Goal: Obtain resource: Obtain resource

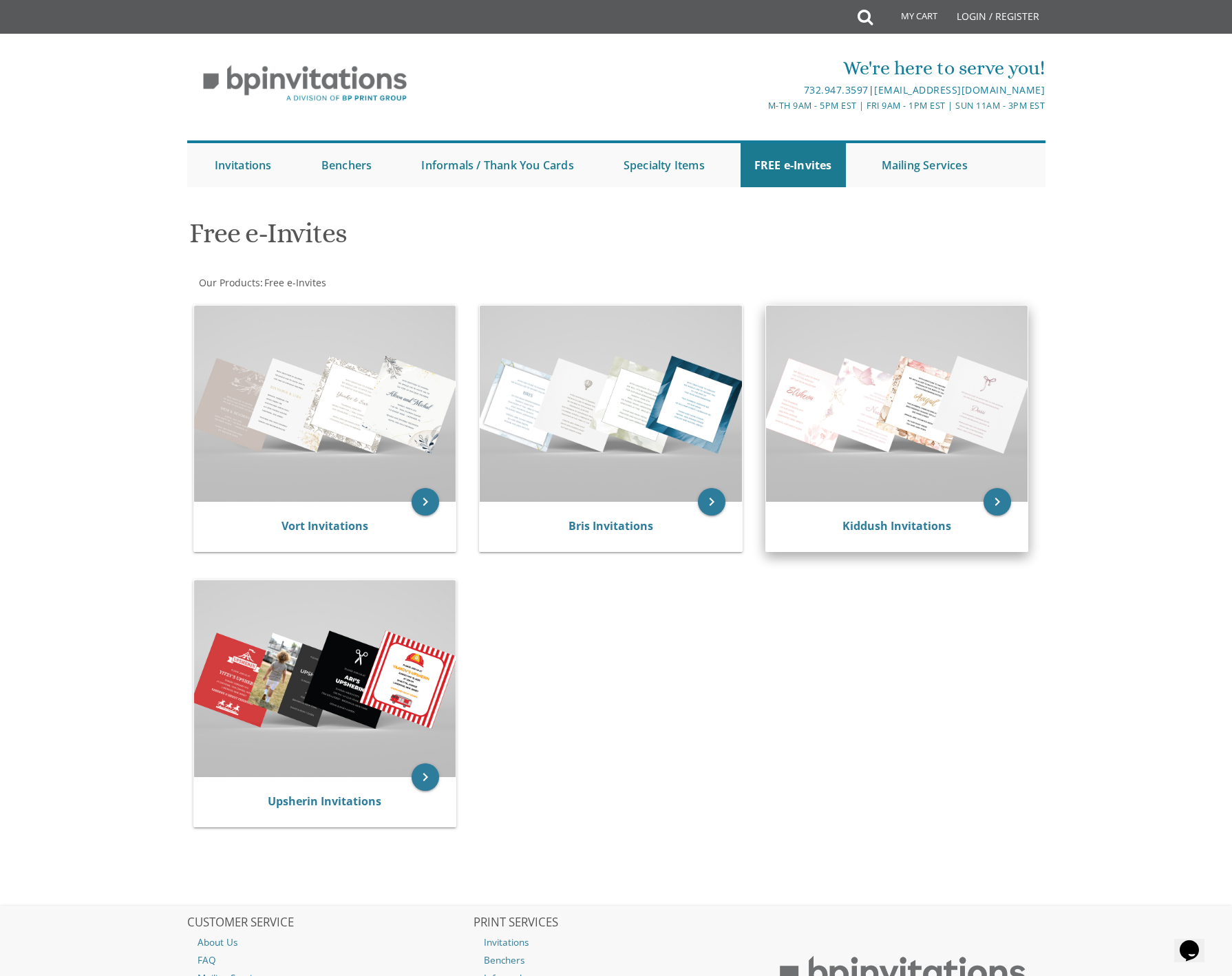
click at [913, 453] on img at bounding box center [898, 404] width 263 height 196
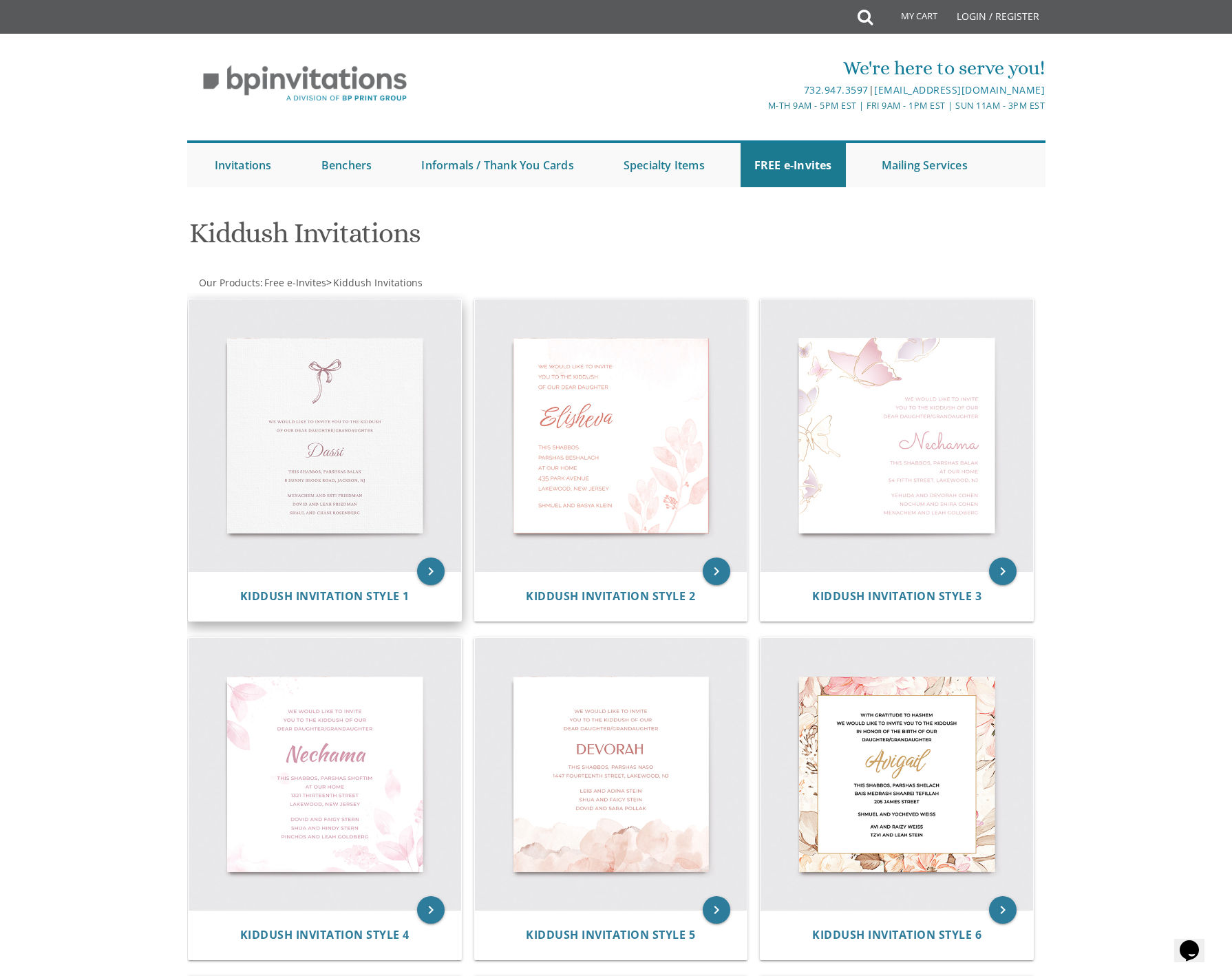
click at [298, 404] on img at bounding box center [325, 435] width 273 height 273
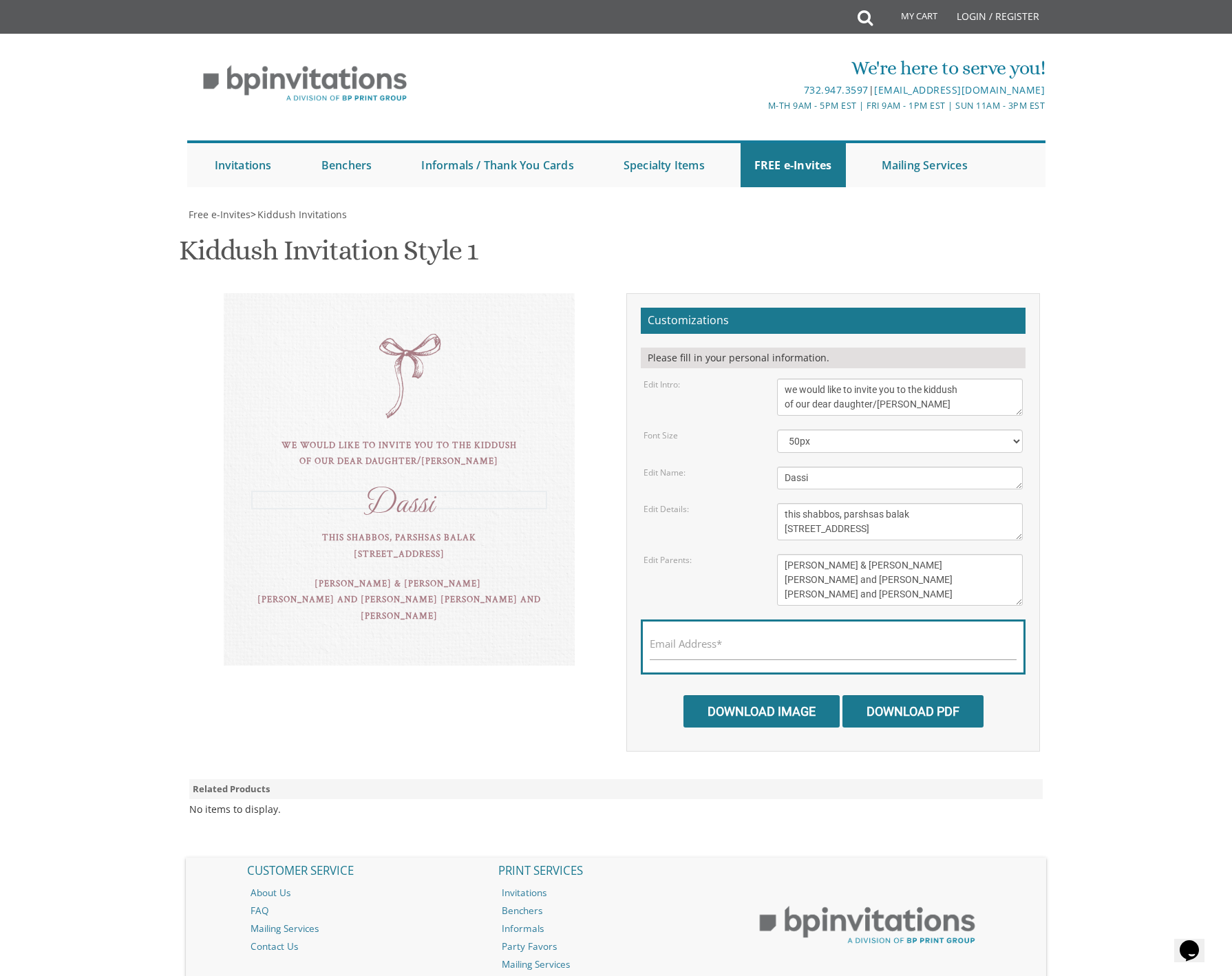
drag, startPoint x: 814, startPoint y: 477, endPoint x: 780, endPoint y: 477, distance: 34.0
click at [780, 477] on textarea "Dassi" at bounding box center [900, 478] width 247 height 23
type textarea "Shaindy"
drag, startPoint x: 846, startPoint y: 514, endPoint x: 927, endPoint y: 515, distance: 81.0
click at [927, 515] on textarea "this shabbos, parshsas balak [STREET_ADDRESS]" at bounding box center [900, 522] width 247 height 38
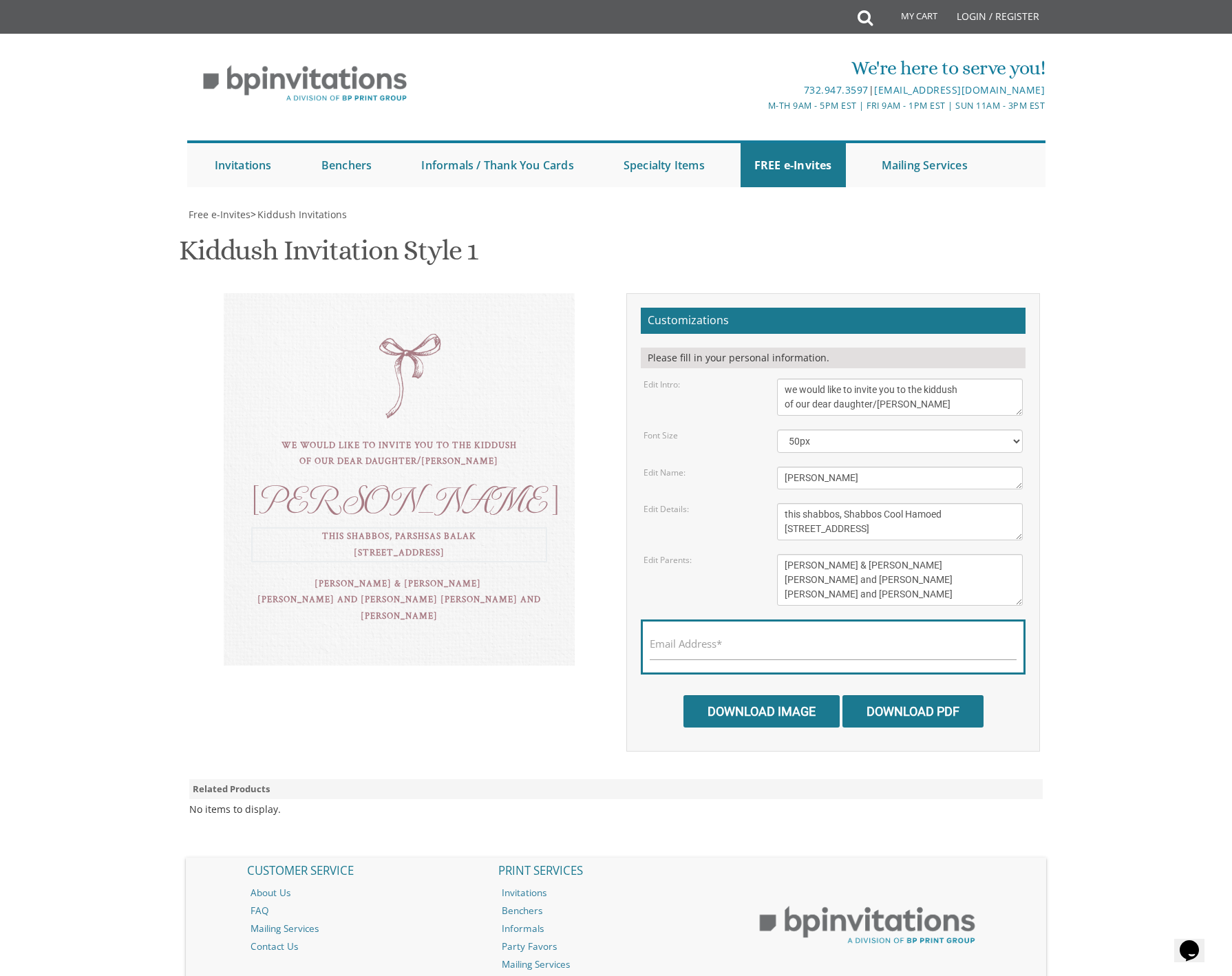
click at [896, 512] on textarea "this shabbos, parshsas balak [STREET_ADDRESS]" at bounding box center [900, 522] width 247 height 38
click at [818, 529] on textarea "this shabbos, parshsas balak [STREET_ADDRESS]" at bounding box center [900, 522] width 247 height 38
drag, startPoint x: 873, startPoint y: 526, endPoint x: 767, endPoint y: 523, distance: 106.0
click at [767, 523] on div "this shabbos, parshsas balak [STREET_ADDRESS]" at bounding box center [900, 522] width 267 height 38
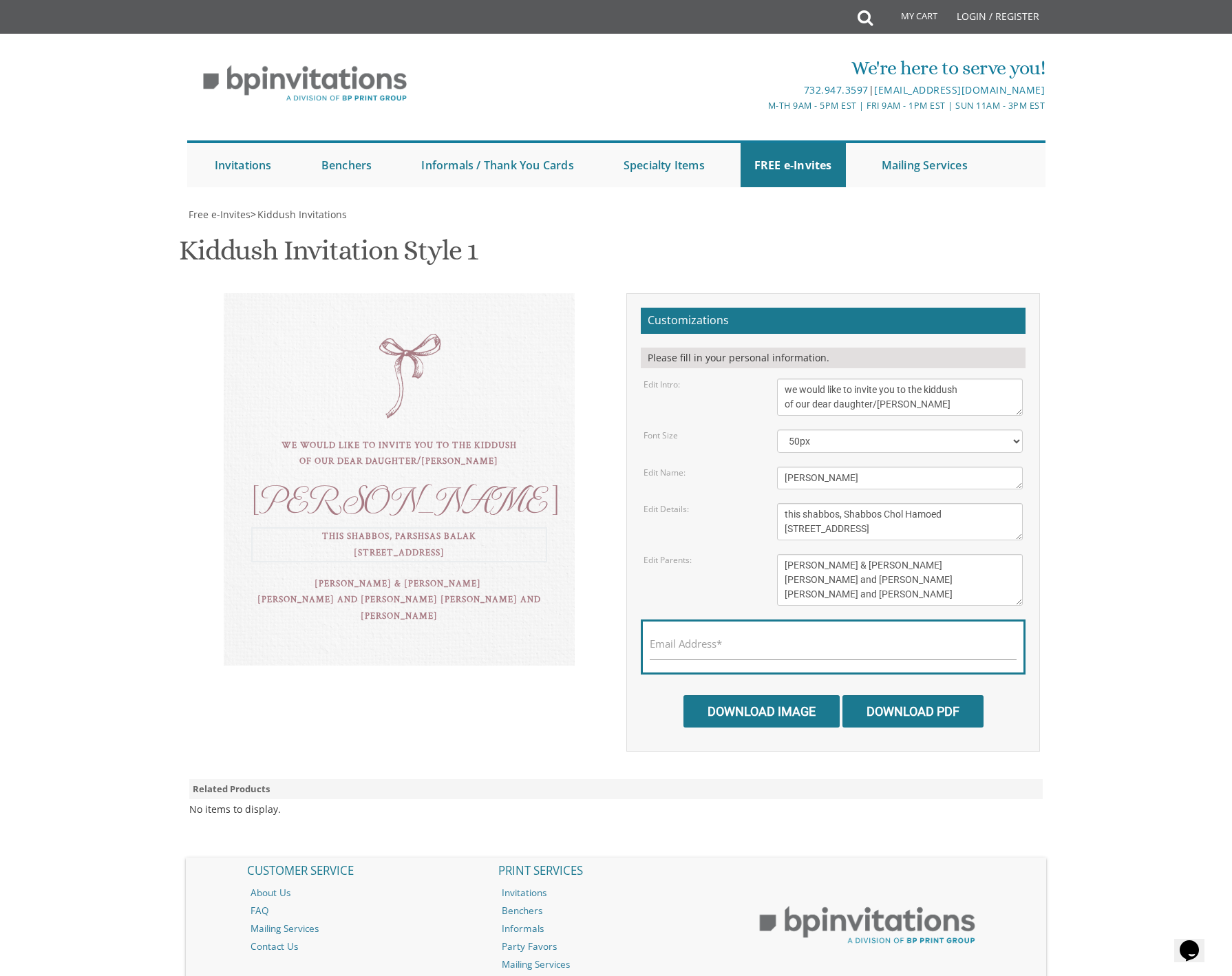
scroll to position [69, 0]
drag, startPoint x: 855, startPoint y: 459, endPoint x: 923, endPoint y: 464, distance: 68.2
click at [923, 503] on textarea "this shabbos, parshsas balak [STREET_ADDRESS]" at bounding box center [900, 522] width 247 height 38
type textarea "this shabbos, Shabbos Chol Hamoed 954 East 29 th Jackson, NJ"
drag, startPoint x: 848, startPoint y: 501, endPoint x: 830, endPoint y: 500, distance: 18.0
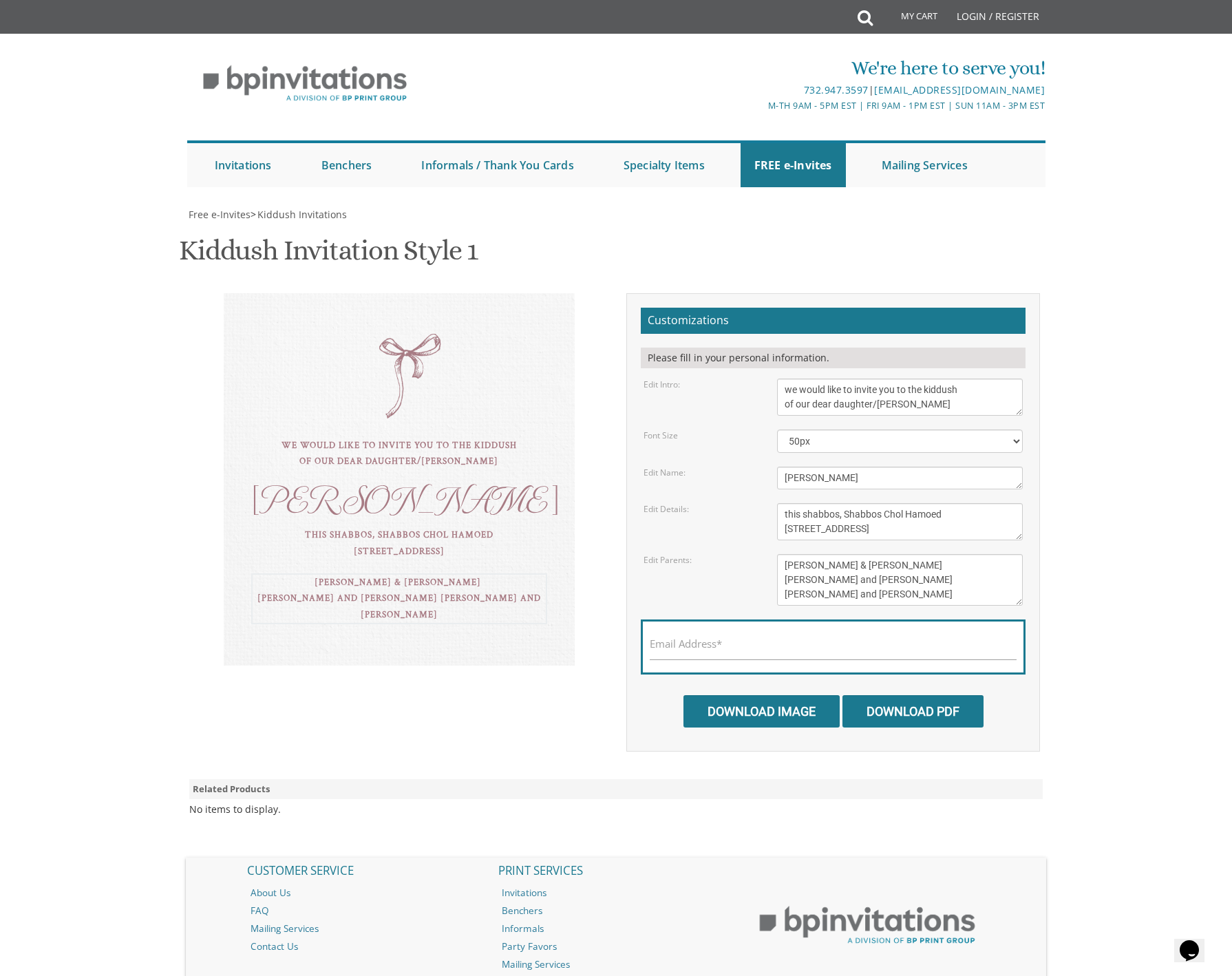
click at [848, 555] on textarea "[PERSON_NAME] & [PERSON_NAME] [PERSON_NAME] and [PERSON_NAME] [PERSON_NAME] and…" at bounding box center [900, 580] width 247 height 52
drag, startPoint x: 780, startPoint y: 495, endPoint x: 905, endPoint y: 496, distance: 125.0
click at [905, 555] on textarea "Tzvi & Miriam Friedman Michoel and Chana Friedman Yisroel and Rochel David" at bounding box center [900, 580] width 247 height 52
click at [840, 555] on textarea "Tzvi & Miriam Friedman Michoel and Chana Friedman Yisroel and Rochel David" at bounding box center [900, 580] width 247 height 52
drag, startPoint x: 785, startPoint y: 494, endPoint x: 804, endPoint y: 496, distance: 19.1
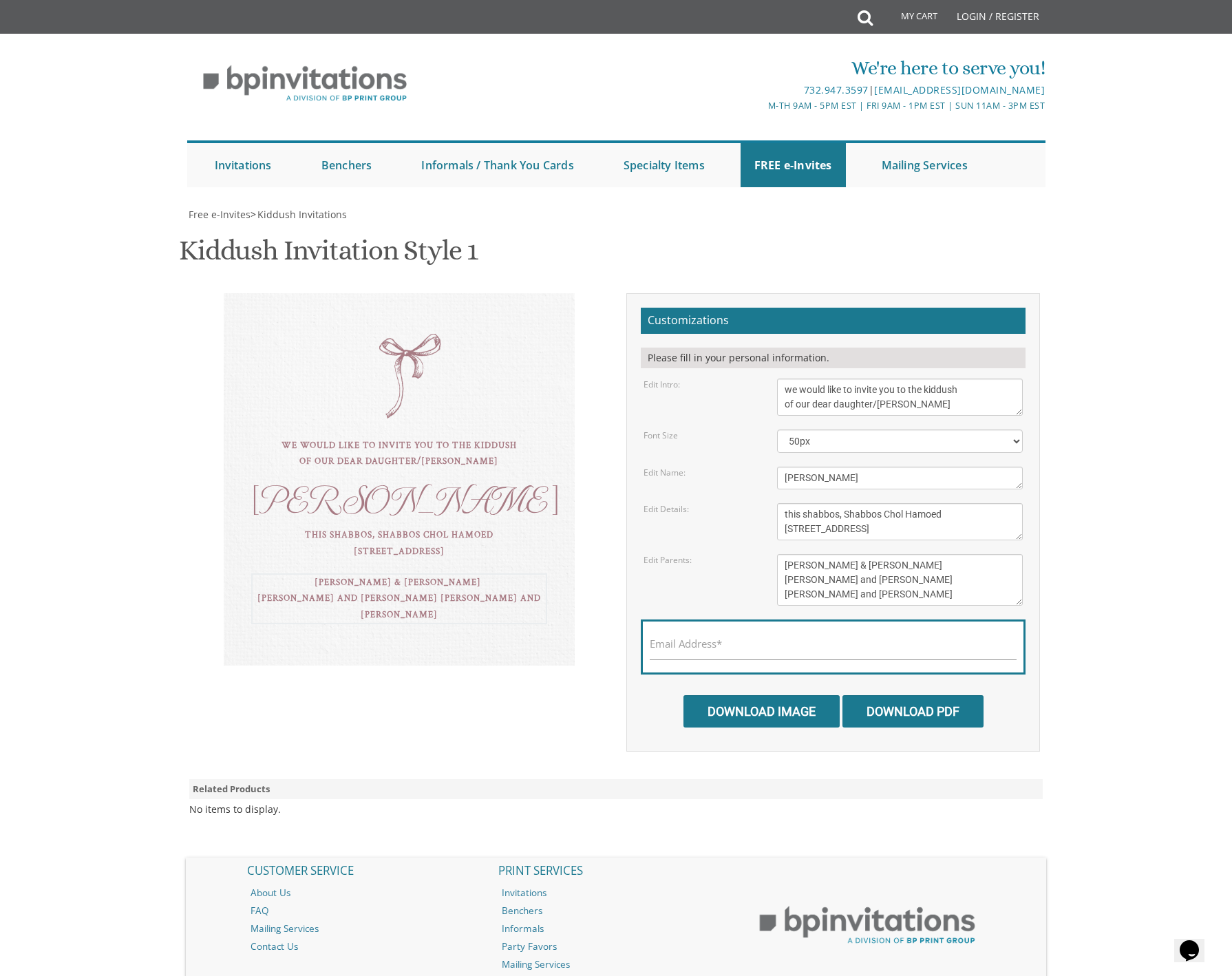
click at [804, 555] on textarea "Tzvi & Miriam Friedman Michoel and Chana Friedman Yisroel and Rochel David" at bounding box center [900, 580] width 247 height 52
type textarea "S& Miriam Friedman Michoel and Chana Friedman Yisroel and Rochel David"
click at [844, 526] on textarea "this shabbos, parshsas balak 8 sunny brook road, Jackson, NJ" at bounding box center [900, 522] width 247 height 38
drag, startPoint x: 857, startPoint y: 529, endPoint x: 922, endPoint y: 528, distance: 65.0
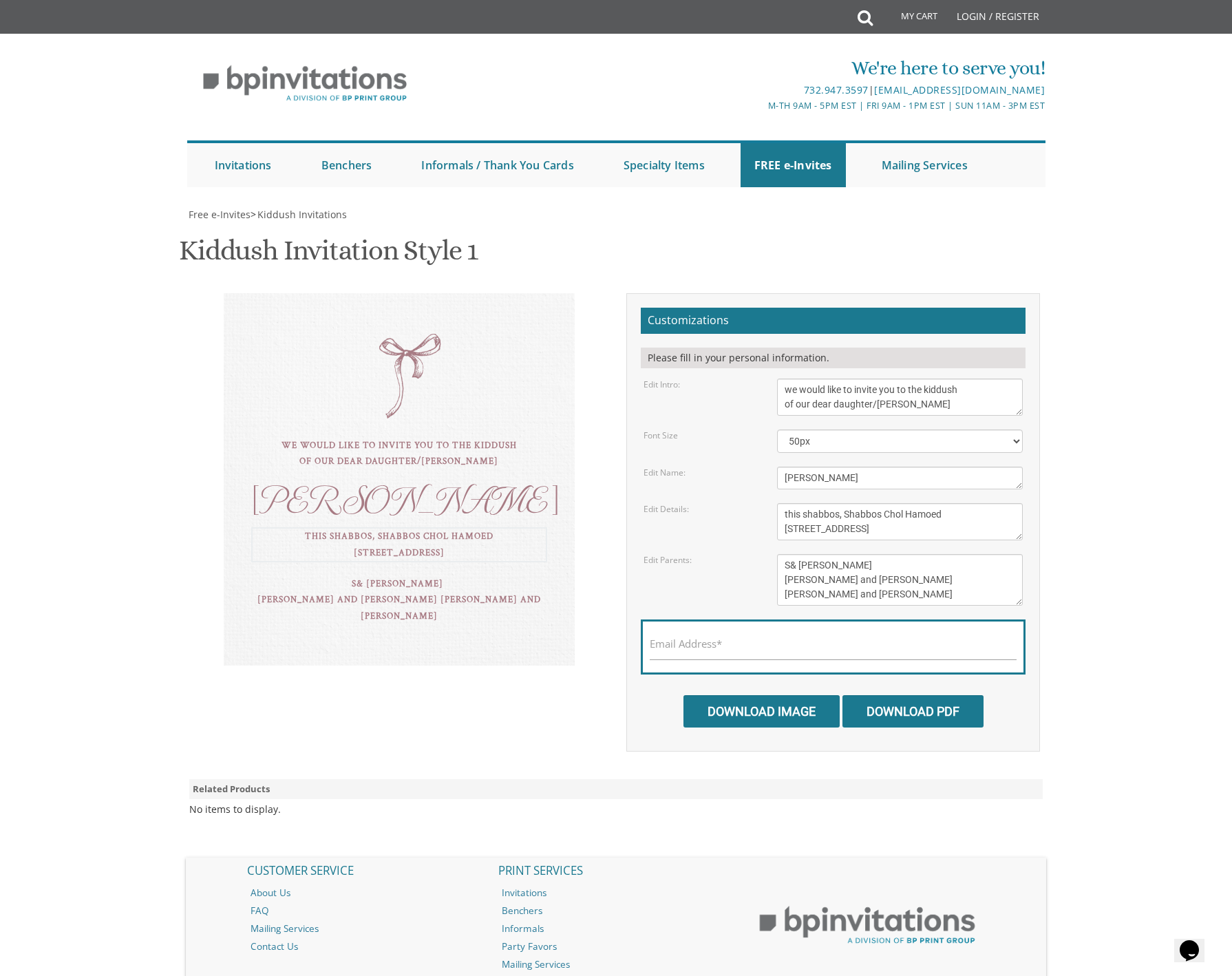
click at [922, 528] on textarea "this shabbos, parshsas balak 8 sunny brook road, Jackson, NJ" at bounding box center [900, 522] width 247 height 38
click at [924, 526] on textarea "this shabbos, parshsas balak 8 sunny brook road, Jackson, NJ" at bounding box center [900, 522] width 247 height 38
drag, startPoint x: 919, startPoint y: 526, endPoint x: 852, endPoint y: 526, distance: 67.0
click at [852, 526] on textarea "this shabbos, parshsas balak 8 sunny brook road, Jackson, NJ" at bounding box center [900, 522] width 247 height 38
drag, startPoint x: 856, startPoint y: 527, endPoint x: 921, endPoint y: 531, distance: 65.1
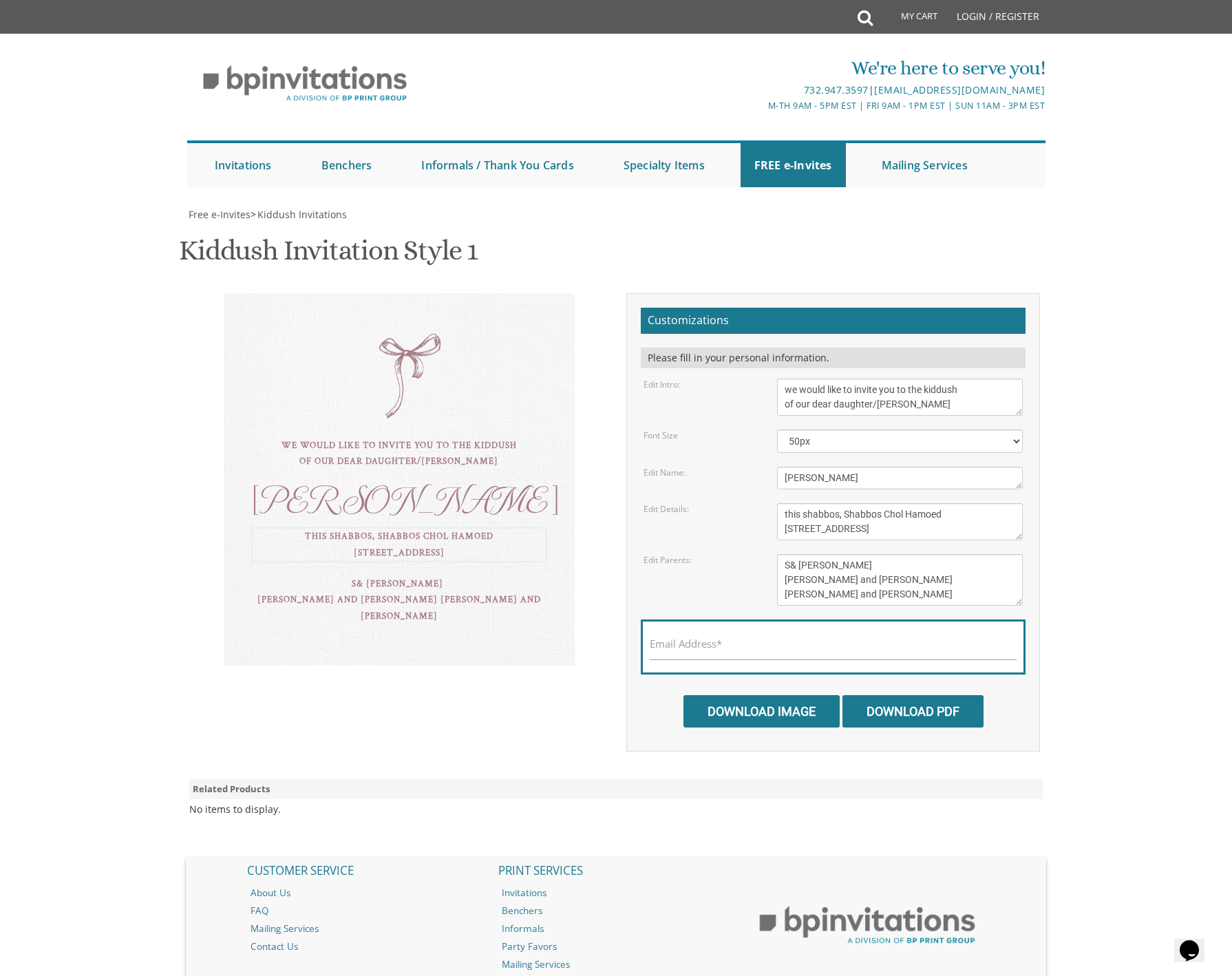
click at [921, 531] on textarea "this shabbos, parshsas balak 8 sunny brook road, Jackson, NJ" at bounding box center [900, 522] width 247 height 38
drag, startPoint x: 852, startPoint y: 528, endPoint x: 841, endPoint y: 518, distance: 14.9
click at [841, 518] on textarea "this shabbos, parshsas balak 8 sunny brook road, Jackson, NJ" at bounding box center [900, 522] width 247 height 38
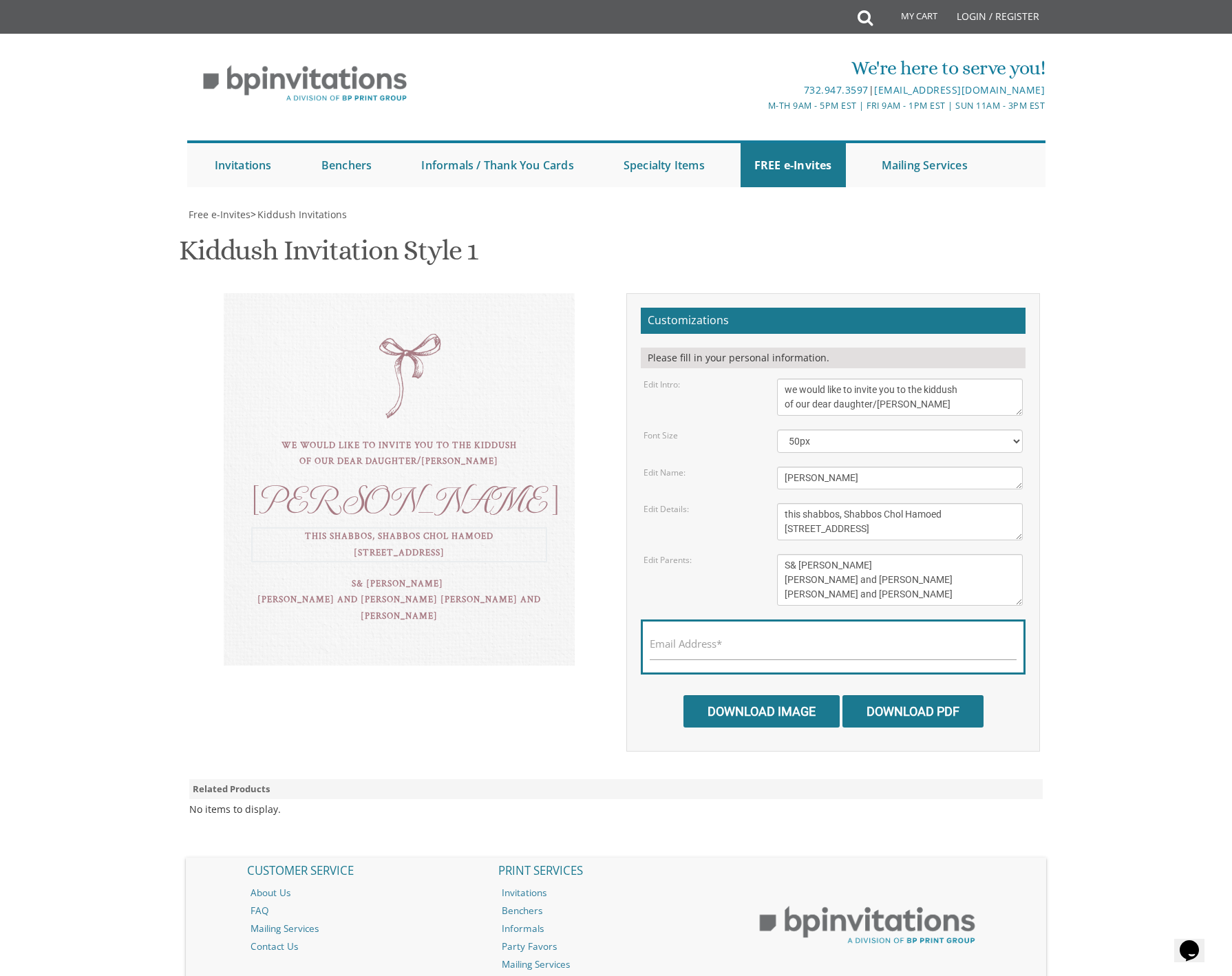
click at [842, 515] on textarea "this shabbos, parshsas balak 8 sunny brook road, Jackson, NJ" at bounding box center [900, 522] width 247 height 38
click at [904, 518] on textarea "this shabbos, parshsas balak 8 sunny brook road, Jackson, NJ" at bounding box center [900, 522] width 247 height 38
type textarea "this shabbos, Shabbos Chol Hamoed 954 East 29 th Street"
drag, startPoint x: 799, startPoint y: 422, endPoint x: 790, endPoint y: 423, distance: 9.1
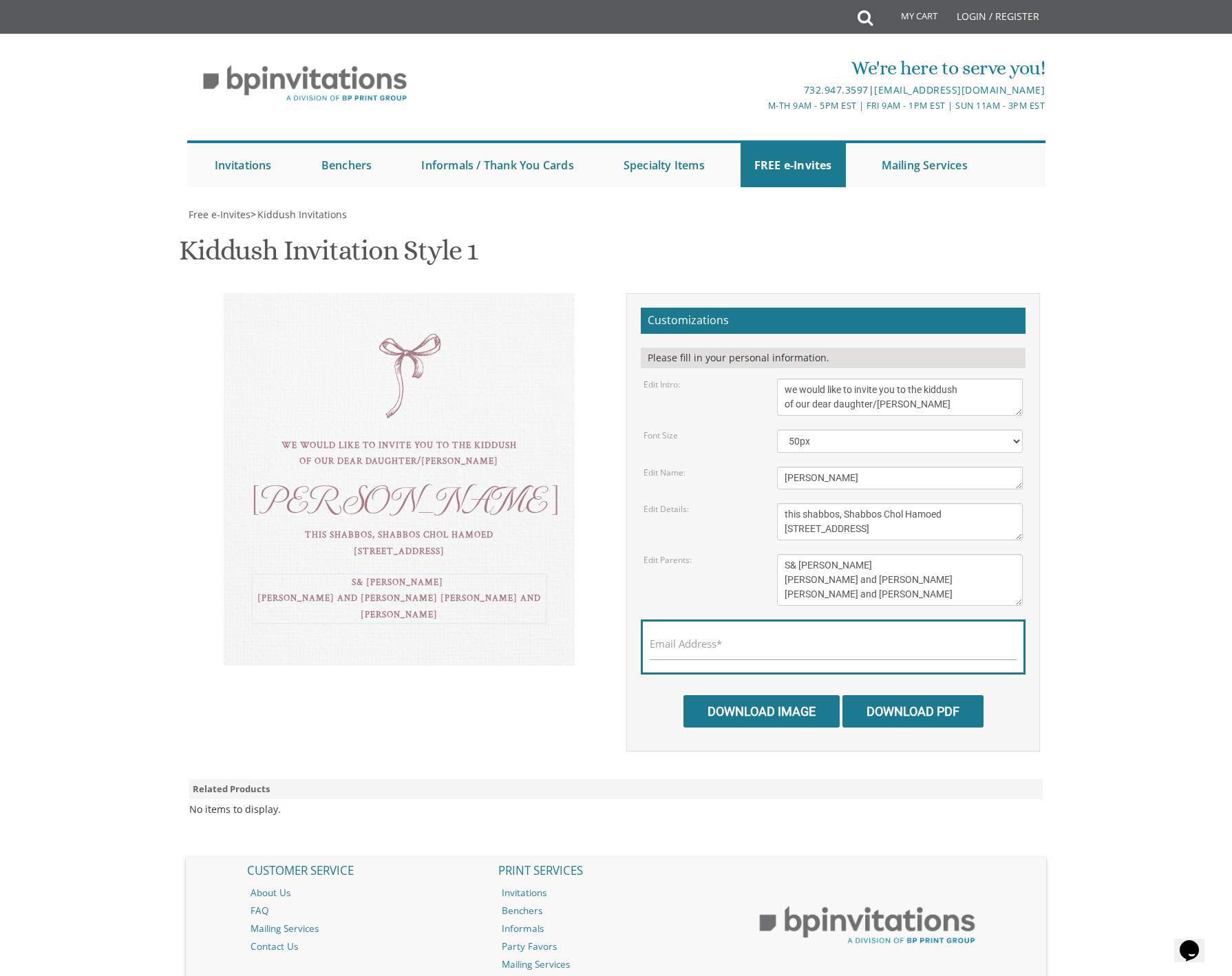
click at [790, 555] on textarea "Tzvi & Miriam Friedman Michoel and Chana Friedman Yisroel and Rochel David" at bounding box center [900, 580] width 247 height 52
drag, startPoint x: 887, startPoint y: 422, endPoint x: 855, endPoint y: 421, distance: 32.0
click at [855, 555] on textarea "Tzvi & Miriam Friedman Michoel and Chana Friedman Yisroel and Rochel David" at bounding box center [900, 580] width 247 height 52
click at [827, 555] on textarea "Tzvi & Miriam Friedman Michoel and Chana Friedman Yisroel and Rochel David" at bounding box center [900, 580] width 247 height 52
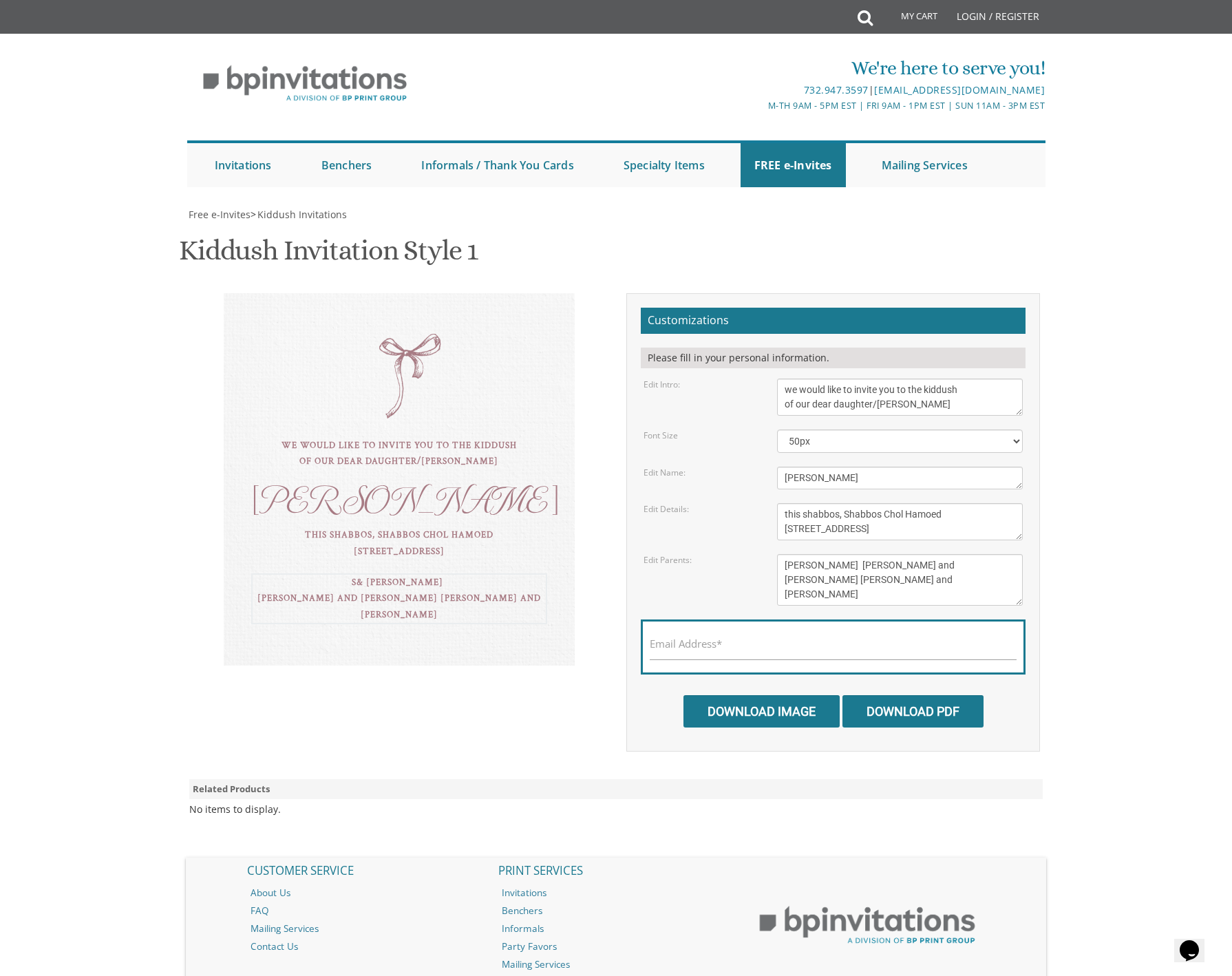
drag, startPoint x: 913, startPoint y: 420, endPoint x: 852, endPoint y: 421, distance: 61.0
click at [854, 555] on textarea "Tzvi & Miriam Friedman Michoel and Chana Friedman Yisroel and Rochel David" at bounding box center [900, 580] width 247 height 52
drag, startPoint x: 832, startPoint y: 425, endPoint x: 852, endPoint y: 425, distance: 20.0
click at [829, 555] on textarea "Tzvi & Miriam Friedman Michoel and Chana Friedman Yisroel and Rochel David" at bounding box center [900, 580] width 247 height 52
drag, startPoint x: 921, startPoint y: 425, endPoint x: 854, endPoint y: 422, distance: 67.1
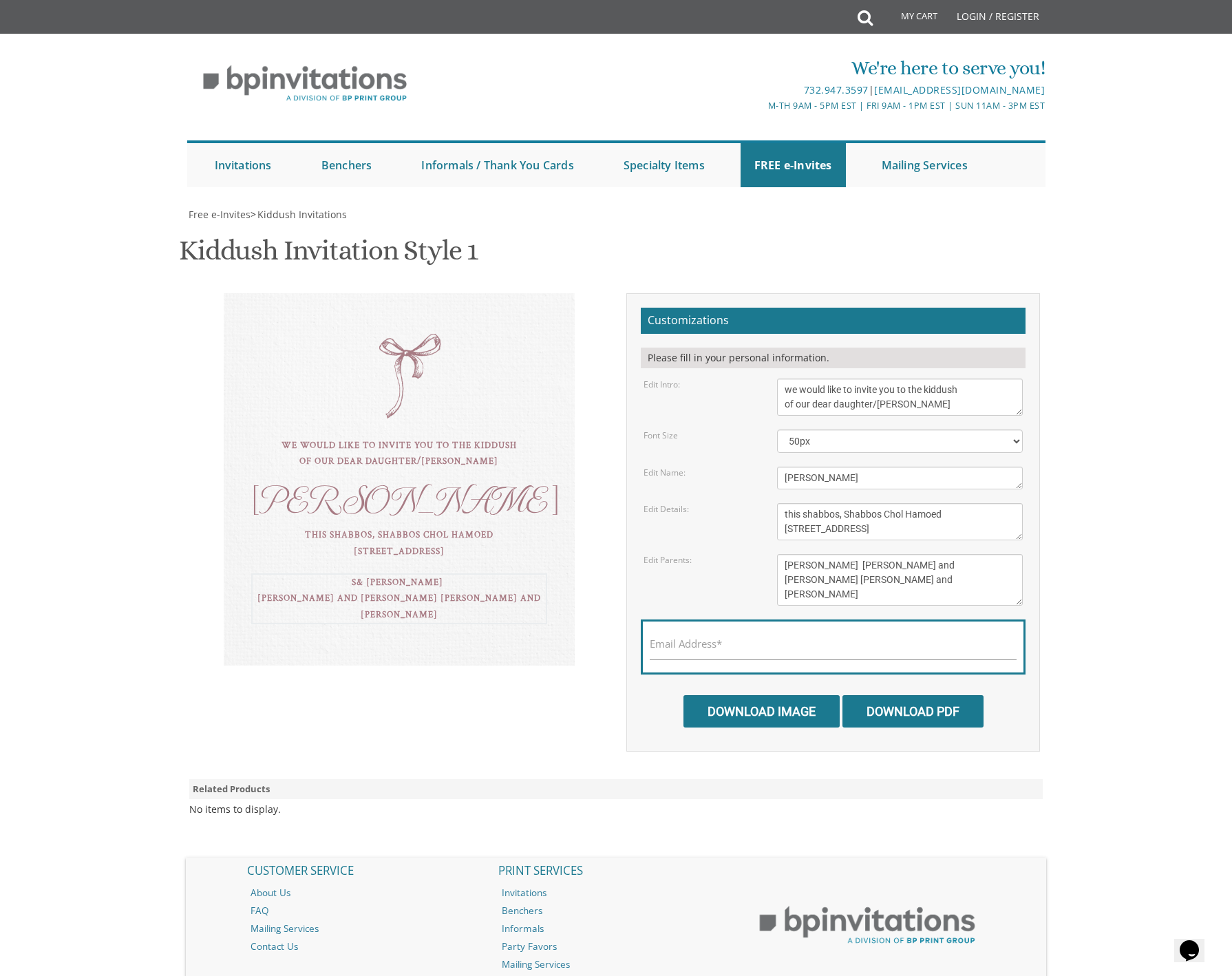
click at [854, 555] on textarea "Tzvi & Miriam Friedman Michoel and Chana Friedman Yisroel and Rochel David" at bounding box center [900, 580] width 247 height 52
drag, startPoint x: 855, startPoint y: 427, endPoint x: 888, endPoint y: 425, distance: 33.1
click at [888, 555] on textarea "Tzvi & Miriam Friedman Michoel and Chana Friedman Yisroel and Rochel David" at bounding box center [900, 580] width 247 height 52
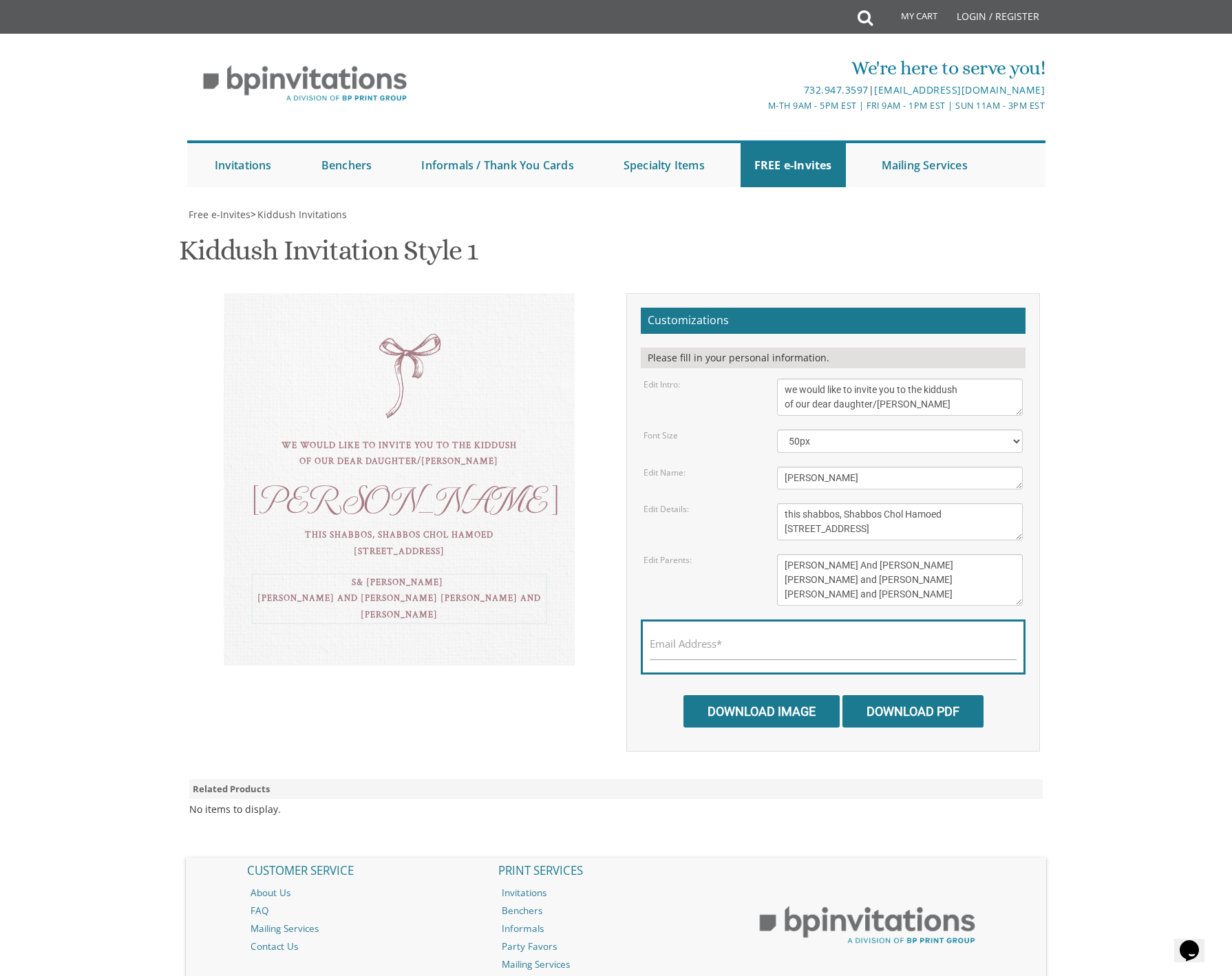
drag, startPoint x: 783, startPoint y: 441, endPoint x: 870, endPoint y: 443, distance: 87.0
click at [870, 555] on textarea "Tzvi & Miriam Friedman Michoel and Chana Friedman Yisroel and Rochel David" at bounding box center [900, 580] width 247 height 52
click at [798, 555] on textarea "Tzvi & Miriam Friedman Michoel and Chana Friedman Yisroel and Rochel David" at bounding box center [900, 580] width 247 height 52
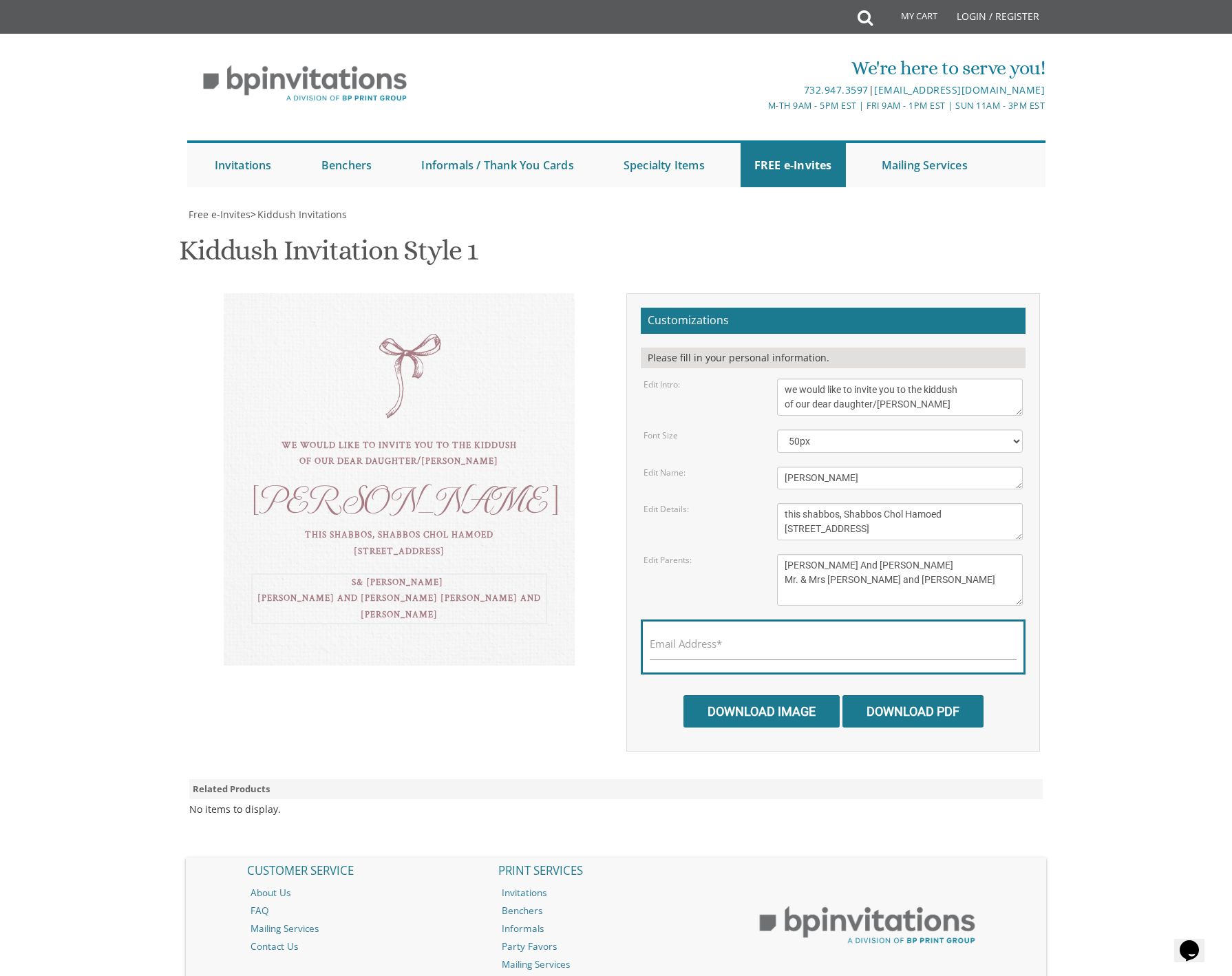
click at [829, 555] on textarea "Tzvi & Miriam Friedman Michoel and Chana Friedman Yisroel and Rochel David" at bounding box center [900, 580] width 247 height 52
drag, startPoint x: 886, startPoint y: 438, endPoint x: 865, endPoint y: 443, distance: 21.6
click at [826, 555] on textarea "Tzvi & Miriam Friedman Michoel and Chana Friedman Yisroel and Rochel David" at bounding box center [900, 580] width 247 height 52
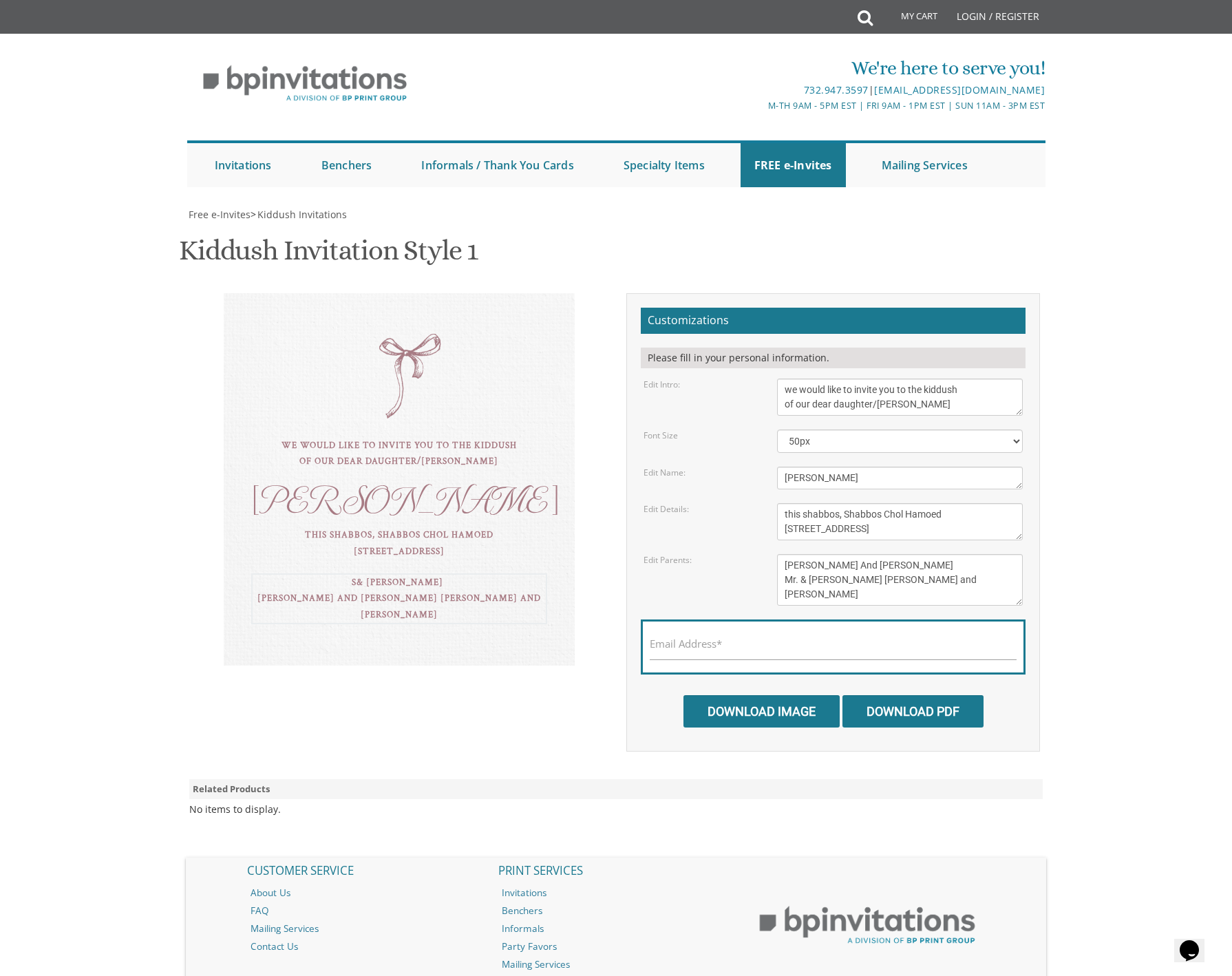
click at [847, 555] on textarea "Tzvi & Miriam Friedman Michoel and Chana Friedman Yisroel and Rochel David" at bounding box center [900, 580] width 247 height 52
drag, startPoint x: 894, startPoint y: 454, endPoint x: 782, endPoint y: 457, distance: 112.0
click at [782, 555] on textarea "Tzvi & Miriam Friedman Michoel and Chana Friedman Yisroel and Rochel David" at bounding box center [900, 580] width 247 height 52
click at [841, 555] on textarea "Tzvi & Miriam Friedman Michoel and Chana Friedman Yisroel and Rochel David" at bounding box center [900, 580] width 247 height 52
click at [858, 555] on textarea "Tzvi & Miriam Friedman Michoel and Chana Friedman Yisroel and Rochel David" at bounding box center [900, 580] width 247 height 52
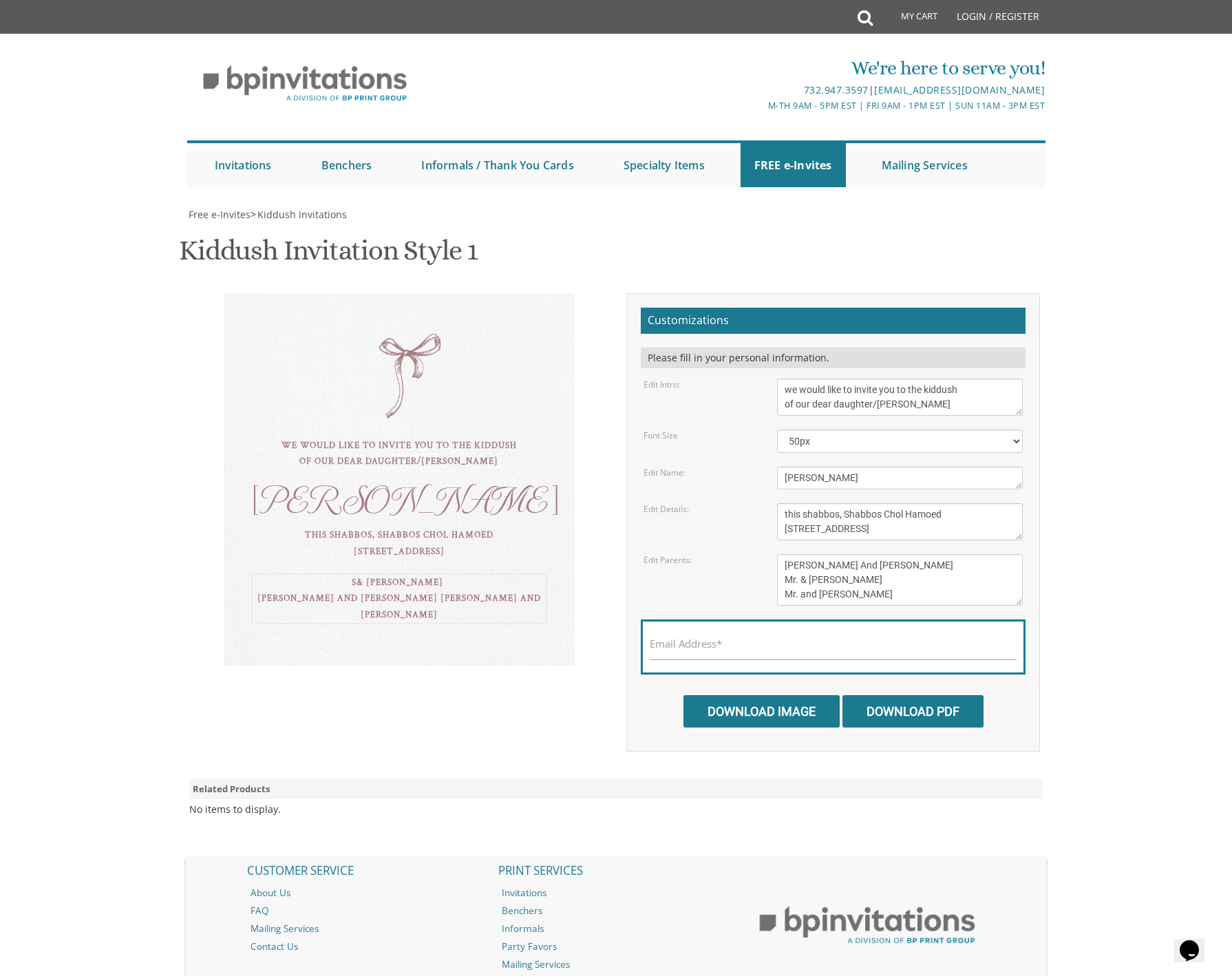
drag, startPoint x: 875, startPoint y: 425, endPoint x: 856, endPoint y: 425, distance: 19.0
click at [856, 555] on textarea "Tzvi & Miriam Friedman Michoel and Chana Friedman Yisroel and Rochel David" at bounding box center [900, 580] width 247 height 52
click at [857, 555] on textarea "Tzvi & Miriam Friedman Michoel and Chana Friedman Yisroel and Rochel David" at bounding box center [900, 580] width 247 height 52
click at [939, 555] on textarea "Tzvi & Miriam Friedman Michoel and Chana Friedman Yisroel and Rochel David" at bounding box center [900, 580] width 247 height 52
drag, startPoint x: 325, startPoint y: 452, endPoint x: 487, endPoint y: 462, distance: 162.3
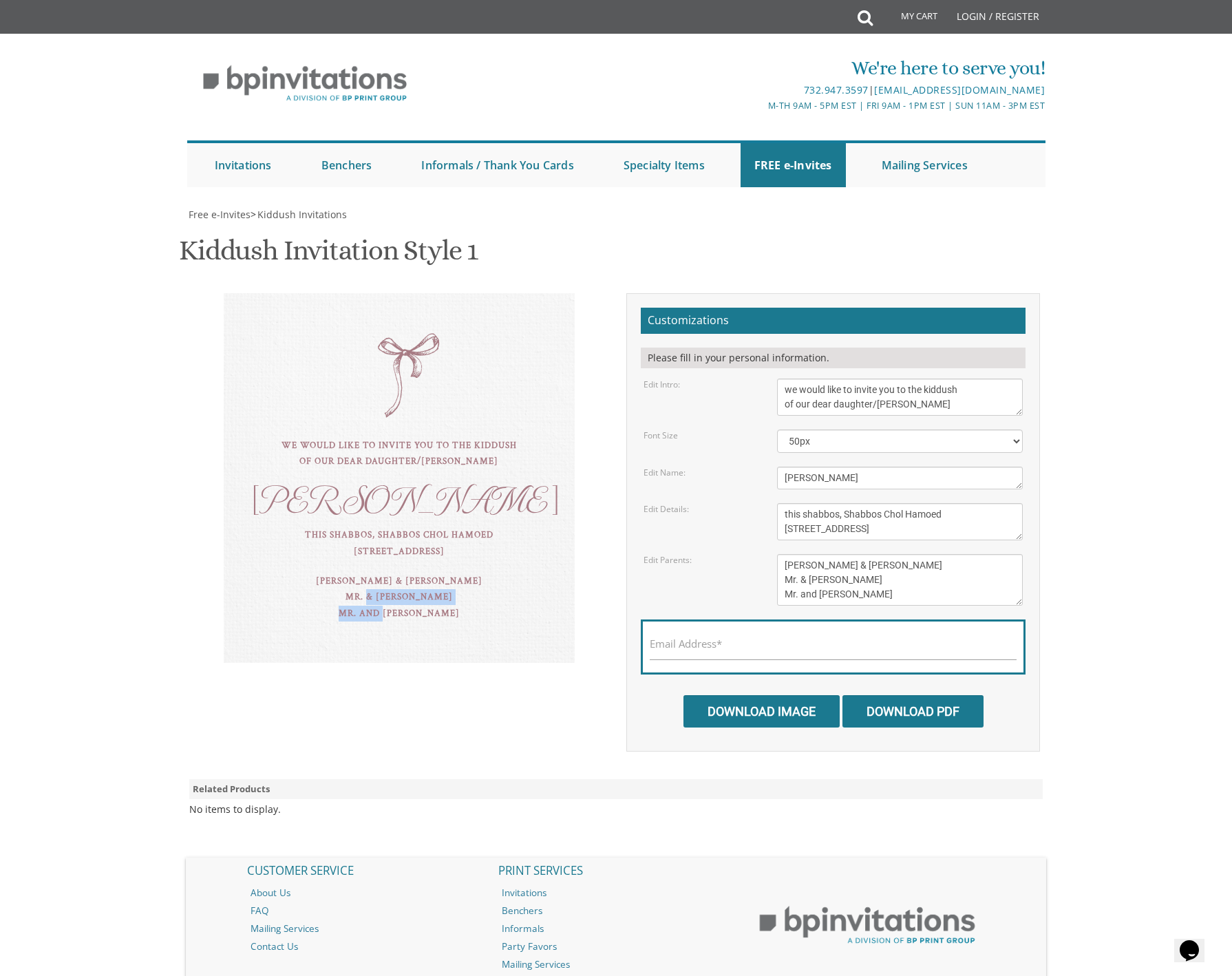
click at [487, 573] on div "Shmuel Boruch & Chaya Golda Hertz Mr. & Mrs. Menashe Hertz Mr. and Mrs. Chaim L…" at bounding box center [399, 597] width 296 height 48
drag, startPoint x: 784, startPoint y: 446, endPoint x: 870, endPoint y: 445, distance: 86.0
click at [906, 555] on textarea "Tzvi & Miriam Friedman Michoel and Chana Friedman Yisroel and Rochel David" at bounding box center [900, 580] width 247 height 52
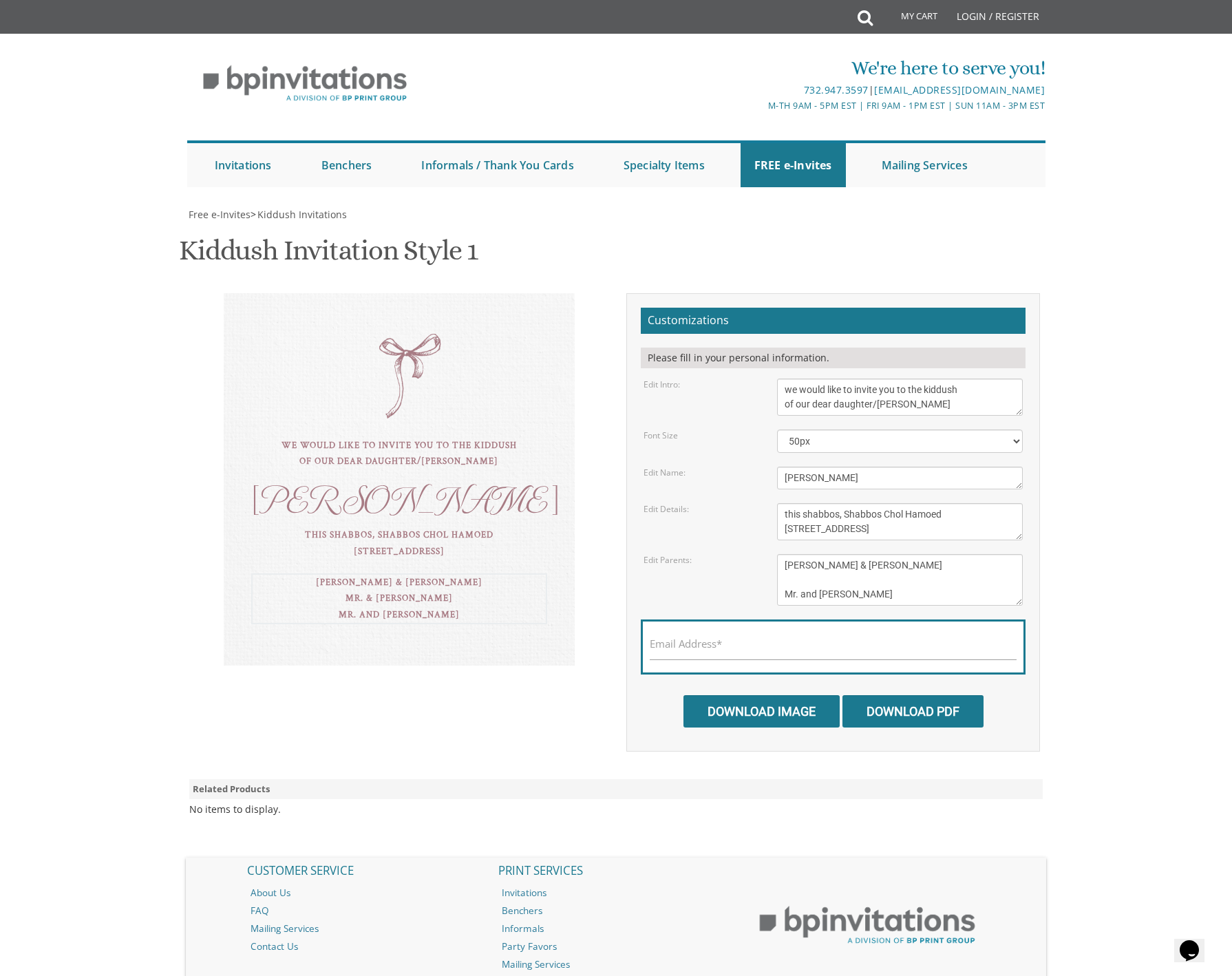
click at [901, 555] on textarea "Tzvi & Miriam Friedman Michoel and Chana Friedman Yisroel and Rochel David" at bounding box center [900, 580] width 247 height 52
click at [880, 555] on textarea "Tzvi & Miriam Friedman Michoel and Chana Friedman Yisroel and Rochel David" at bounding box center [900, 580] width 247 height 52
drag, startPoint x: 899, startPoint y: 452, endPoint x: 908, endPoint y: 454, distance: 9.2
click at [899, 555] on textarea "Tzvi & Miriam Friedman Michoel and Chana Friedman Yisroel and Rochel David" at bounding box center [900, 580] width 247 height 52
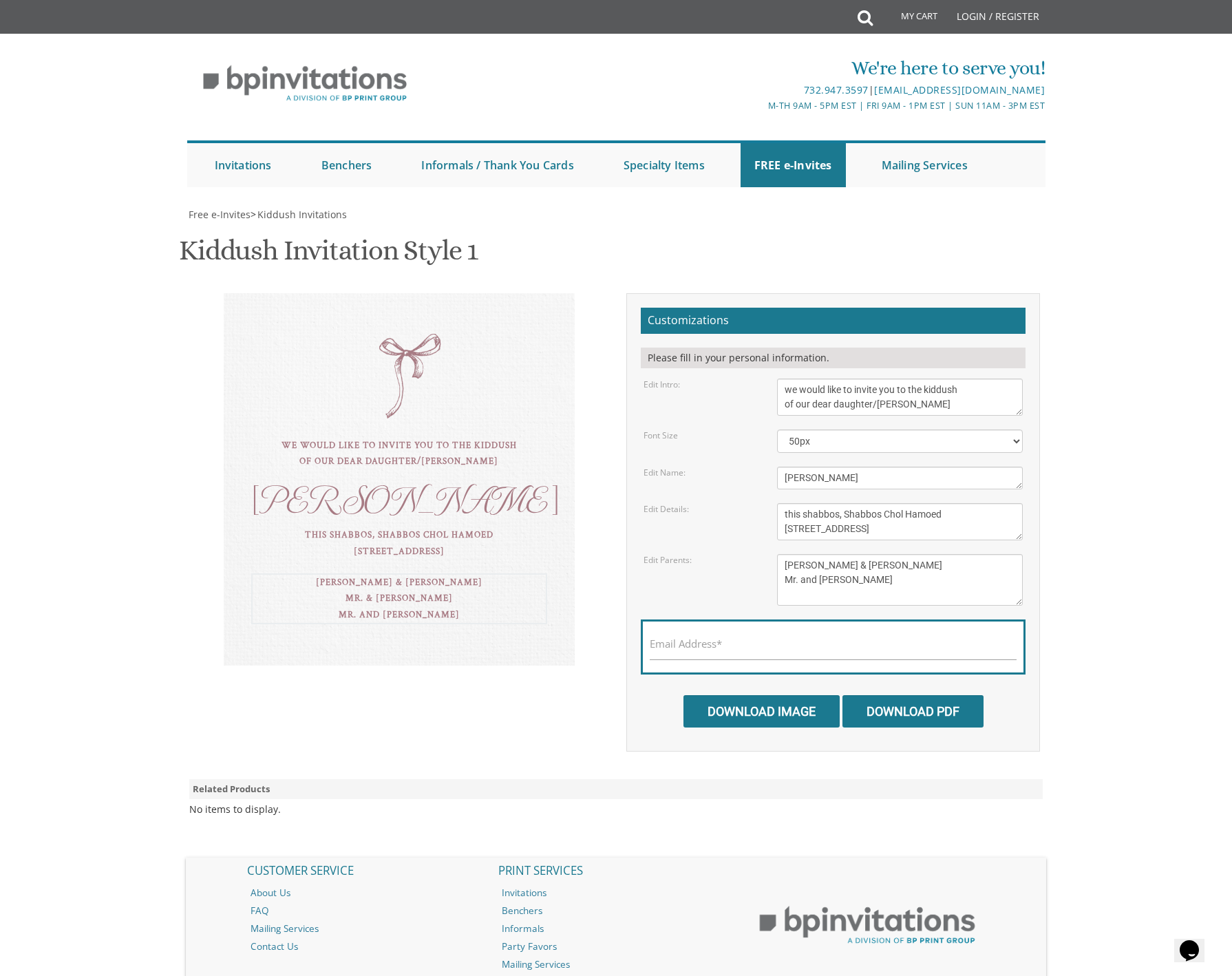
paste textarea "Mr. & Mrs. Menashe Hertz"
click at [896, 555] on textarea "Tzvi & Miriam Friedman Michoel and Chana Friedman Yisroel and Rochel David" at bounding box center [900, 580] width 247 height 52
type textarea "Shmuel Boruch & Chaya Golda Hertz Mr. and Mrs. Chaim Lobel Mr. & Mrs. Menashe H…"
click at [919, 695] on input "Download PDF" at bounding box center [913, 711] width 141 height 32
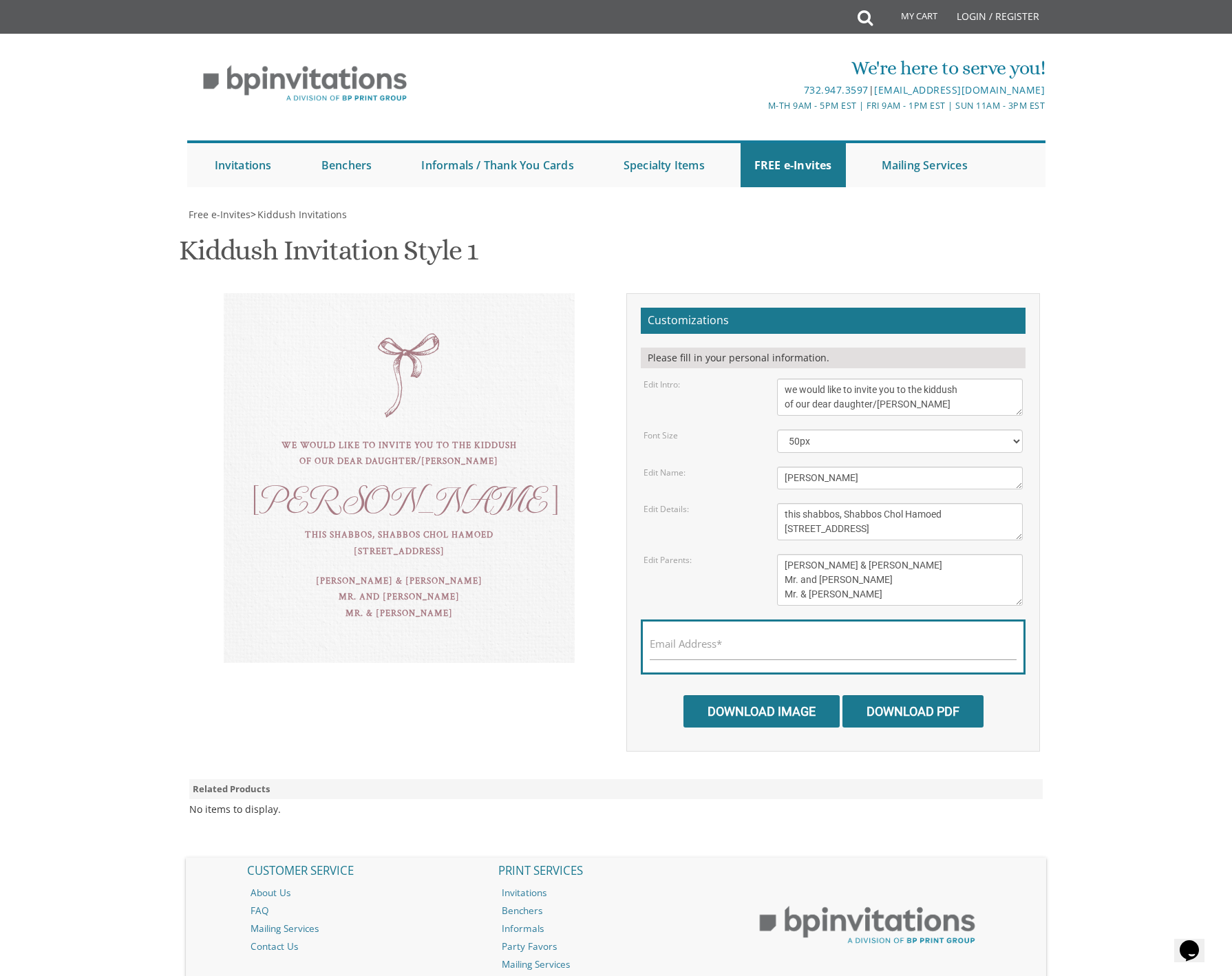
click at [686, 637] on label "Email Address*" at bounding box center [686, 644] width 72 height 14
click at [686, 643] on input "Email Address*" at bounding box center [833, 651] width 367 height 17
type input "[EMAIL_ADDRESS][DOMAIN_NAME]"
click at [787, 695] on input "Download Image" at bounding box center [762, 711] width 157 height 32
click at [905, 695] on input "Download PDF" at bounding box center [913, 711] width 141 height 32
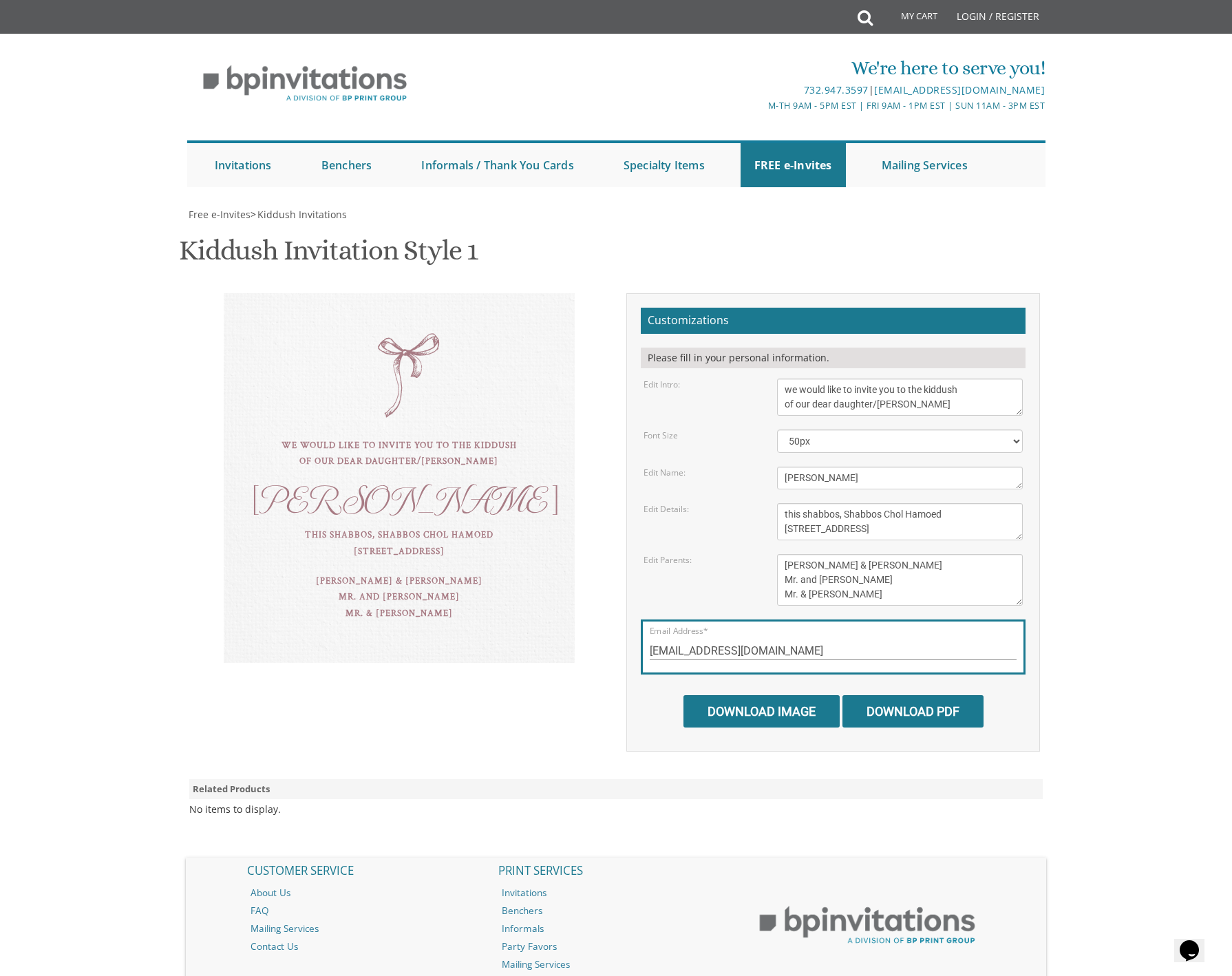
click at [402, 527] on div "this shabbos, Shabbos Chol Hamoed 954 East 29 th Street" at bounding box center [399, 543] width 296 height 32
click at [842, 503] on textarea "this shabbos, parshsas balak 8 sunny brook road, Jackson, NJ" at bounding box center [900, 522] width 247 height 38
click at [966, 503] on textarea "this shabbos, parshsas balak 8 sunny brook road, Jackson, NJ" at bounding box center [900, 522] width 247 height 38
click at [789, 503] on textarea "this shabbos, parshsas balak 8 sunny brook road, Jackson, NJ" at bounding box center [900, 522] width 247 height 38
drag, startPoint x: 921, startPoint y: 372, endPoint x: 912, endPoint y: 374, distance: 9.2
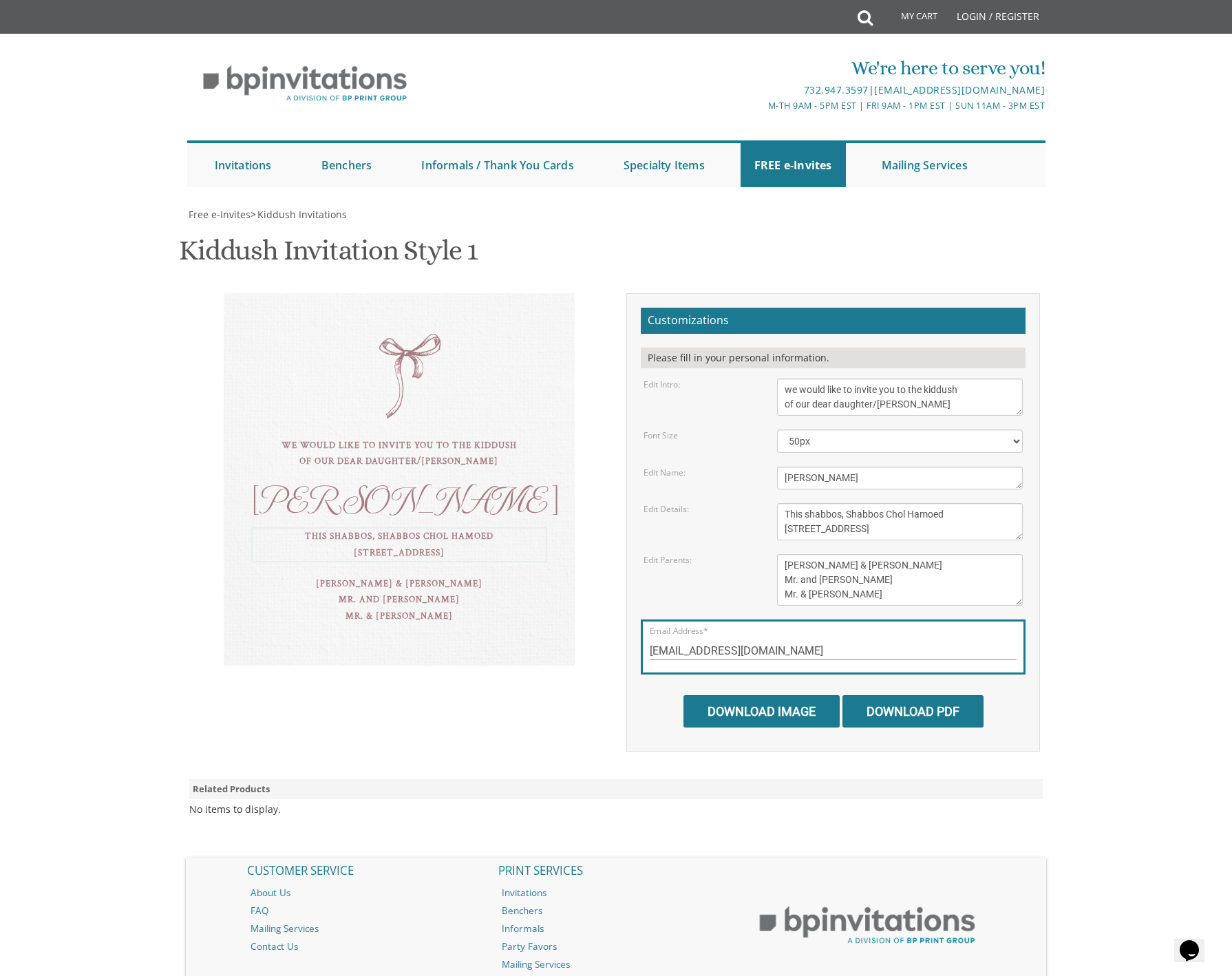
click at [921, 503] on textarea "this shabbos, parshsas balak 8 sunny brook road, Jackson, NJ" at bounding box center [900, 522] width 247 height 38
click at [896, 503] on textarea "this shabbos, parshsas balak 8 sunny brook road, Jackson, NJ" at bounding box center [900, 522] width 247 height 38
type textarea "This shabbos, Shabbos Chol Hamoed 954 East 29th Street"
click at [777, 695] on input "Download Image" at bounding box center [762, 711] width 157 height 32
drag, startPoint x: 800, startPoint y: 575, endPoint x: 888, endPoint y: 576, distance: 88.0
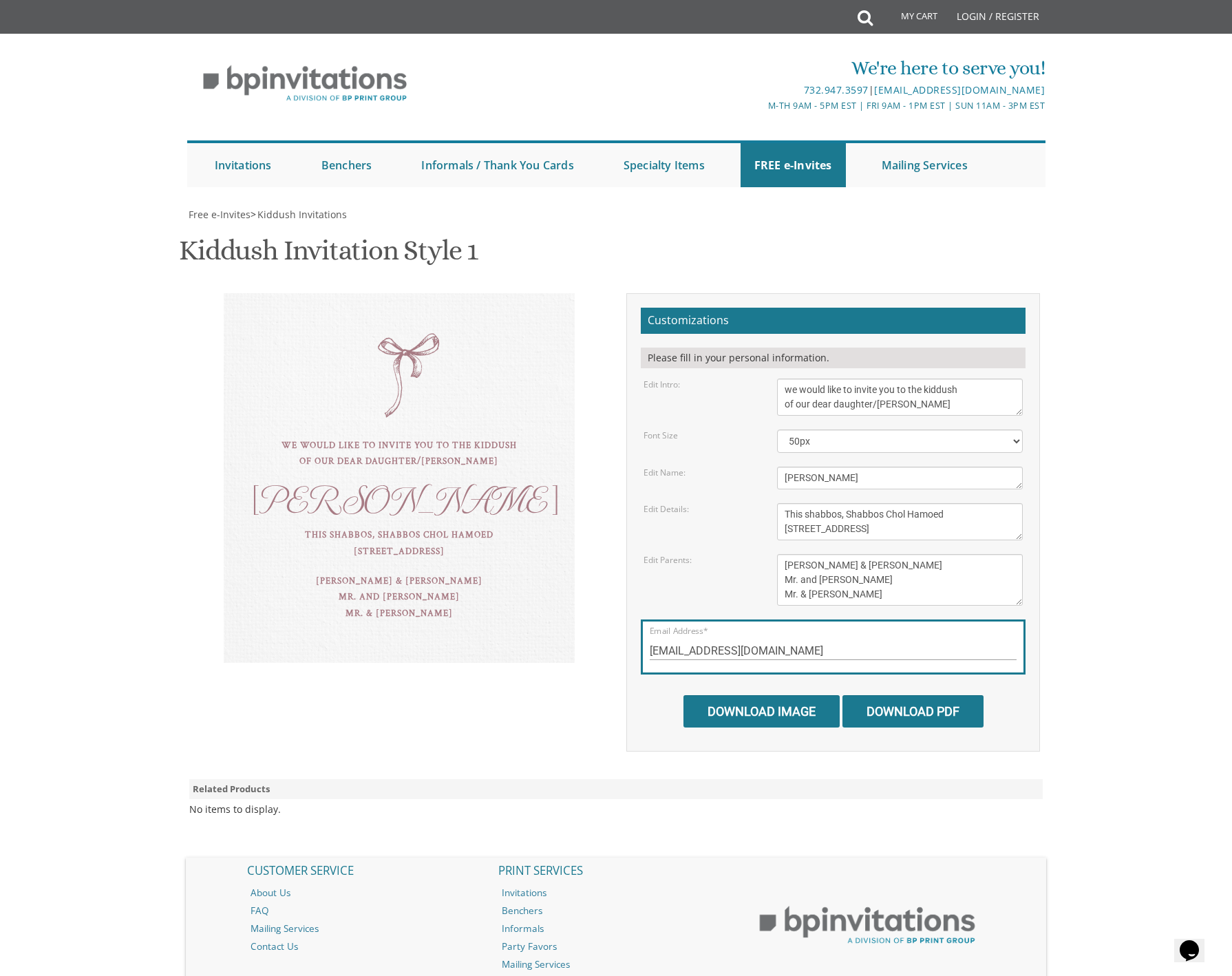
click at [862, 685] on div "Download Image Download PDF" at bounding box center [833, 706] width 385 height 42
click at [899, 695] on input "Download PDF" at bounding box center [913, 711] width 141 height 32
click at [288, 208] on span "Kiddush Invitations" at bounding box center [301, 215] width 89 height 13
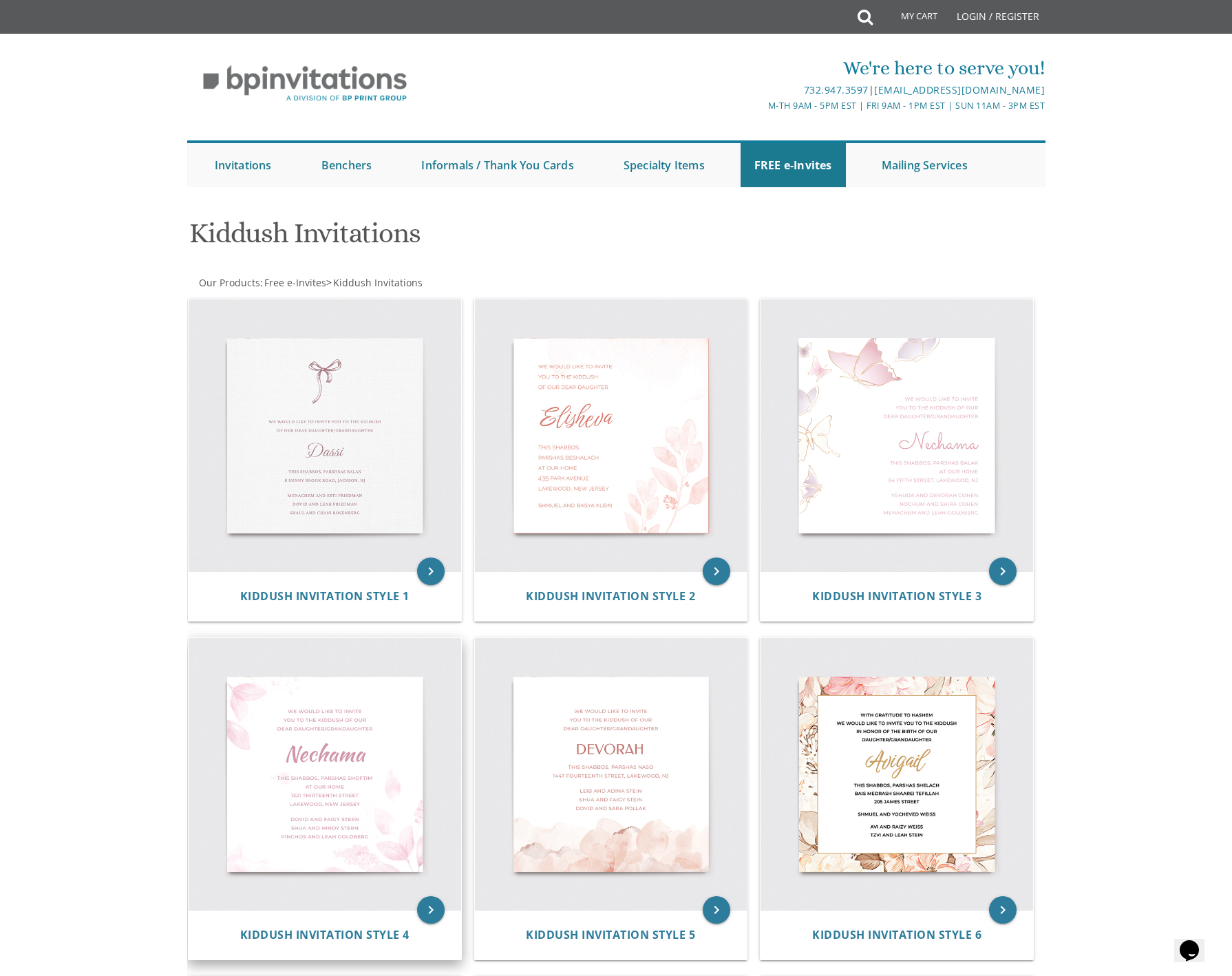
click at [338, 793] on img at bounding box center [325, 774] width 273 height 273
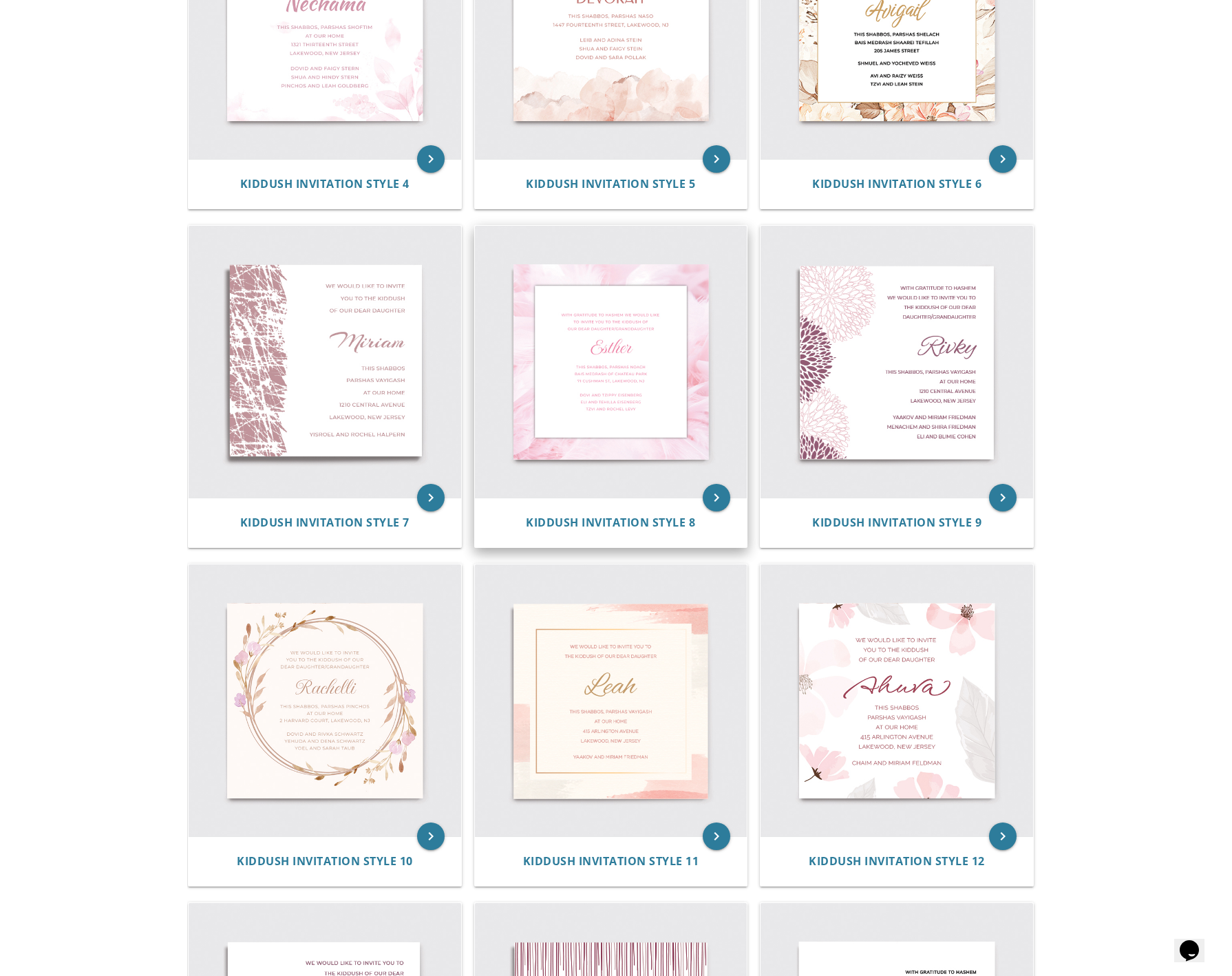
scroll to position [752, 0]
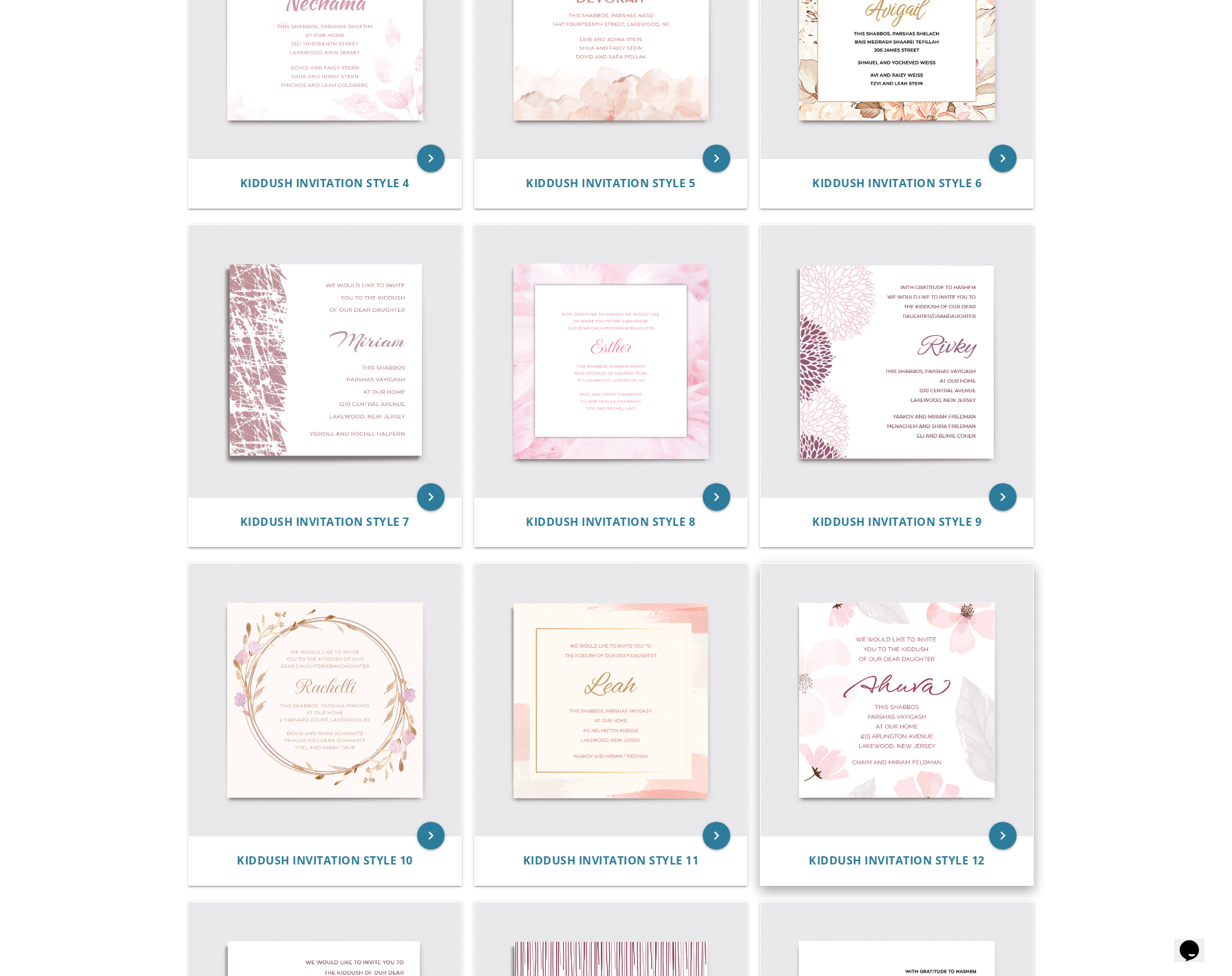
click at [951, 678] on img at bounding box center [897, 700] width 273 height 273
click at [918, 688] on img at bounding box center [897, 700] width 273 height 273
click at [862, 548] on div "keyboard_arrow_right Kiddush Invitation Style 9" at bounding box center [902, 388] width 286 height 339
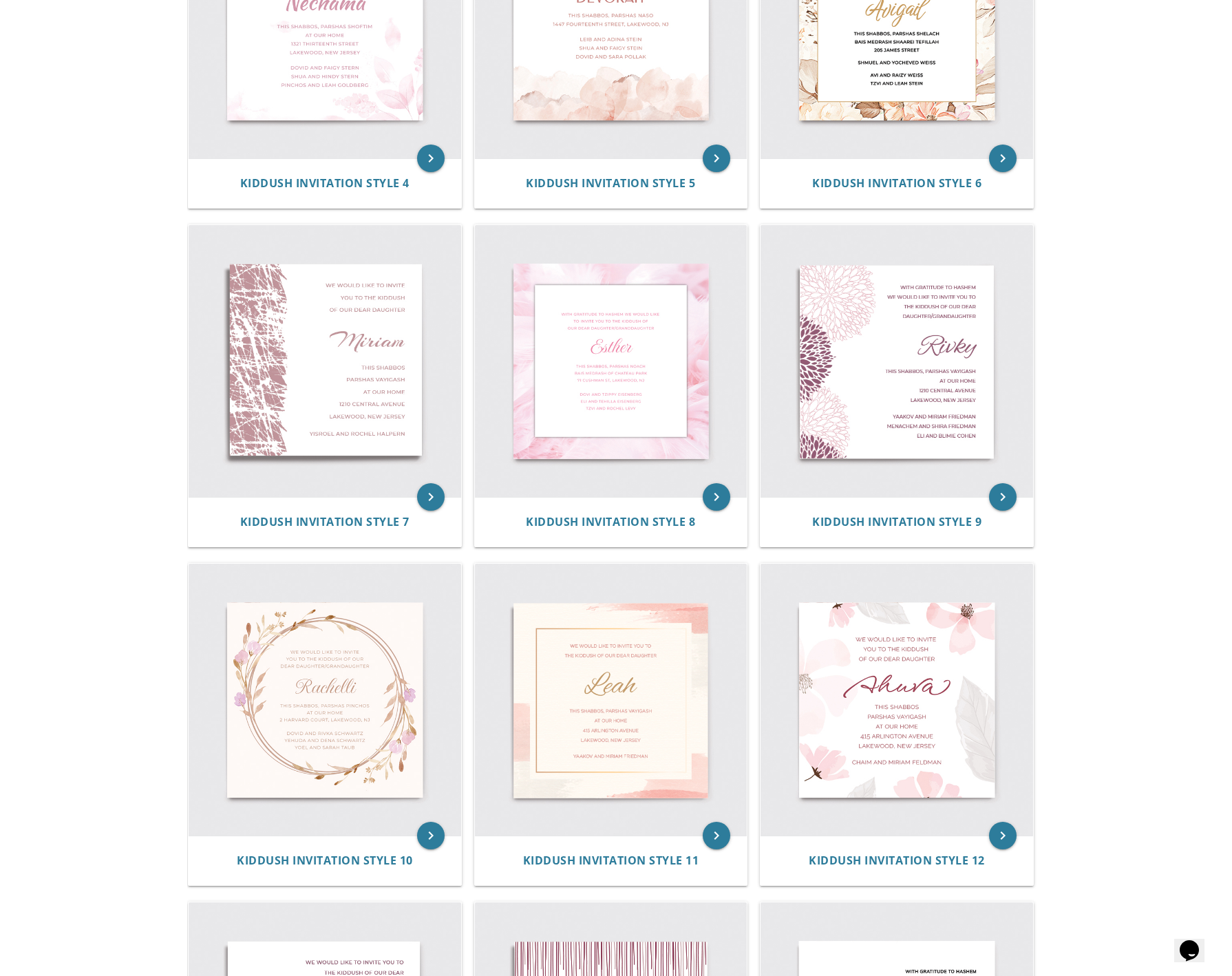
click at [862, 548] on div "keyboard_arrow_right Kiddush Invitation Style 9" at bounding box center [902, 388] width 286 height 339
click at [894, 564] on img at bounding box center [897, 700] width 273 height 273
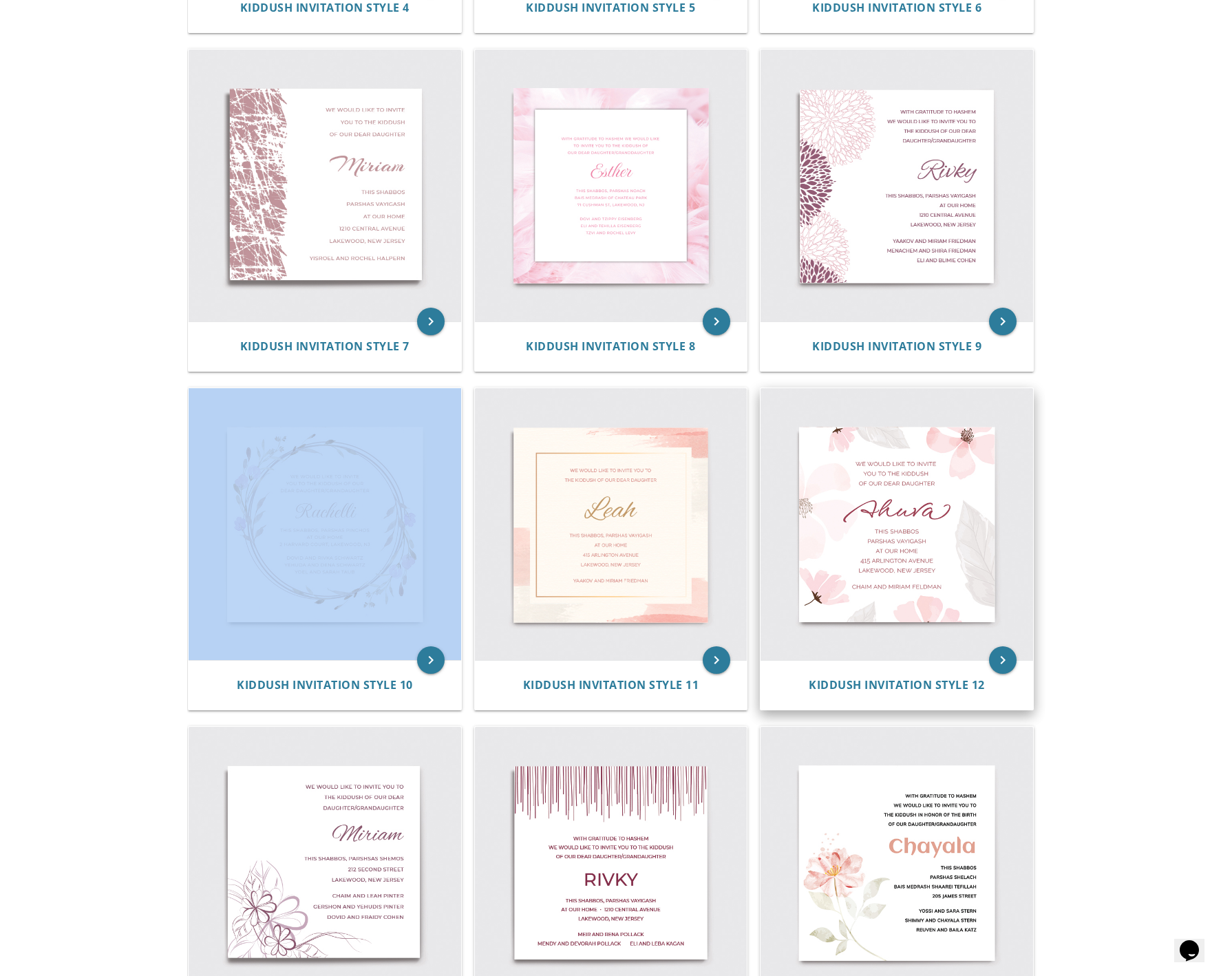
click at [894, 562] on img at bounding box center [897, 525] width 273 height 273
click at [1098, 580] on body "My Cart Total: View Cart Item(s) Submit My Cart Total: View Cart Item(s) Login …" at bounding box center [616, 207] width 1232 height 2269
click at [920, 464] on img at bounding box center [897, 525] width 273 height 273
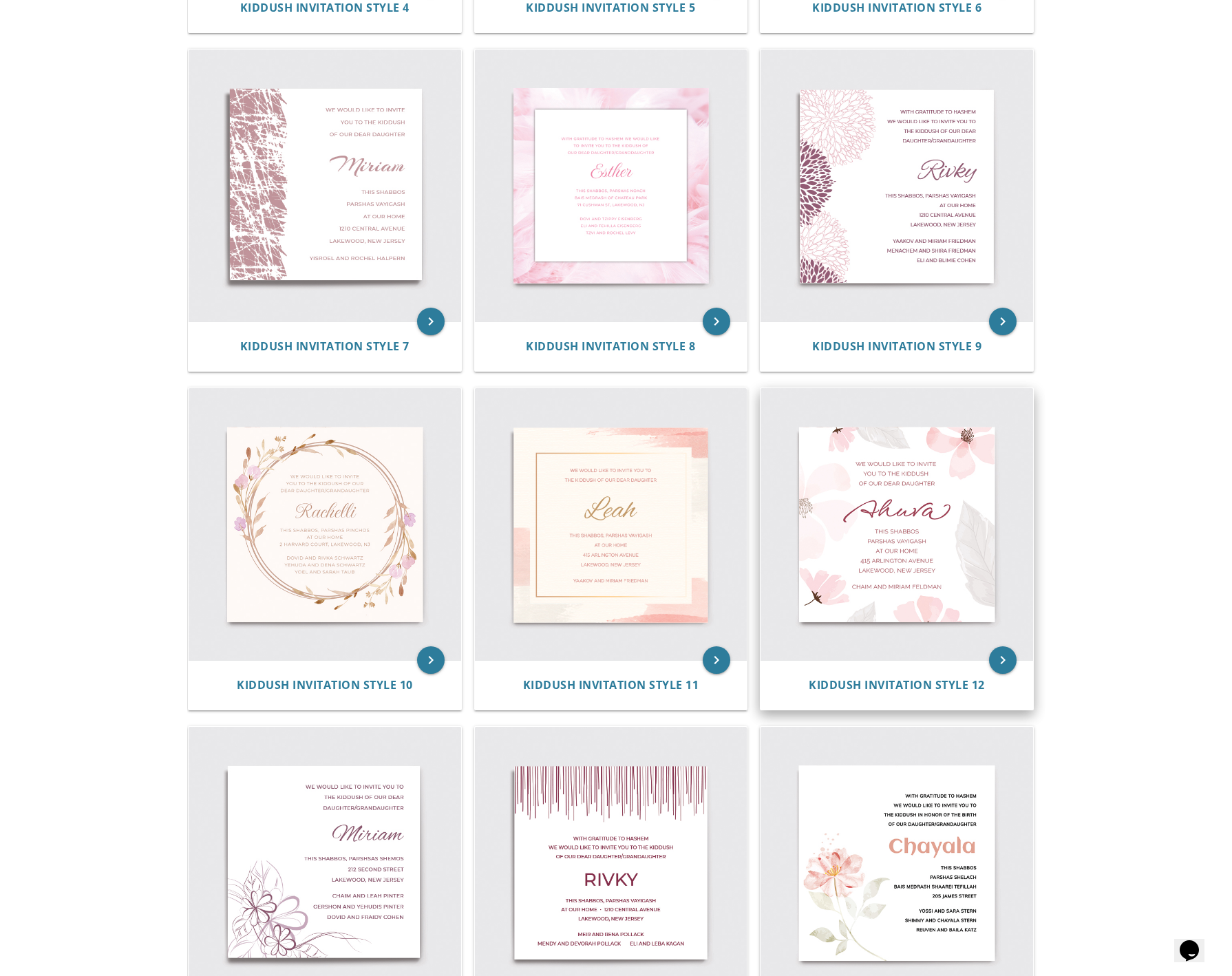
click at [952, 462] on img at bounding box center [897, 525] width 273 height 273
click at [860, 687] on span "Kiddush Invitation Style 12" at bounding box center [897, 685] width 176 height 15
click at [862, 685] on span "Kiddush Invitation Style 12" at bounding box center [897, 685] width 176 height 15
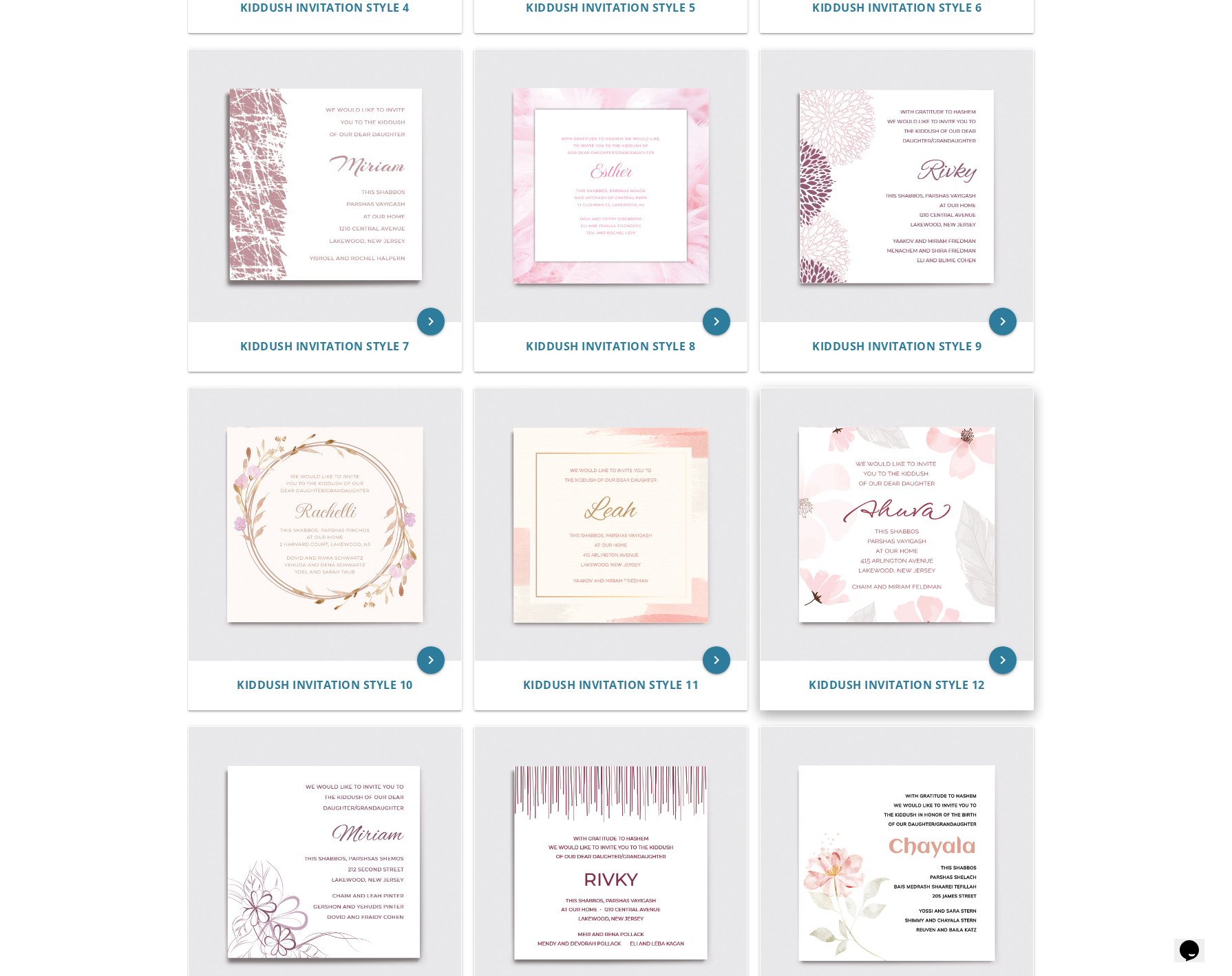
click at [1008, 658] on icon "keyboard_arrow_right" at bounding box center [1002, 660] width 27 height 27
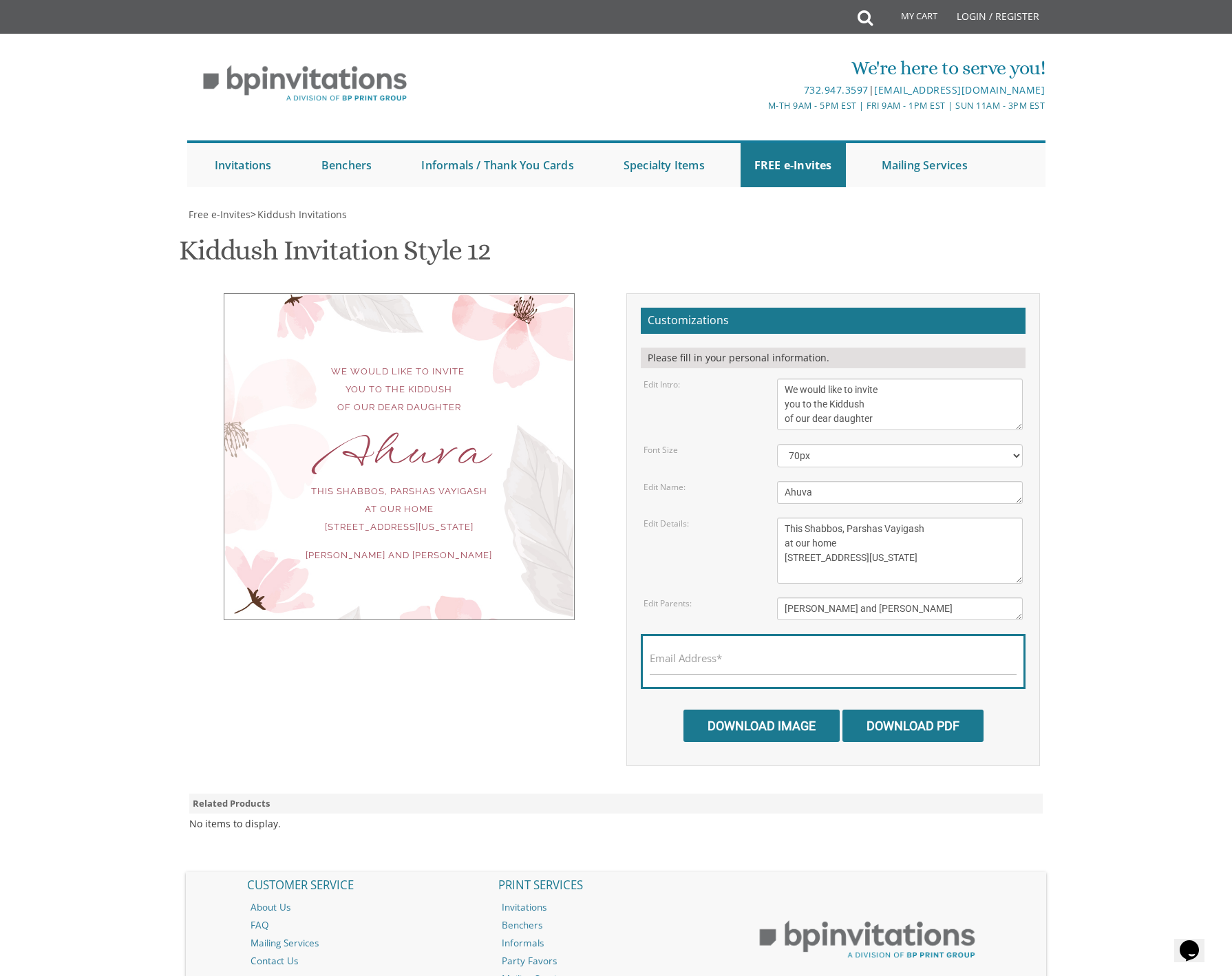
click at [431, 406] on div "We would like to invite you to the Kiddush of our dear daughter" at bounding box center [400, 389] width 295 height 53
click at [867, 422] on textarea "We would like to invite you to the Kiddush of our dear daughter" at bounding box center [900, 404] width 247 height 52
click at [881, 417] on textarea "We would like to invite you to the Kiddush of our dear daughter" at bounding box center [900, 404] width 247 height 52
type textarea "We would like to invite you to the Kiddush of our dear daughter/ grand daughter"
drag, startPoint x: 827, startPoint y: 493, endPoint x: 765, endPoint y: 490, distance: 62.1
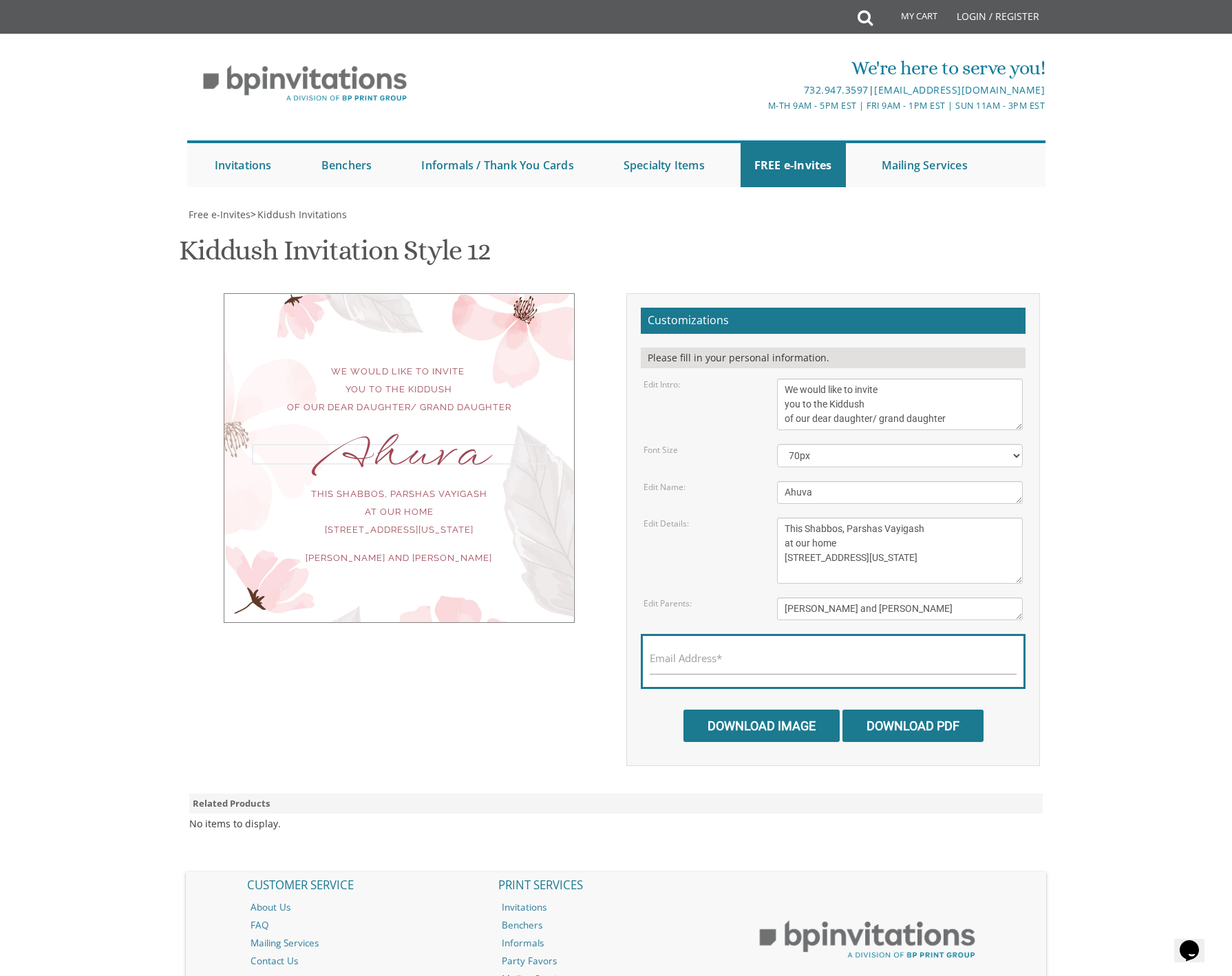
click at [765, 490] on div "Edit Name: Ahuva" at bounding box center [833, 493] width 401 height 23
type textarea "Shaindy"
drag, startPoint x: 850, startPoint y: 530, endPoint x: 935, endPoint y: 528, distance: 85.0
click at [935, 528] on textarea "This Shabbos, Parshas Vayigash at our home [STREET_ADDRESS][US_STATE]" at bounding box center [900, 551] width 247 height 66
click at [900, 528] on textarea "This Shabbos, Parshas Vayigash at our home [STREET_ADDRESS][US_STATE]" at bounding box center [900, 551] width 247 height 66
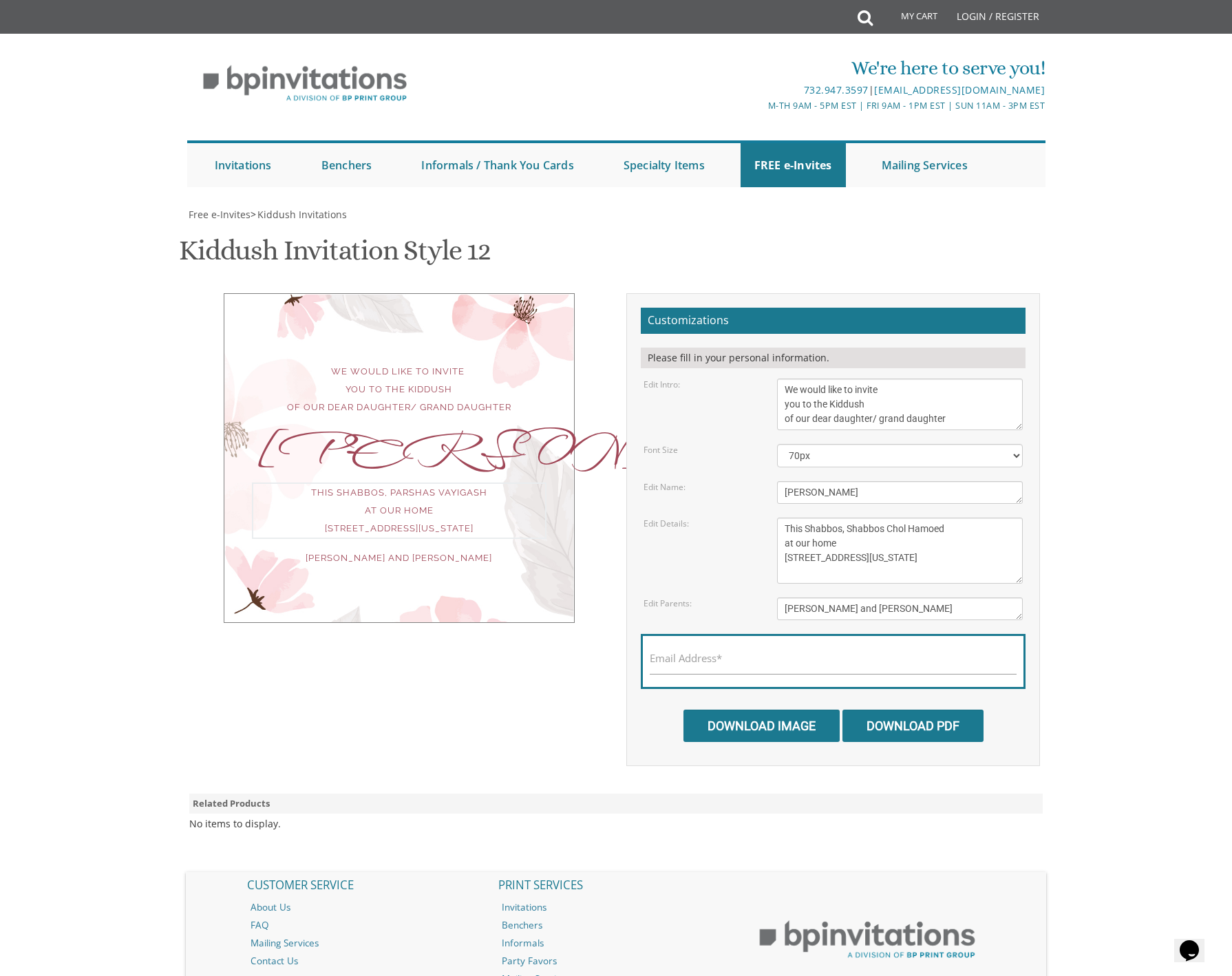
scroll to position [1, 0]
drag, startPoint x: 841, startPoint y: 541, endPoint x: 753, endPoint y: 541, distance: 88.0
click at [753, 541] on div "Edit Details: This Shabbos, [GEOGRAPHIC_DATA] at our home [STREET_ADDRESS][US_S…" at bounding box center [833, 551] width 401 height 66
drag, startPoint x: 892, startPoint y: 555, endPoint x: 746, endPoint y: 557, distance: 146.0
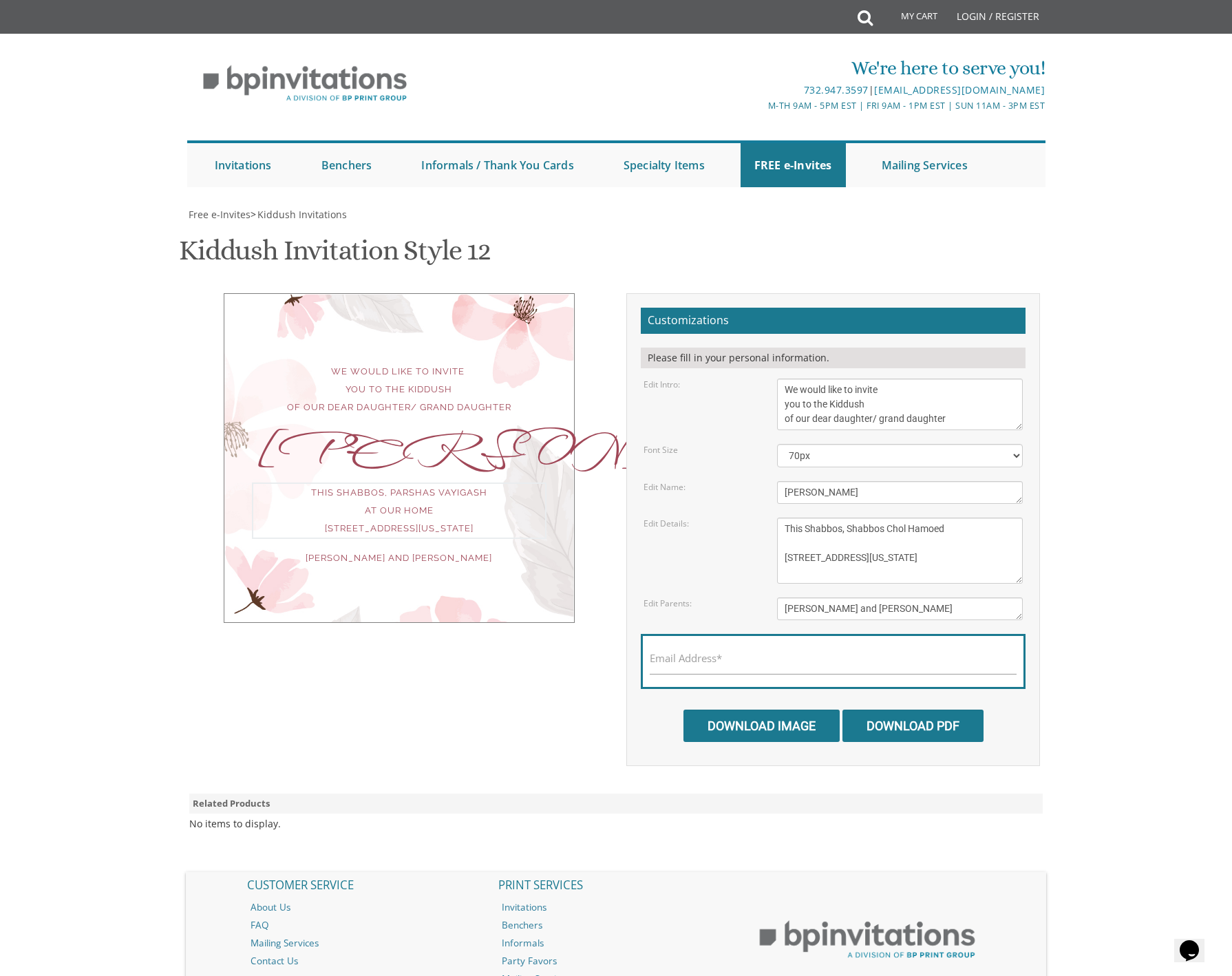
click at [746, 557] on div "Edit Details: This Shabbos, [GEOGRAPHIC_DATA] at our home [STREET_ADDRESS][US_S…" at bounding box center [833, 551] width 401 height 66
click at [834, 545] on textarea "This Shabbos, Parshas Vayigash at our home [STREET_ADDRESS][US_STATE]" at bounding box center [900, 551] width 247 height 66
type textarea "This Shabbos, Shabbos Chol Hamoed 954 East 29 th street Lakewood, New Jersey"
drag, startPoint x: 837, startPoint y: 545, endPoint x: 924, endPoint y: 606, distance: 106.3
click at [924, 606] on textarea "[PERSON_NAME] and [PERSON_NAME]" at bounding box center [900, 609] width 247 height 23
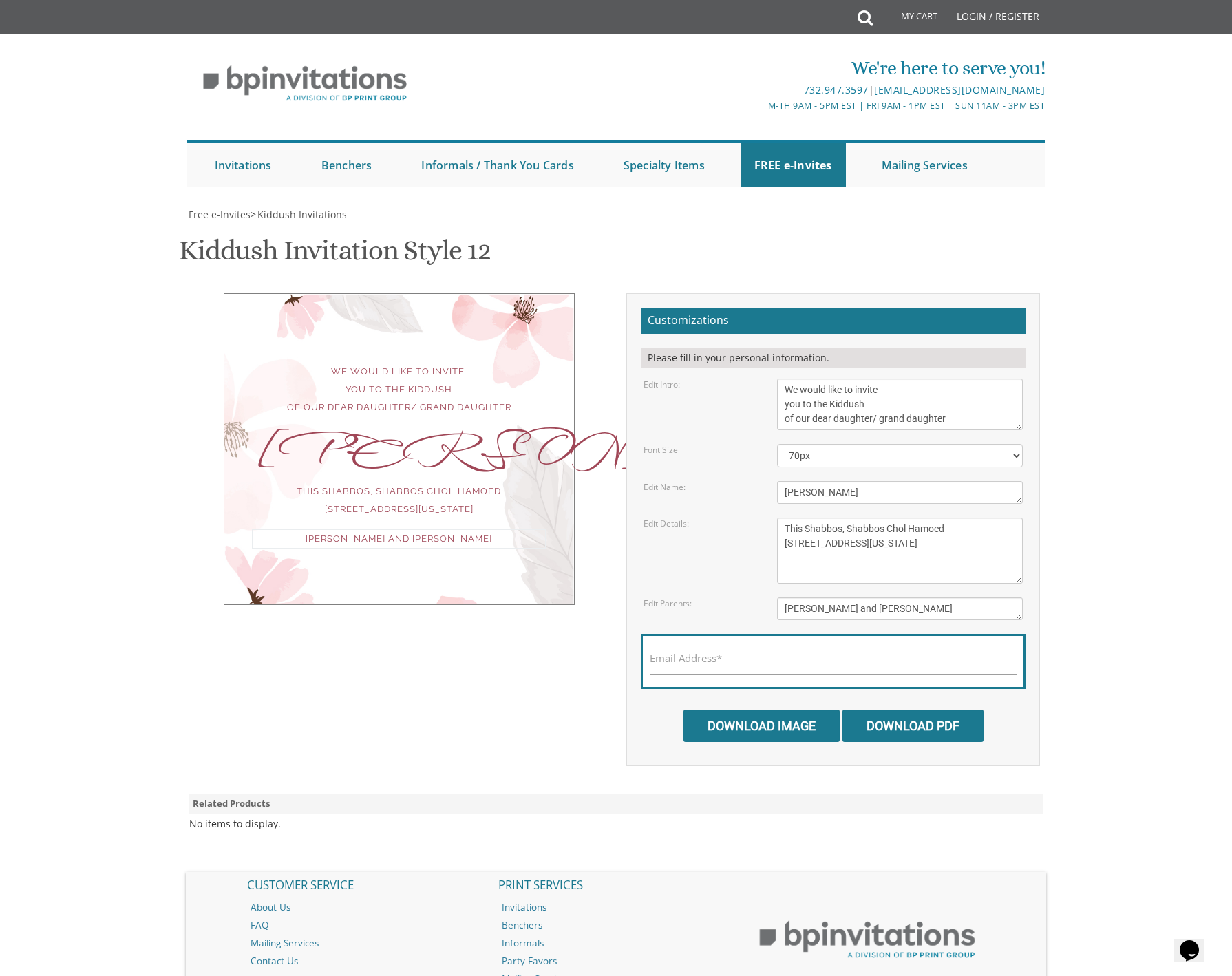
scroll to position [7, 0]
drag, startPoint x: 784, startPoint y: 607, endPoint x: 923, endPoint y: 602, distance: 139.1
click at [923, 602] on textarea "[PERSON_NAME] and [PERSON_NAME]" at bounding box center [900, 609] width 247 height 23
drag, startPoint x: 829, startPoint y: 603, endPoint x: 821, endPoint y: 602, distance: 8.1
click at [821, 602] on textarea "[PERSON_NAME] and [PERSON_NAME]" at bounding box center [900, 609] width 247 height 23
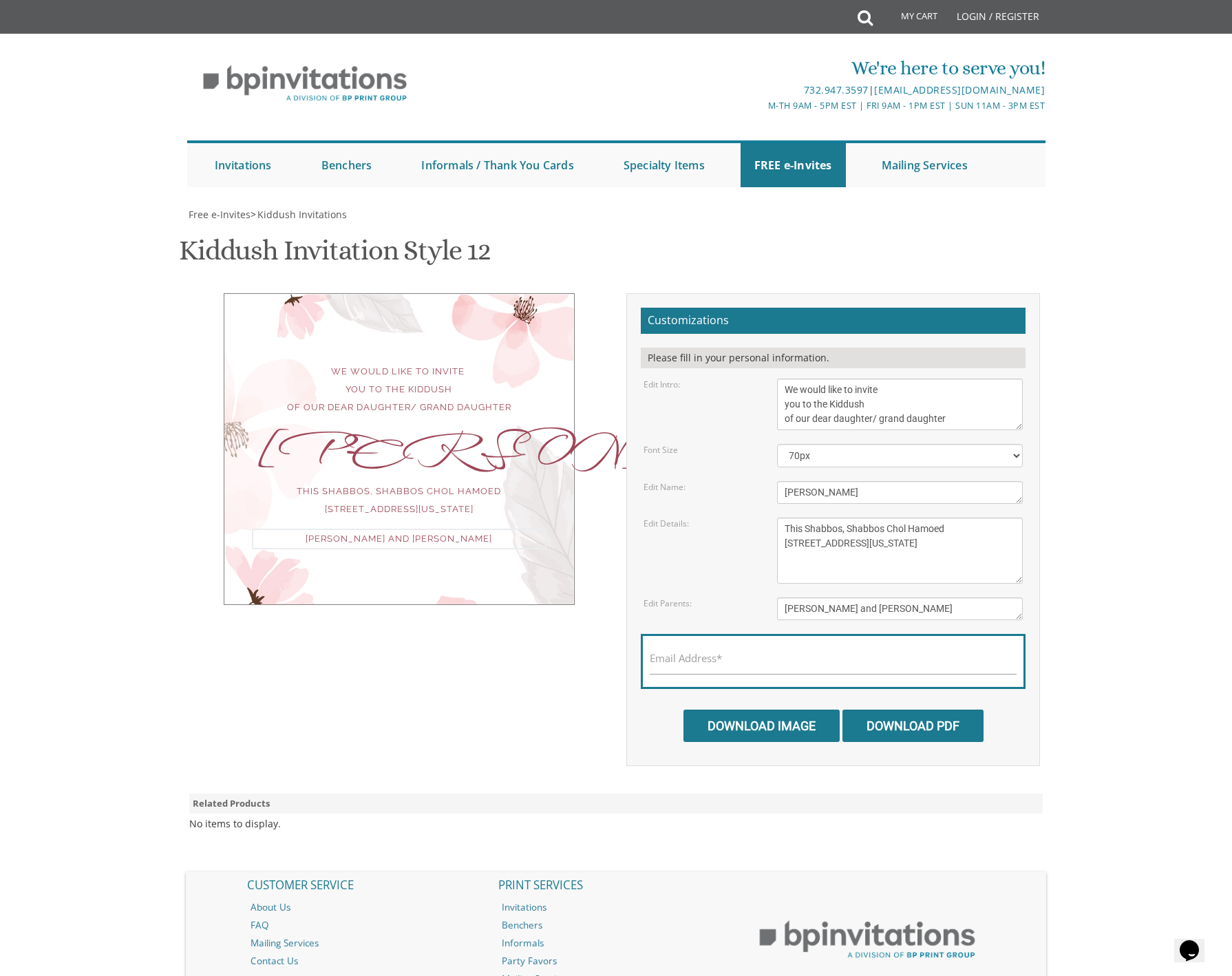
scroll to position [5, 0]
click at [935, 602] on textarea "[PERSON_NAME] and [PERSON_NAME]" at bounding box center [900, 609] width 247 height 23
type textarea "Shmuel Boruch and Chaya Golda Mr. and Mrs. Chaim Lobel Mr. andMrs. Menashe Hertz"
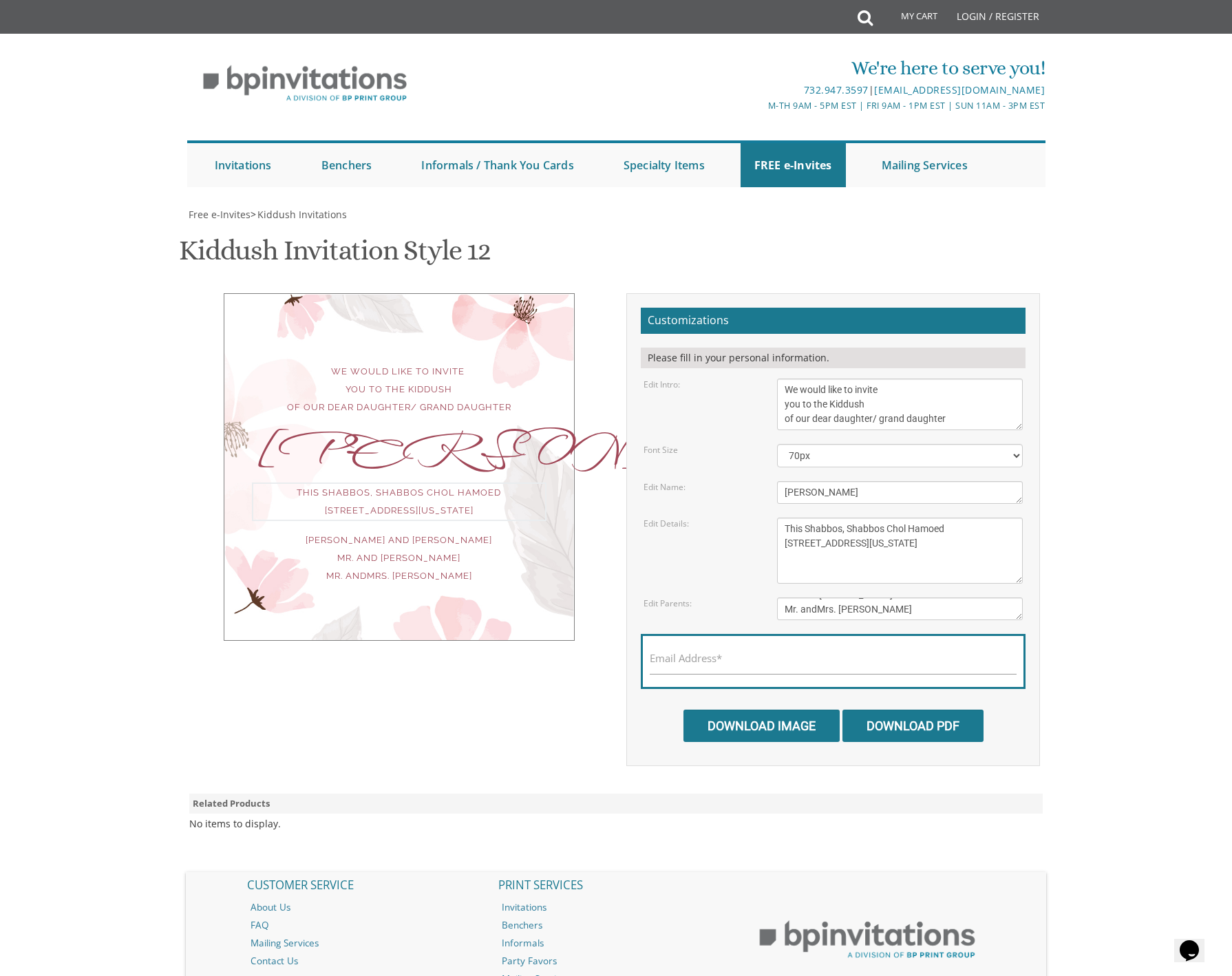
drag, startPoint x: 781, startPoint y: 545, endPoint x: 894, endPoint y: 542, distance: 113.0
click at [894, 542] on textarea "This Shabbos, Parshas Vayigash at our home [STREET_ADDRESS][US_STATE]" at bounding box center [900, 551] width 247 height 66
drag, startPoint x: 849, startPoint y: 524, endPoint x: 843, endPoint y: 525, distance: 6.1
click at [843, 525] on textarea "This Shabbos, Parshas Vayigash at our home [STREET_ADDRESS][US_STATE]" at bounding box center [900, 551] width 247 height 66
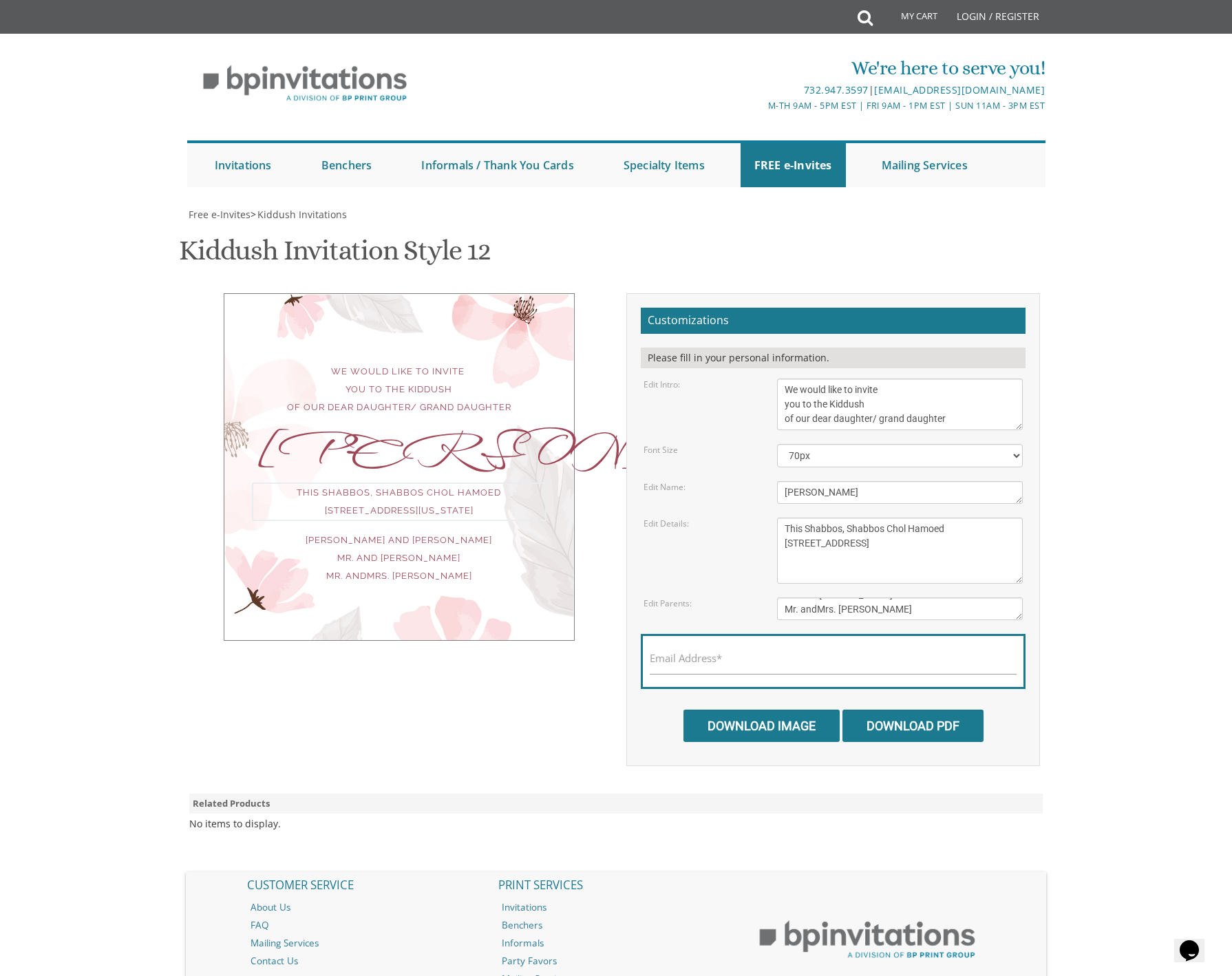
scroll to position [82, 1]
click at [845, 518] on textarea "This Shabbos, Parshas Vayigash at our home [STREET_ADDRESS][US_STATE]" at bounding box center [900, 551] width 247 height 66
type textarea "This Shabbos, Shabbos Chol Hamoed 954 East 29 Th street"
click at [671, 651] on label "Email Address*" at bounding box center [686, 658] width 72 height 14
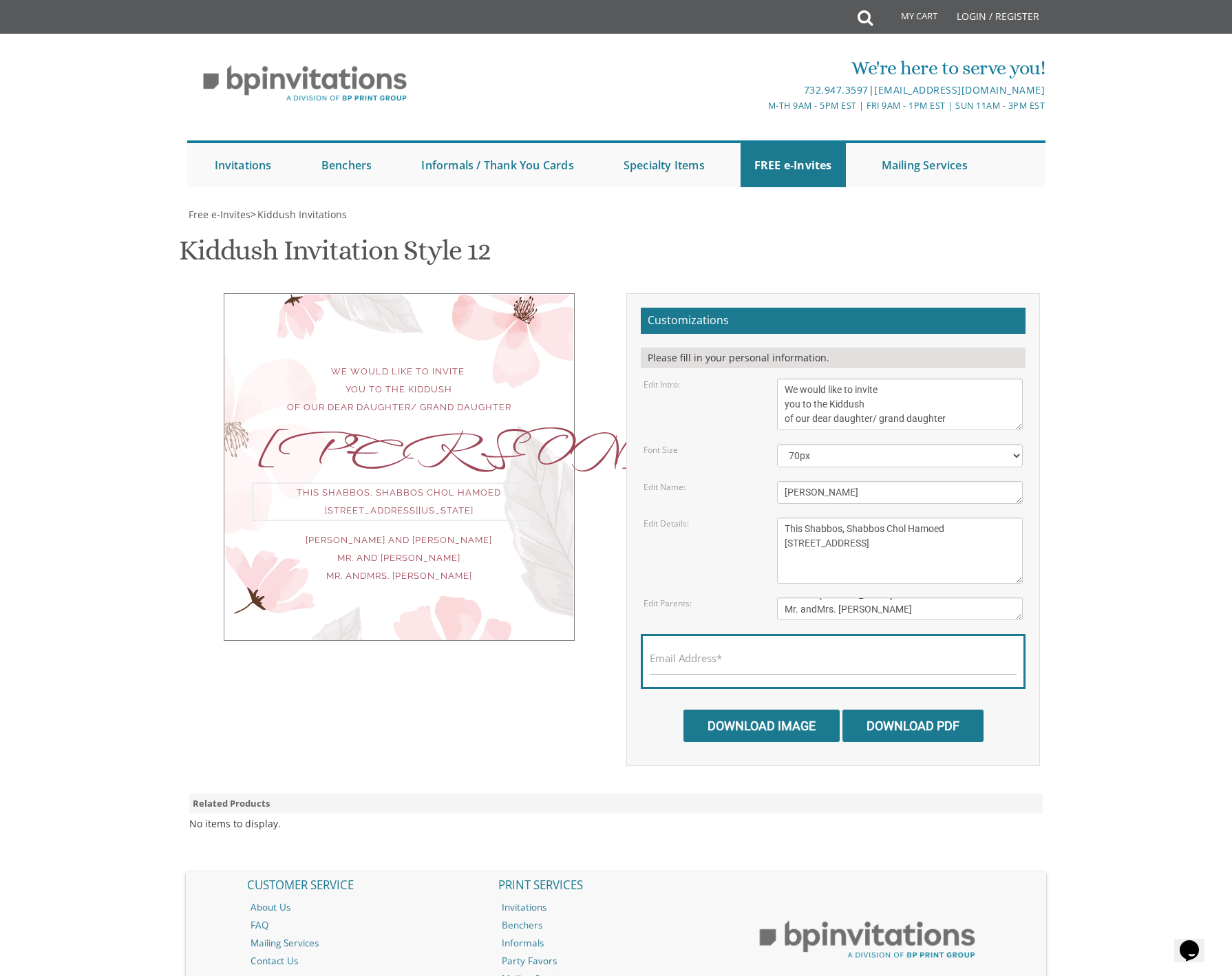
click at [671, 658] on input "Email Address*" at bounding box center [833, 666] width 367 height 17
type input "Hertzdena@gmail.com"
click at [820, 598] on textarea "[PERSON_NAME] and [PERSON_NAME]" at bounding box center [900, 609] width 247 height 23
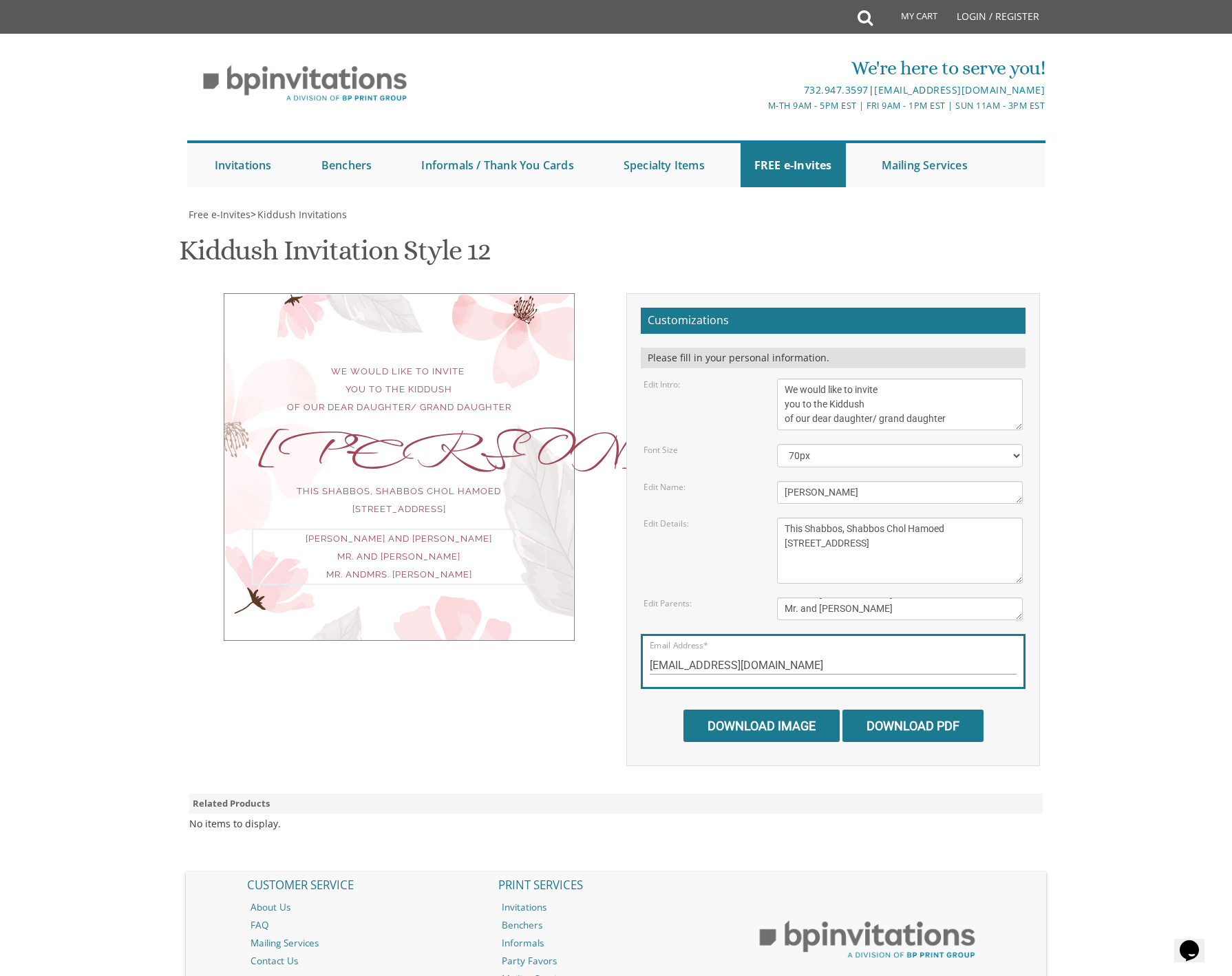
click at [1102, 518] on body "My Cart Total: View Cart Item(s) Submit My Cart Total: View Cart Item(s) Login …" at bounding box center [616, 566] width 1232 height 1132
drag, startPoint x: 397, startPoint y: 480, endPoint x: 368, endPoint y: 498, distance: 34.1
click at [338, 528] on div "Shmuel Boruch and Chaya Golda Mr. and Mrs. Chaim Lobel Mr. and Mrs. Menashe Her…" at bounding box center [400, 555] width 295 height 53
click at [390, 523] on div "We would like to invite you to the Kiddush of our dear daughter/ grand daughter…" at bounding box center [399, 466] width 351 height 345
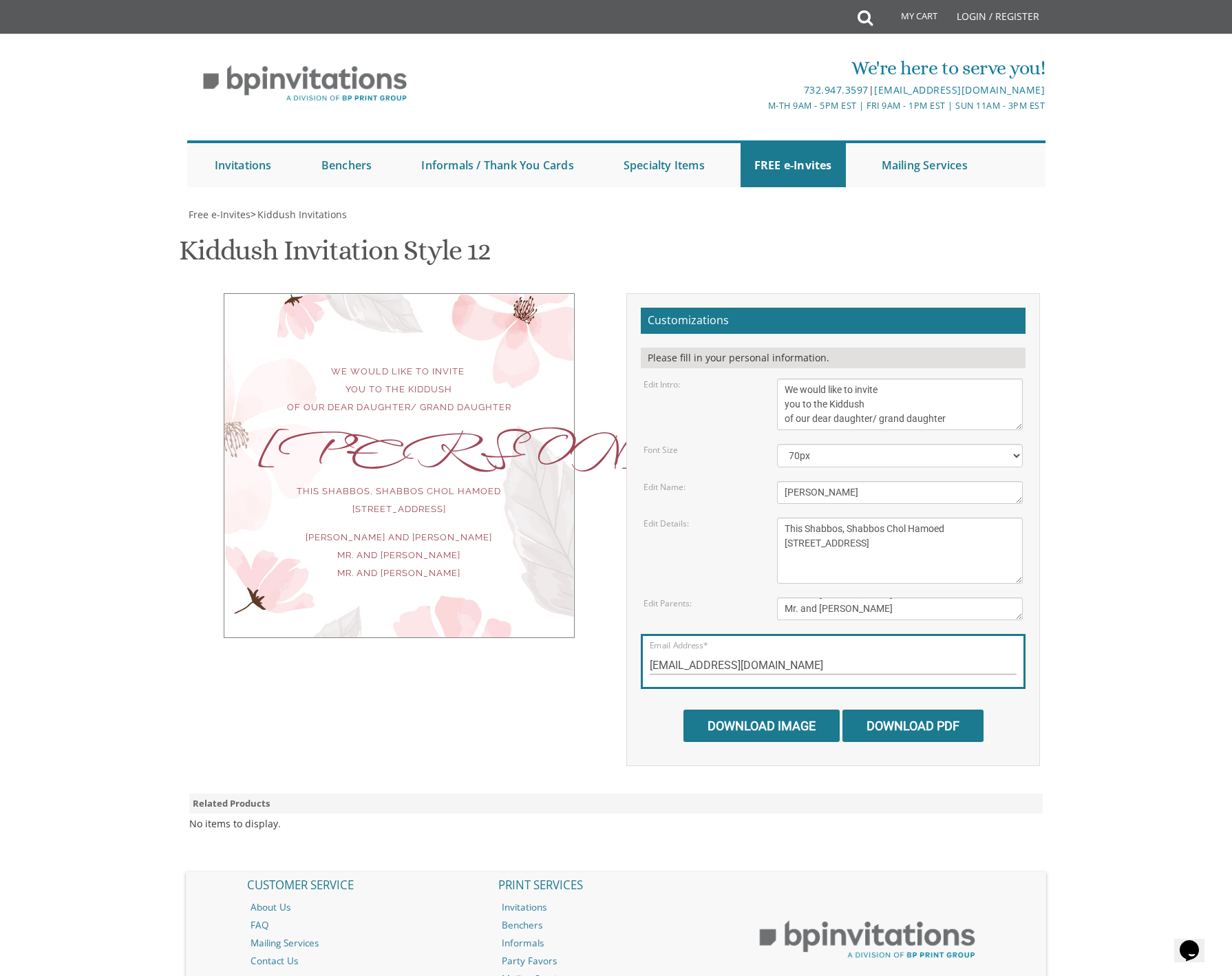
scroll to position [79, 1]
drag, startPoint x: 398, startPoint y: 476, endPoint x: 315, endPoint y: 472, distance: 83.1
click at [315, 528] on div "Shmuel Boruch and Chaya Golda Mr. and Mrs. Chaim Lobel Mr. and Mrs. Menashe Her…" at bounding box center [400, 555] width 295 height 53
drag, startPoint x: 936, startPoint y: 531, endPoint x: 921, endPoint y: 530, distance: 15.0
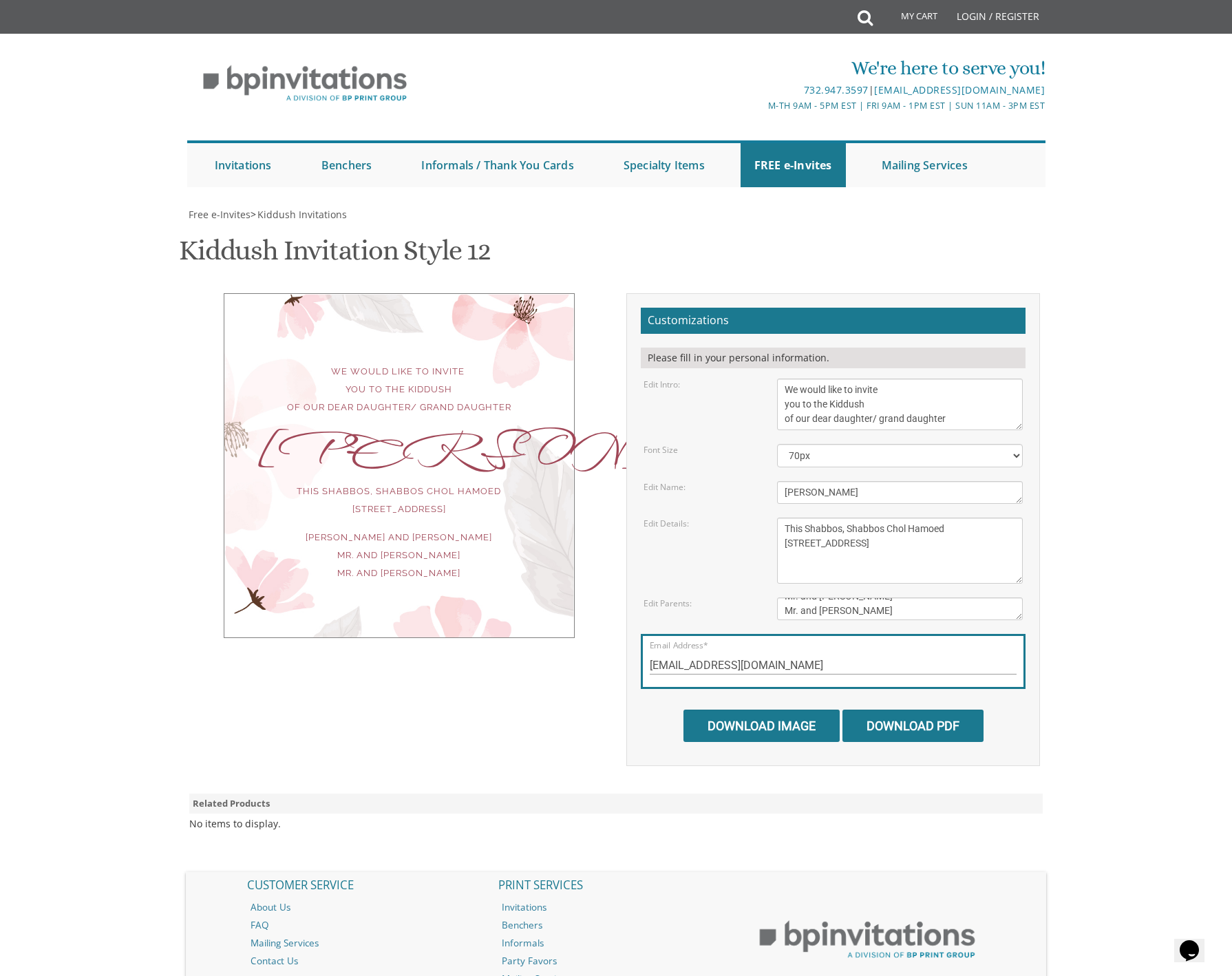
click at [933, 598] on textarea "[PERSON_NAME] and [PERSON_NAME]" at bounding box center [900, 609] width 247 height 23
drag, startPoint x: 839, startPoint y: 531, endPoint x: 760, endPoint y: 530, distance: 79.0
click at [759, 598] on div "Edit Parents: [PERSON_NAME] and [PERSON_NAME]" at bounding box center [833, 609] width 401 height 23
click at [830, 598] on textarea "[PERSON_NAME] and [PERSON_NAME]" at bounding box center [900, 609] width 247 height 23
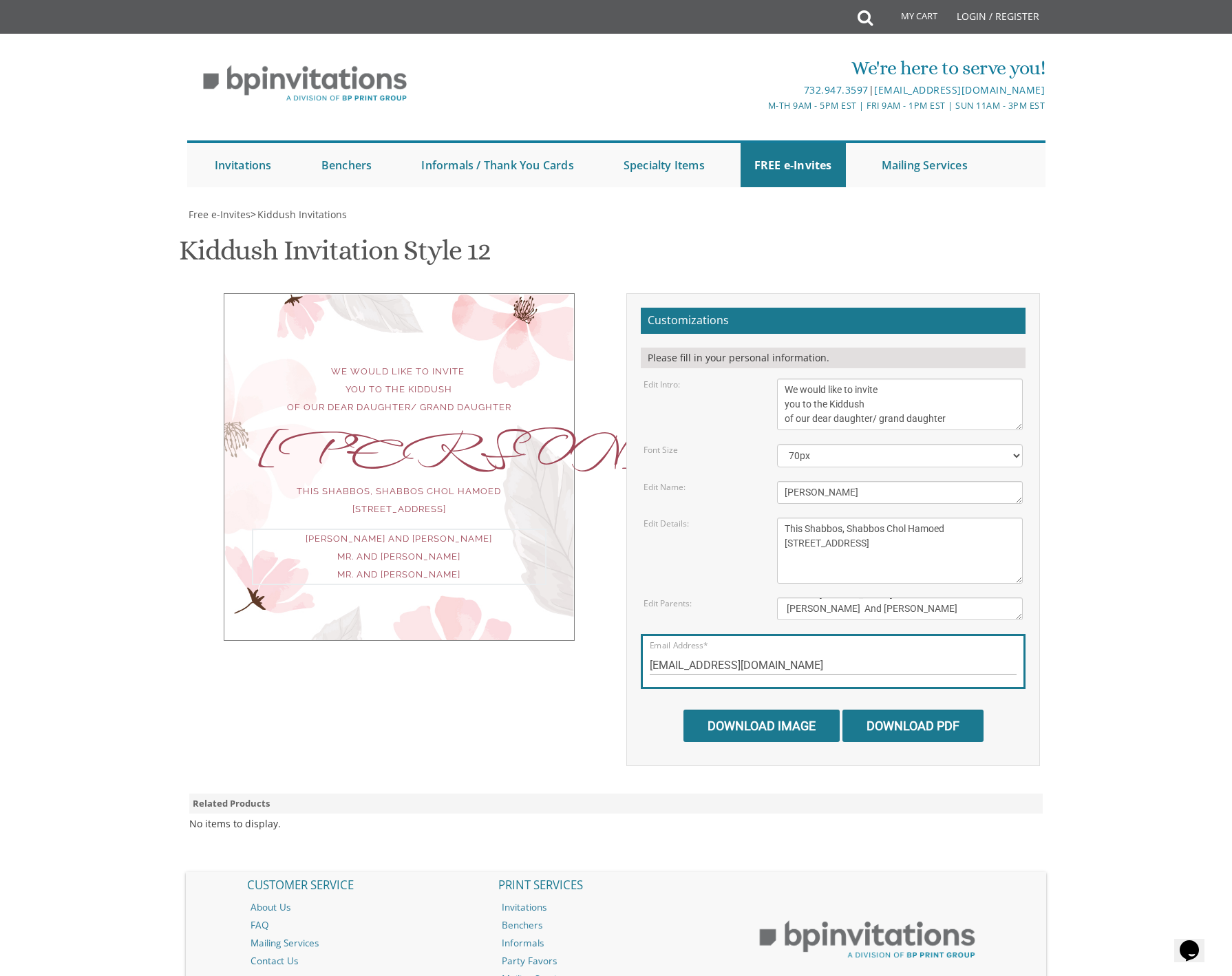
click at [917, 598] on textarea "[PERSON_NAME] and [PERSON_NAME]" at bounding box center [900, 609] width 247 height 23
click at [836, 598] on textarea "[PERSON_NAME] and [PERSON_NAME]" at bounding box center [900, 609] width 247 height 23
drag, startPoint x: 841, startPoint y: 529, endPoint x: 753, endPoint y: 526, distance: 88.1
click at [753, 598] on div "Edit Parents: [PERSON_NAME] and [PERSON_NAME]" at bounding box center [833, 609] width 401 height 23
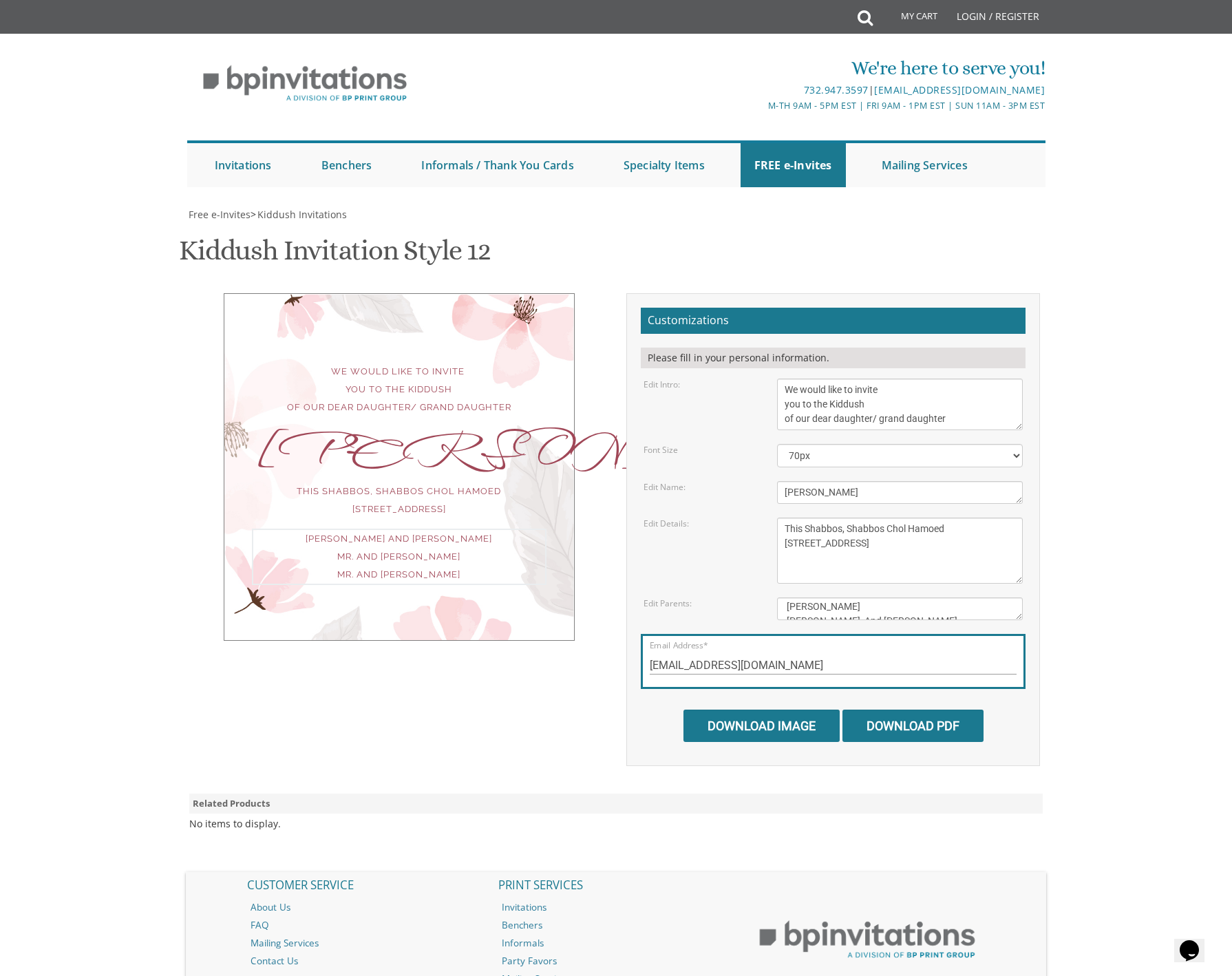
click at [816, 598] on textarea "[PERSON_NAME] and [PERSON_NAME]" at bounding box center [900, 609] width 247 height 23
drag, startPoint x: 844, startPoint y: 531, endPoint x: 827, endPoint y: 531, distance: 17.0
click at [827, 598] on textarea "[PERSON_NAME] and [PERSON_NAME]" at bounding box center [900, 609] width 247 height 23
drag, startPoint x: 827, startPoint y: 531, endPoint x: 850, endPoint y: 538, distance: 24.0
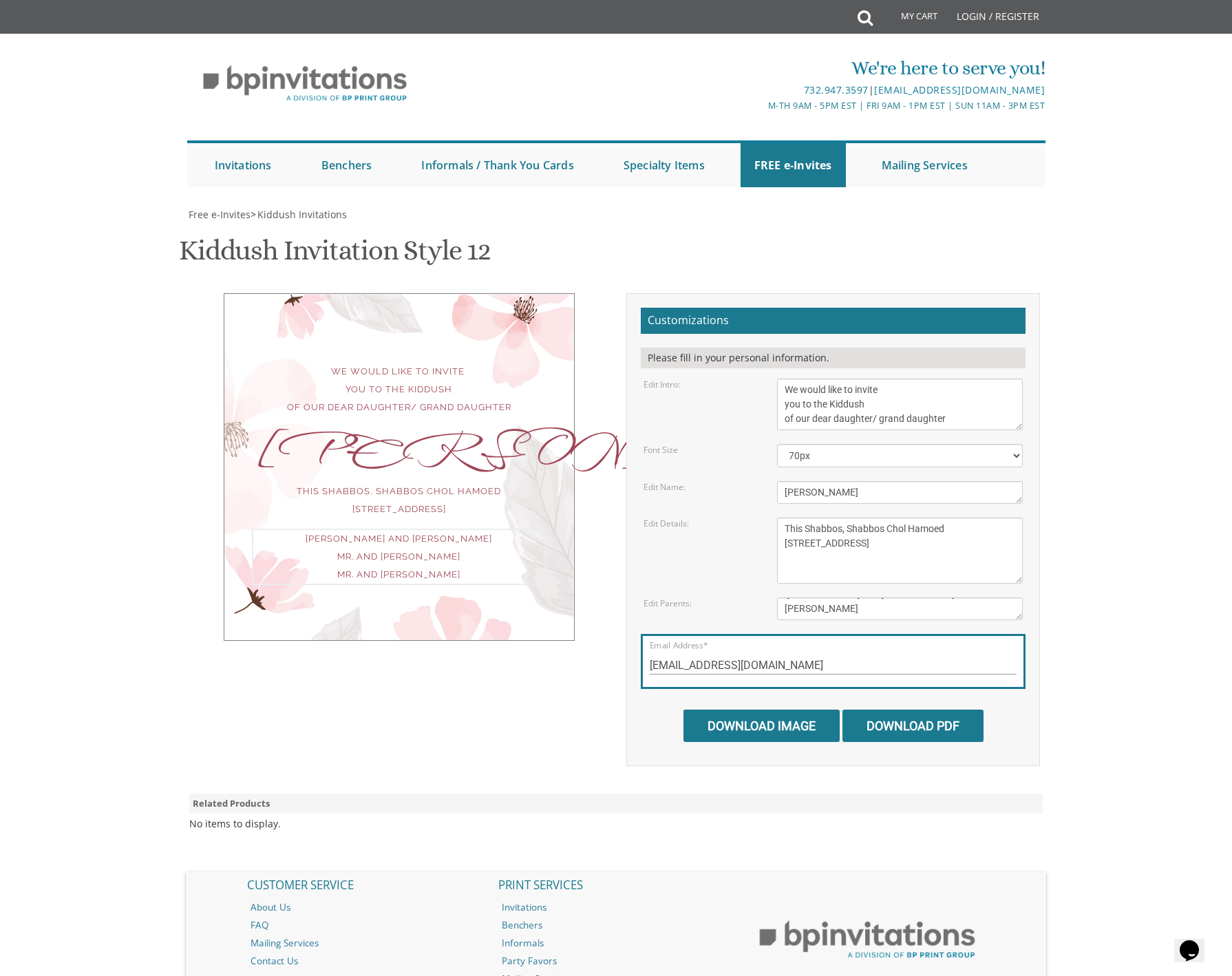
click at [828, 598] on textarea "[PERSON_NAME] and [PERSON_NAME]" at bounding box center [900, 609] width 247 height 23
drag, startPoint x: 846, startPoint y: 532, endPoint x: 867, endPoint y: 536, distance: 21.4
click at [846, 598] on textarea "[PERSON_NAME] and [PERSON_NAME]" at bounding box center [900, 609] width 247 height 23
click at [908, 598] on textarea "[PERSON_NAME] and [PERSON_NAME]" at bounding box center [900, 609] width 247 height 23
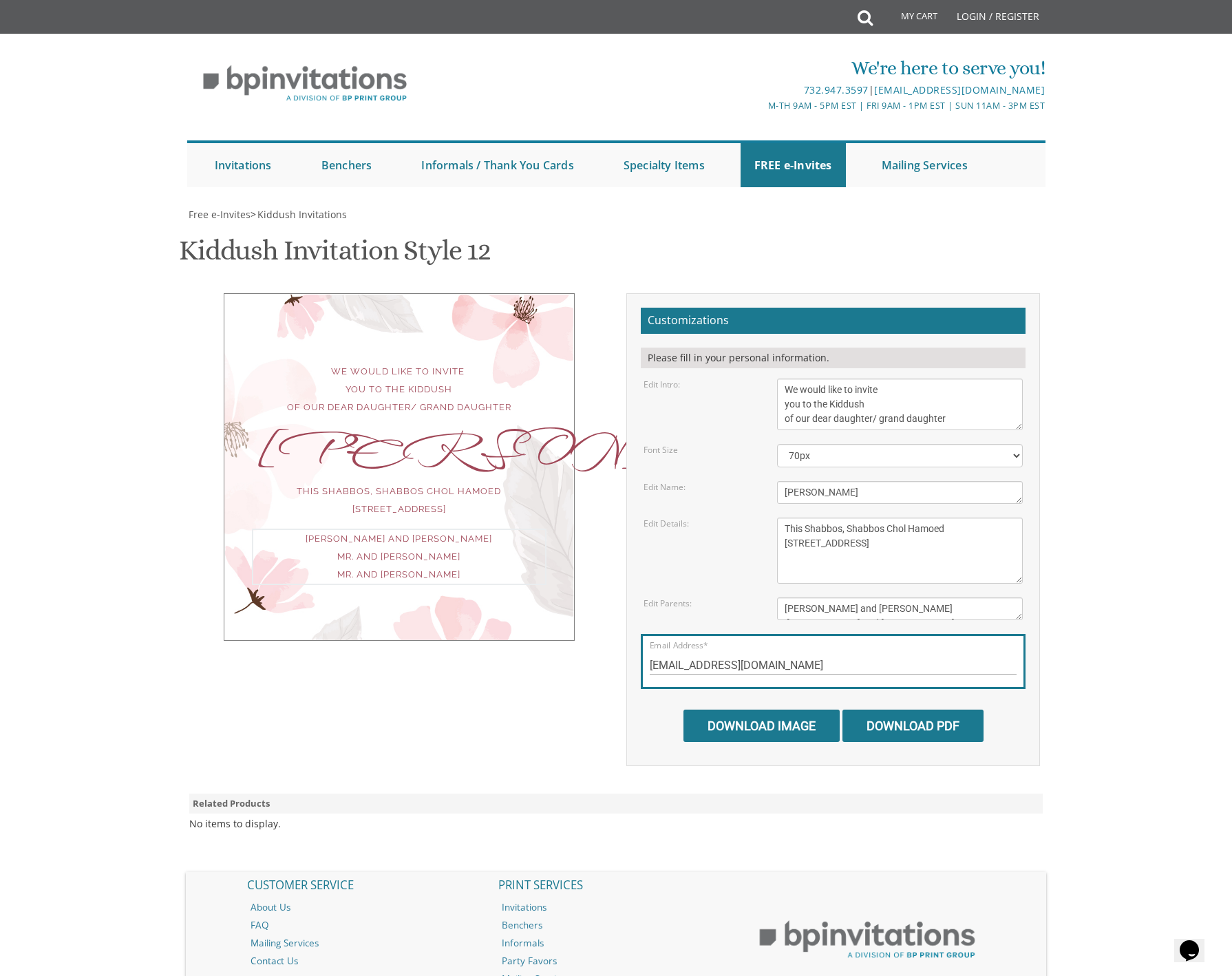
click at [947, 598] on textarea "[PERSON_NAME] and [PERSON_NAME]" at bounding box center [900, 609] width 247 height 23
type textarea "Shmuel Boruch and Chaya Golda Hertz Chaim and Sara Lobel Menashe and Dena Hertz"
click at [759, 709] on input "Download Image" at bounding box center [762, 725] width 157 height 32
click at [894, 709] on input "Download PDF" at bounding box center [913, 725] width 141 height 32
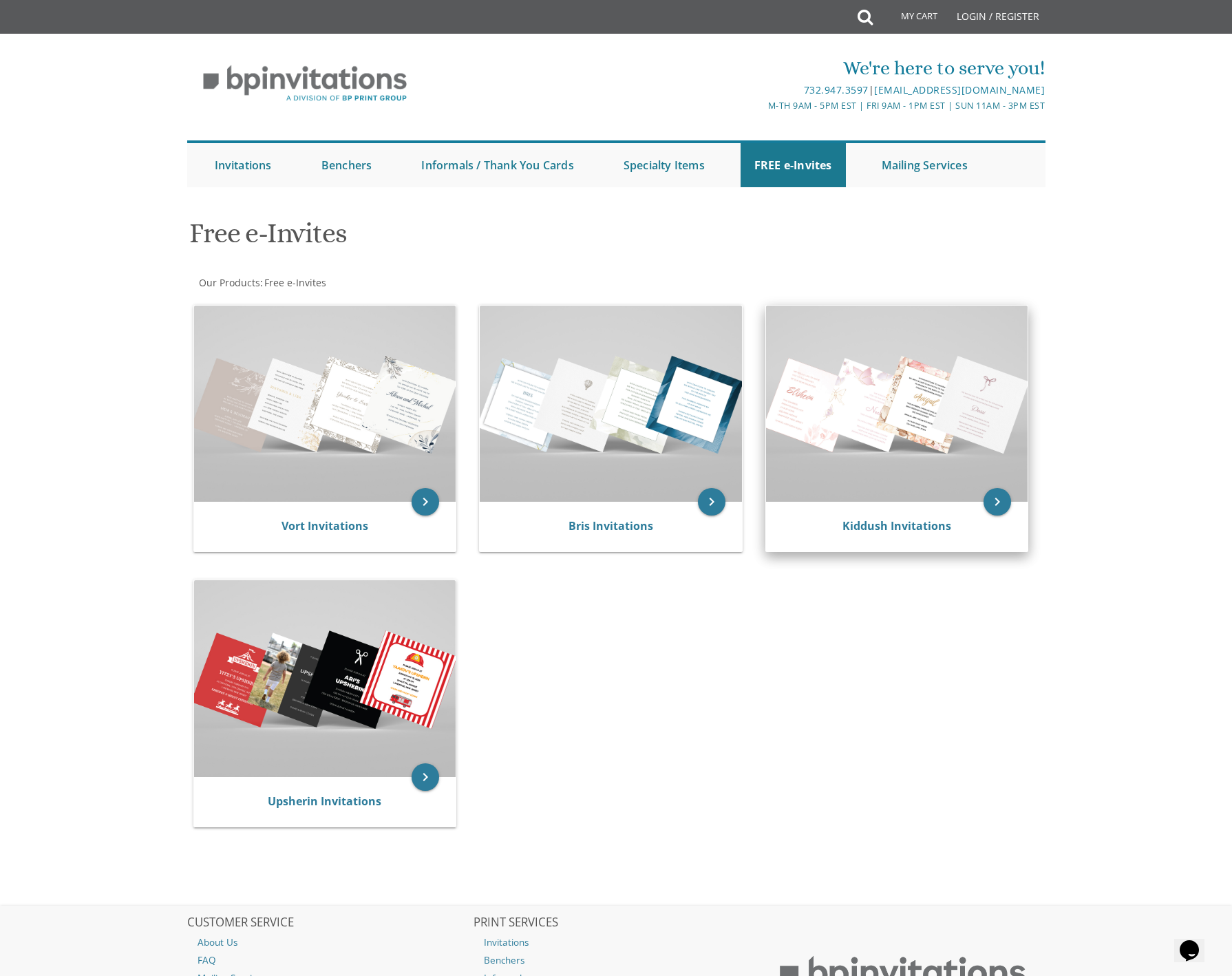
click at [883, 417] on img at bounding box center [898, 404] width 263 height 196
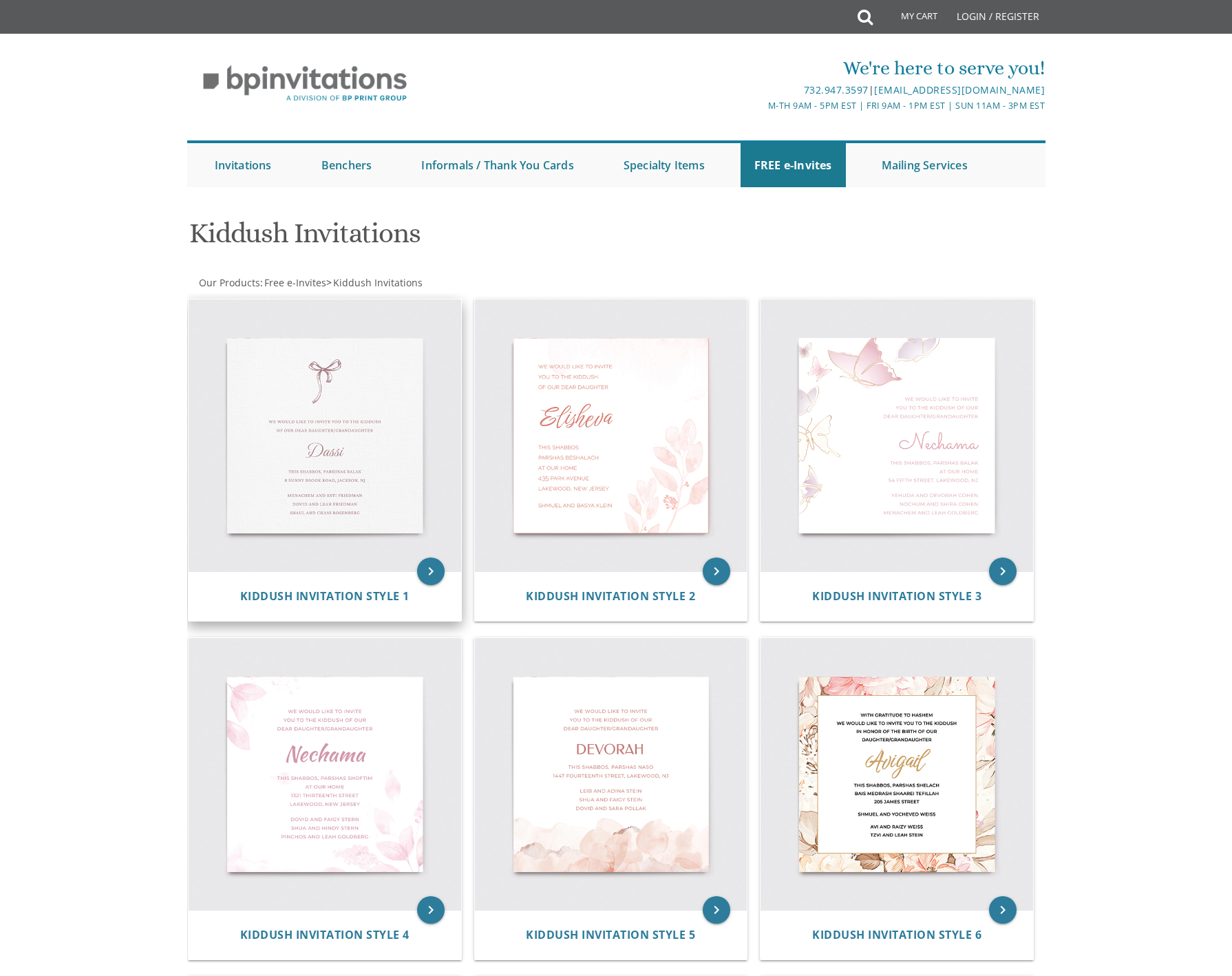
click at [378, 420] on img at bounding box center [325, 435] width 273 height 273
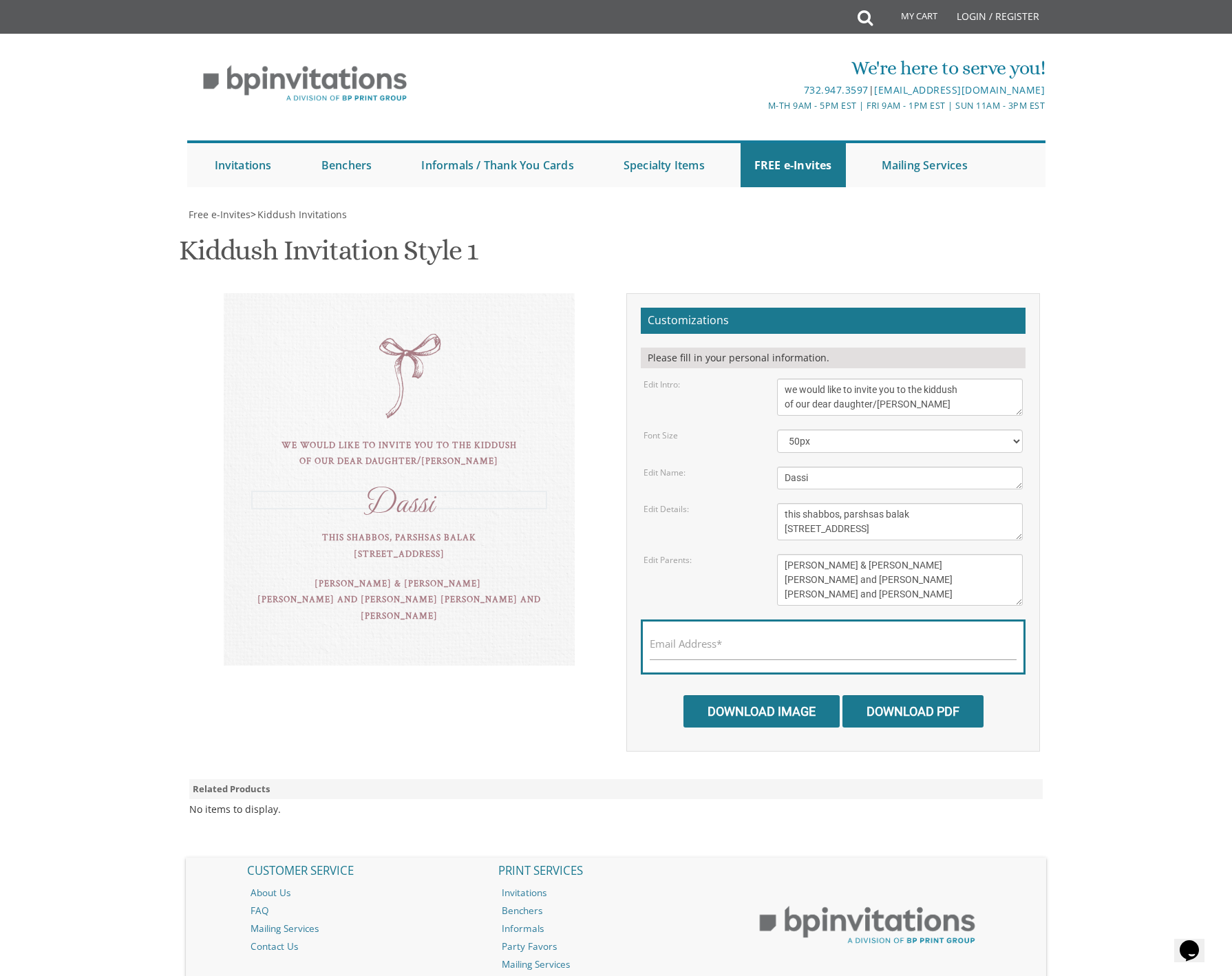
drag, startPoint x: 815, startPoint y: 476, endPoint x: 759, endPoint y: 480, distance: 56.1
click at [759, 480] on div "Edit Name: Dassi" at bounding box center [833, 478] width 401 height 23
type textarea "[PERSON_NAME]"
drag, startPoint x: 848, startPoint y: 513, endPoint x: 934, endPoint y: 511, distance: 86.0
click at [934, 511] on textarea "this shabbos, parshsas balak [STREET_ADDRESS]" at bounding box center [900, 522] width 247 height 38
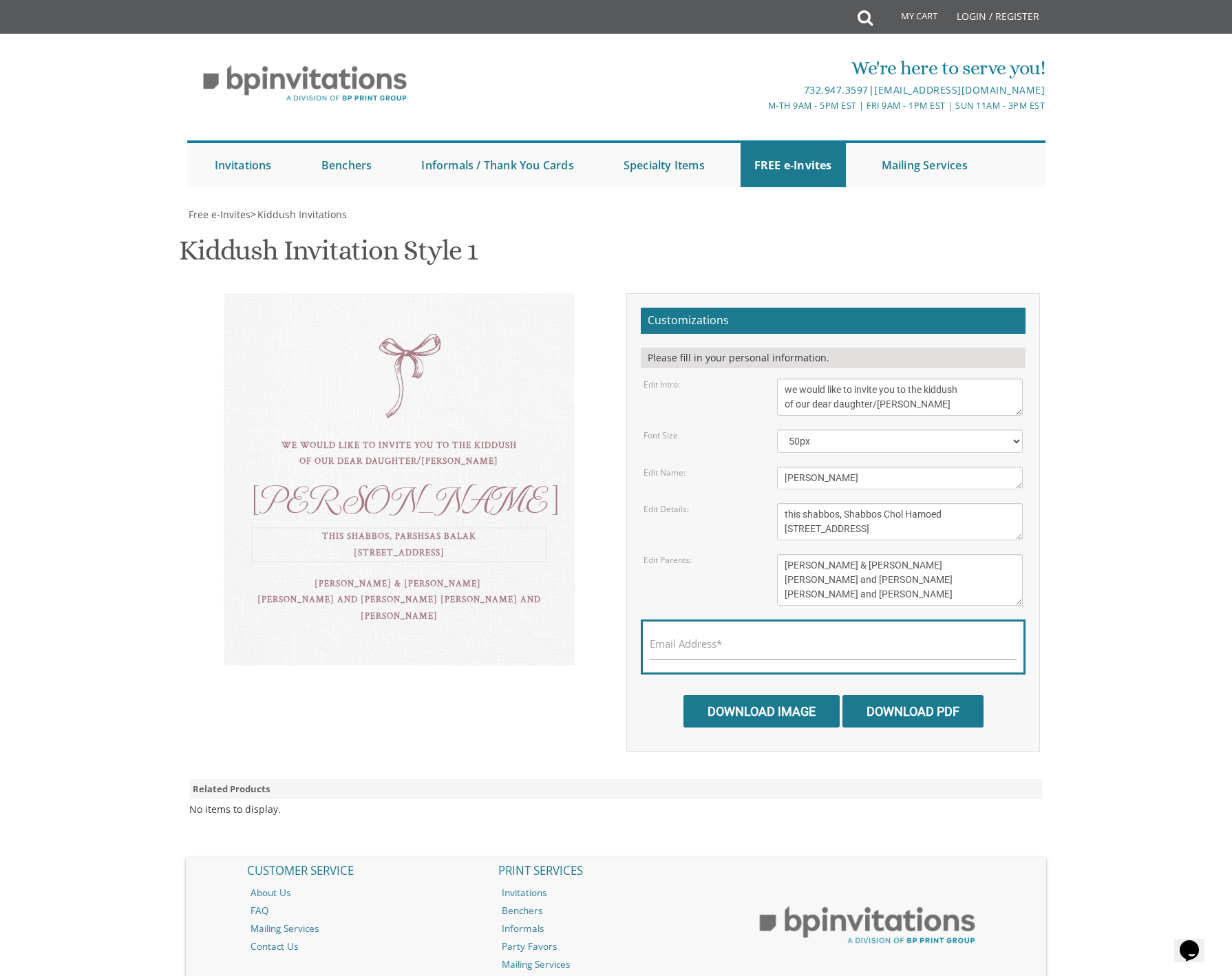
click at [805, 513] on textarea "this shabbos, parshsas balak [STREET_ADDRESS]" at bounding box center [900, 522] width 247 height 38
drag, startPoint x: 940, startPoint y: 526, endPoint x: 753, endPoint y: 524, distance: 187.0
click at [753, 524] on div "Edit Details: this shabbos, [GEOGRAPHIC_DATA][STREET_ADDRESS][GEOGRAPHIC_DATA][…" at bounding box center [833, 522] width 401 height 38
type textarea "this Shabbos, Shabbos Chol Hamoed [STREET_ADDRESS]"
drag, startPoint x: 790, startPoint y: 566, endPoint x: 934, endPoint y: 597, distance: 147.3
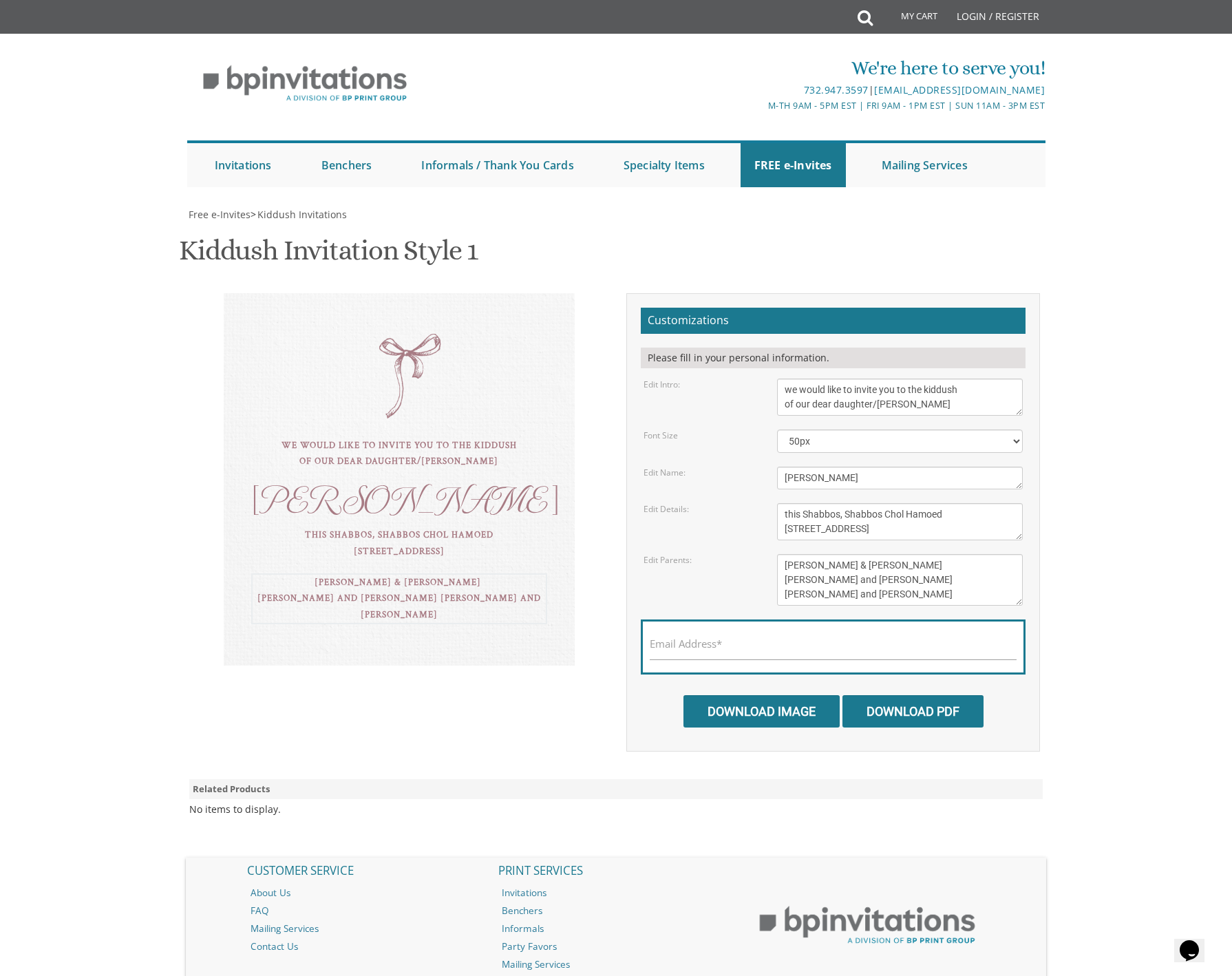
click at [934, 597] on textarea "[PERSON_NAME] & [PERSON_NAME] [PERSON_NAME] and [PERSON_NAME] [PERSON_NAME] and…" at bounding box center [900, 580] width 247 height 52
click at [821, 565] on textarea "[PERSON_NAME] & [PERSON_NAME] [PERSON_NAME] and [PERSON_NAME] [PERSON_NAME] and…" at bounding box center [900, 580] width 247 height 52
click at [879, 556] on textarea "[PERSON_NAME] & [PERSON_NAME] [PERSON_NAME] and [PERSON_NAME] [PERSON_NAME] and…" at bounding box center [900, 580] width 247 height 52
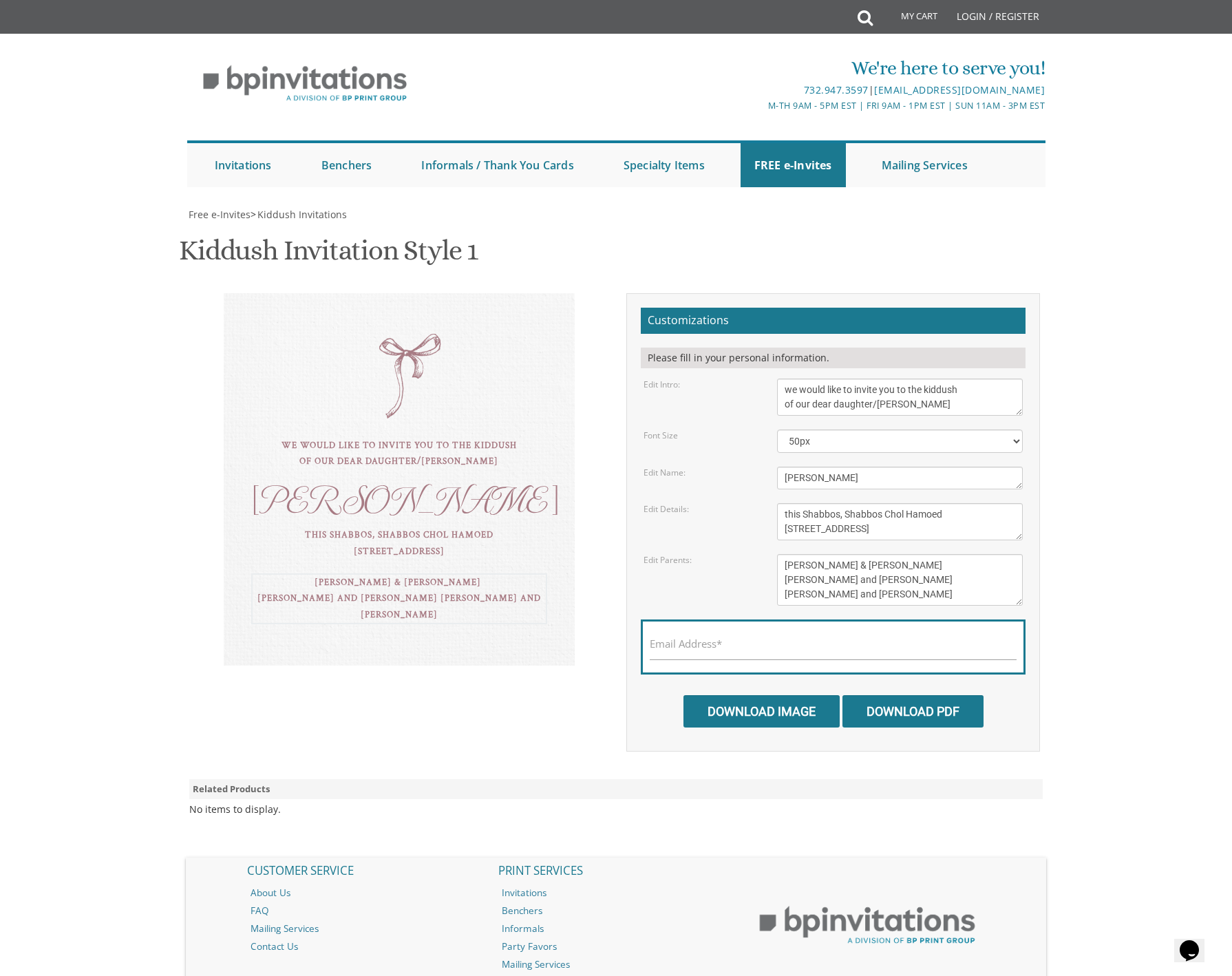
scroll to position [140, 0]
click at [854, 555] on textarea "[PERSON_NAME] & [PERSON_NAME] [PERSON_NAME] and [PERSON_NAME] [PERSON_NAME] and…" at bounding box center [900, 580] width 247 height 52
click at [857, 555] on textarea "[PERSON_NAME] & [PERSON_NAME] [PERSON_NAME] and [PERSON_NAME] [PERSON_NAME] and…" at bounding box center [900, 580] width 247 height 52
click at [944, 555] on textarea "[PERSON_NAME] & [PERSON_NAME] [PERSON_NAME] and [PERSON_NAME] [PERSON_NAME] and…" at bounding box center [900, 580] width 247 height 52
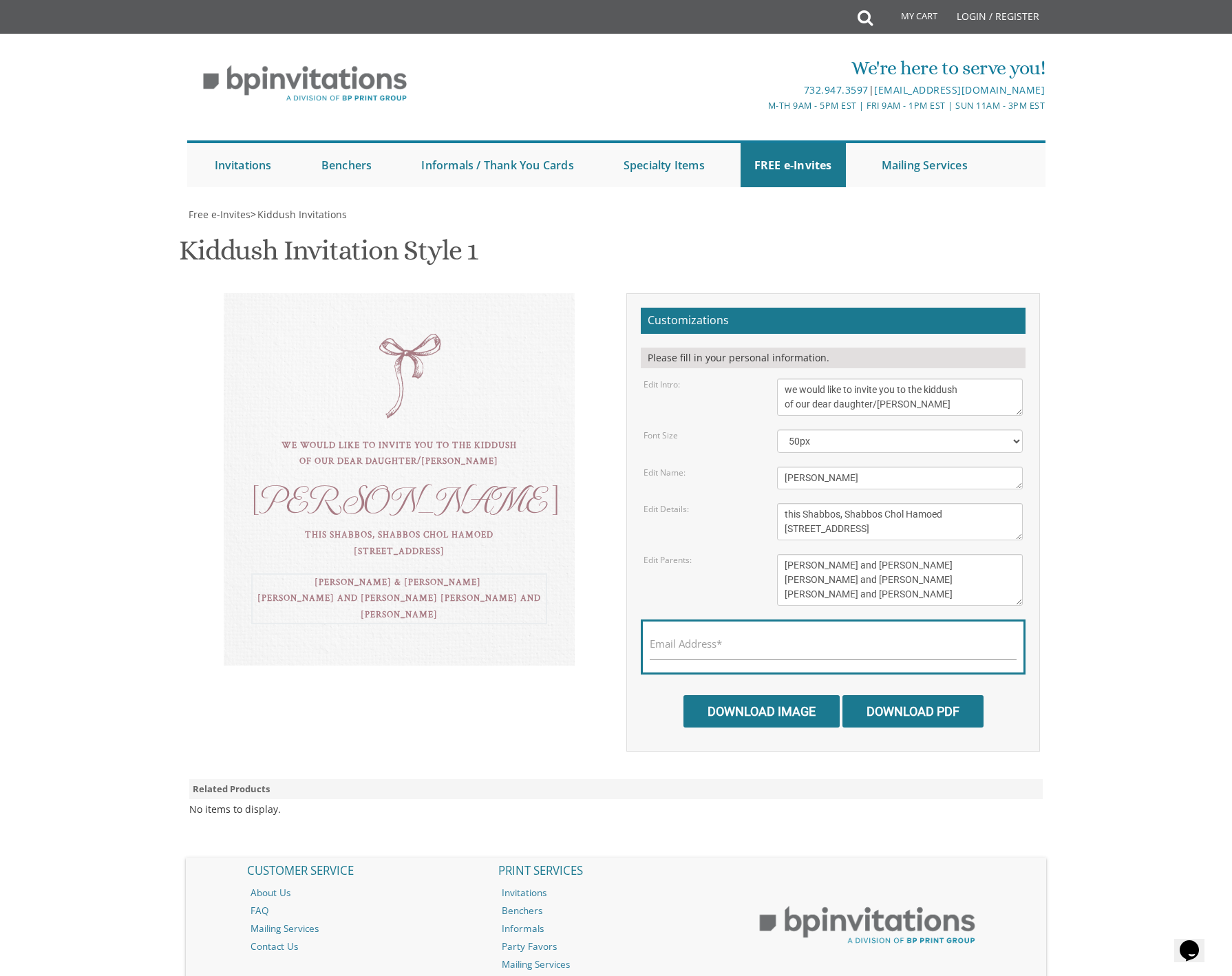
type textarea "[PERSON_NAME] and [PERSON_NAME] [PERSON_NAME] and [PERSON_NAME] [PERSON_NAME] a…"
click at [712, 637] on label "Email Address*" at bounding box center [686, 644] width 72 height 14
click at [712, 643] on input "Email Address*" at bounding box center [833, 651] width 367 height 17
click at [677, 643] on input "Email Address*" at bounding box center [833, 651] width 367 height 17
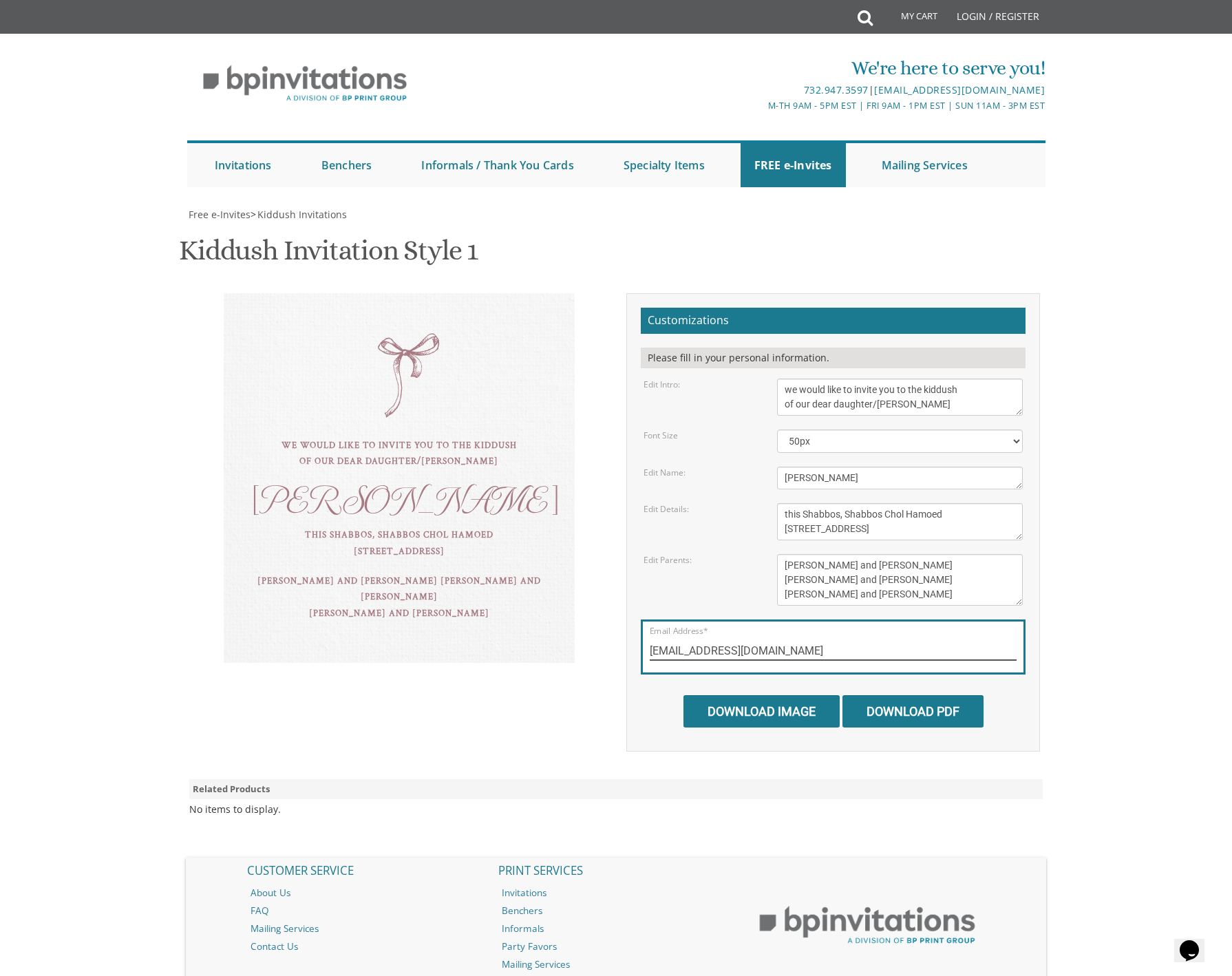
type input "[EMAIL_ADDRESS][DOMAIN_NAME]"
click at [735, 695] on input "Download Image" at bounding box center [762, 711] width 157 height 32
click at [890, 695] on input "Download PDF" at bounding box center [913, 711] width 141 height 32
click at [785, 379] on textarea "we would like to invite you to the kiddush of our dear daughter/[PERSON_NAME]" at bounding box center [900, 398] width 247 height 38
drag, startPoint x: 786, startPoint y: 249, endPoint x: 948, endPoint y: 268, distance: 163.1
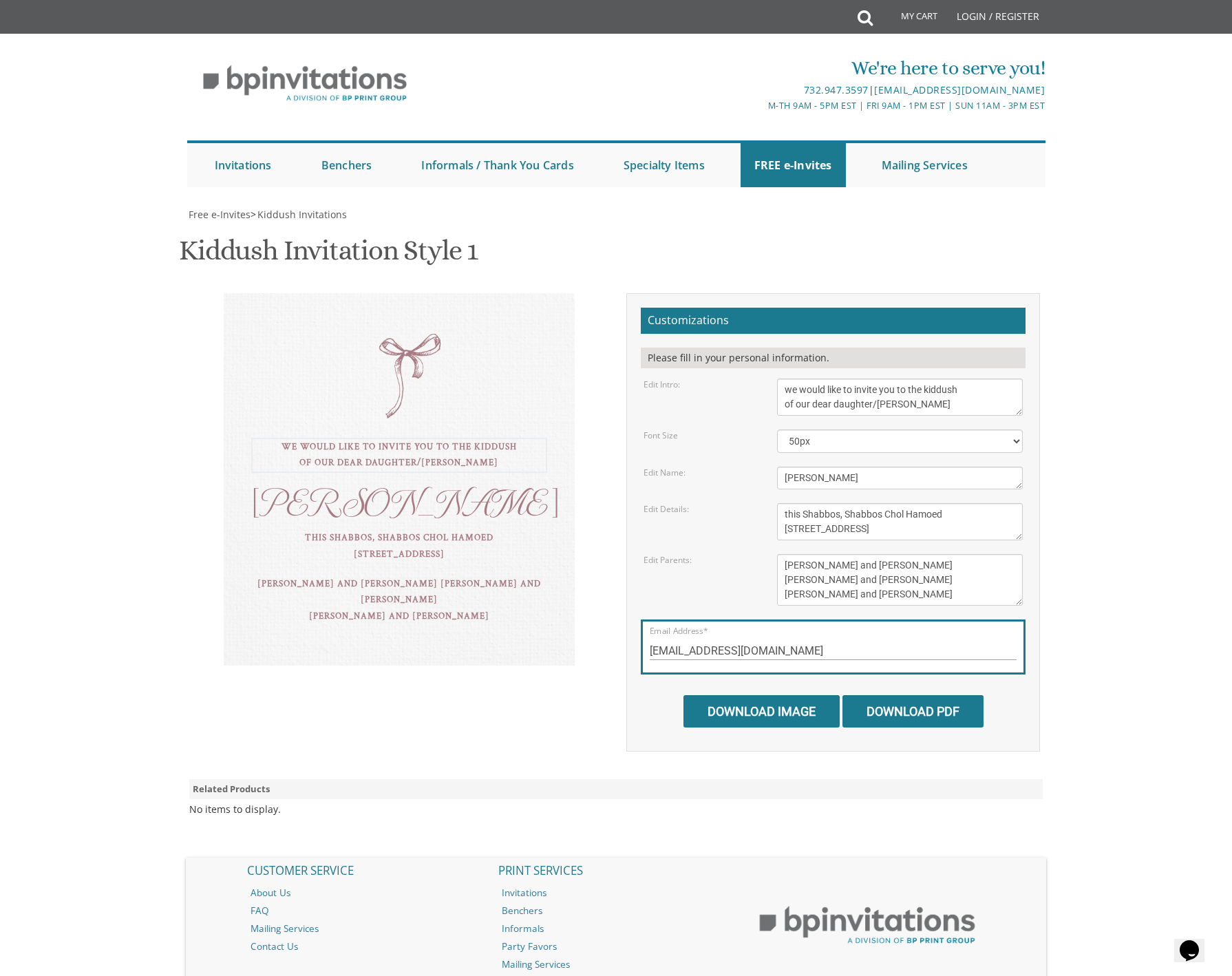
click at [948, 379] on textarea "we would like to invite you to the kiddush of our dear daughter/[PERSON_NAME]" at bounding box center [900, 398] width 247 height 38
click at [234, 144] on link "Invitations" at bounding box center [243, 165] width 84 height 44
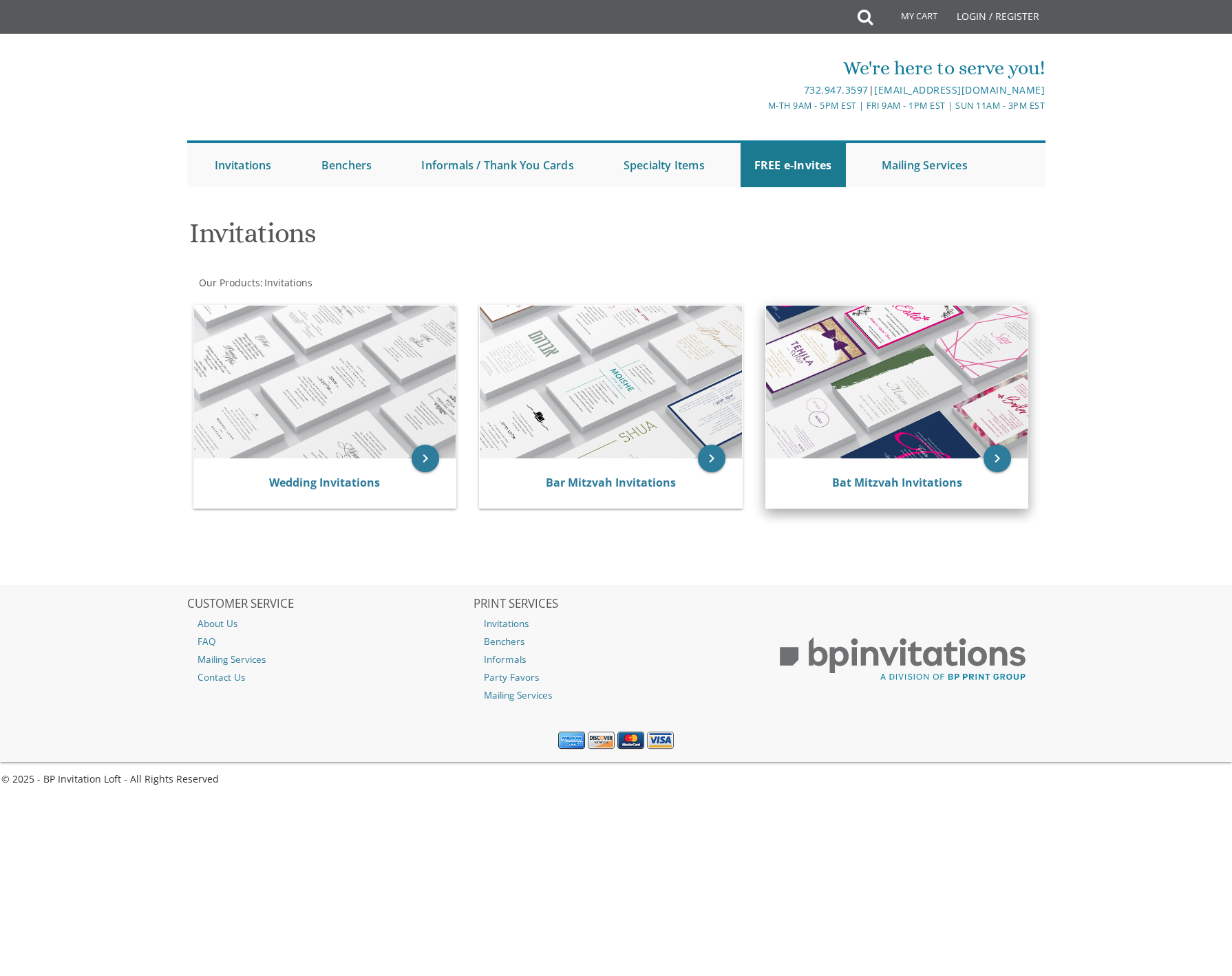
click at [854, 408] on img at bounding box center [898, 382] width 263 height 153
click at [853, 408] on img at bounding box center [898, 382] width 263 height 153
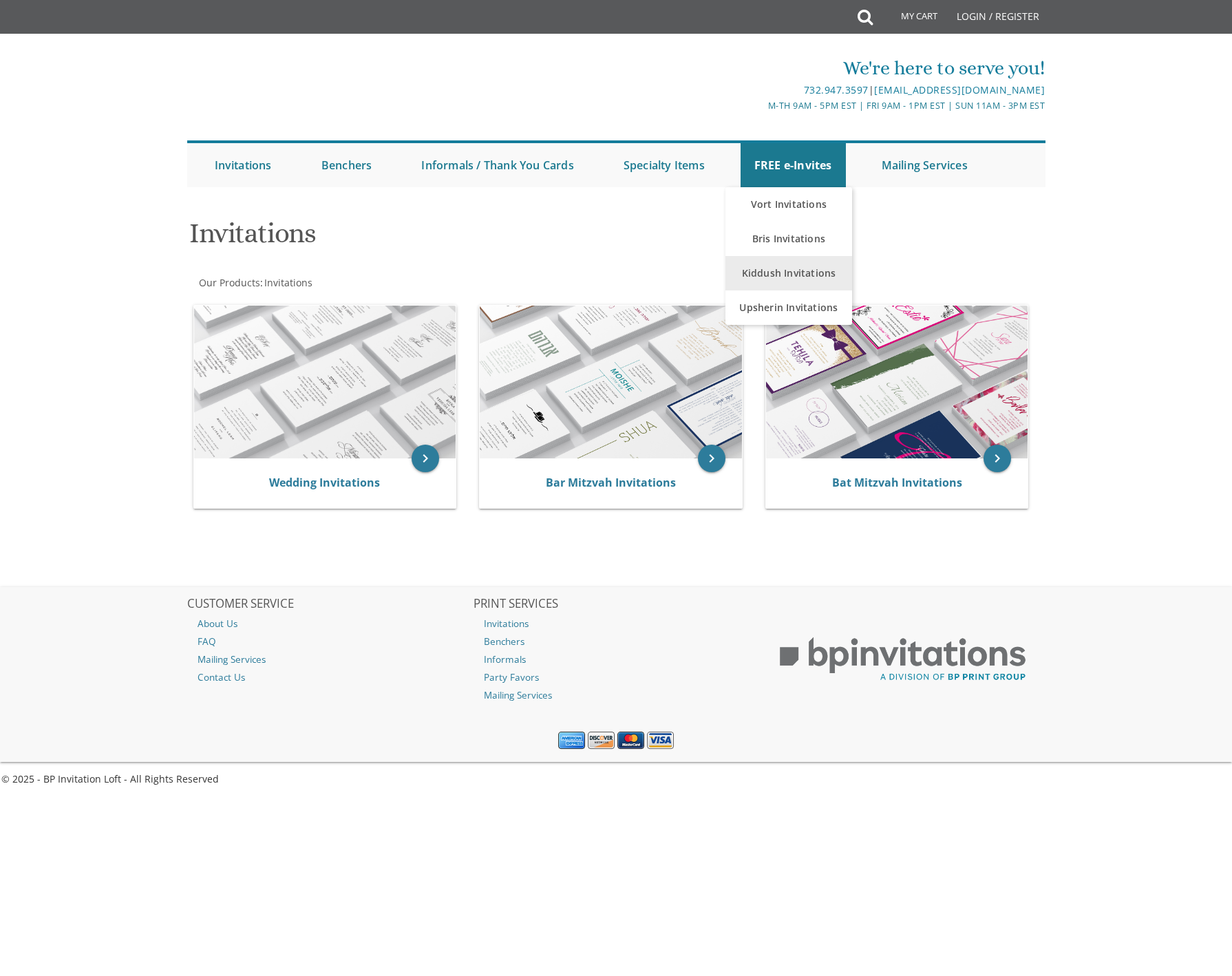
click at [790, 277] on link "Kiddush Invitations" at bounding box center [789, 273] width 128 height 35
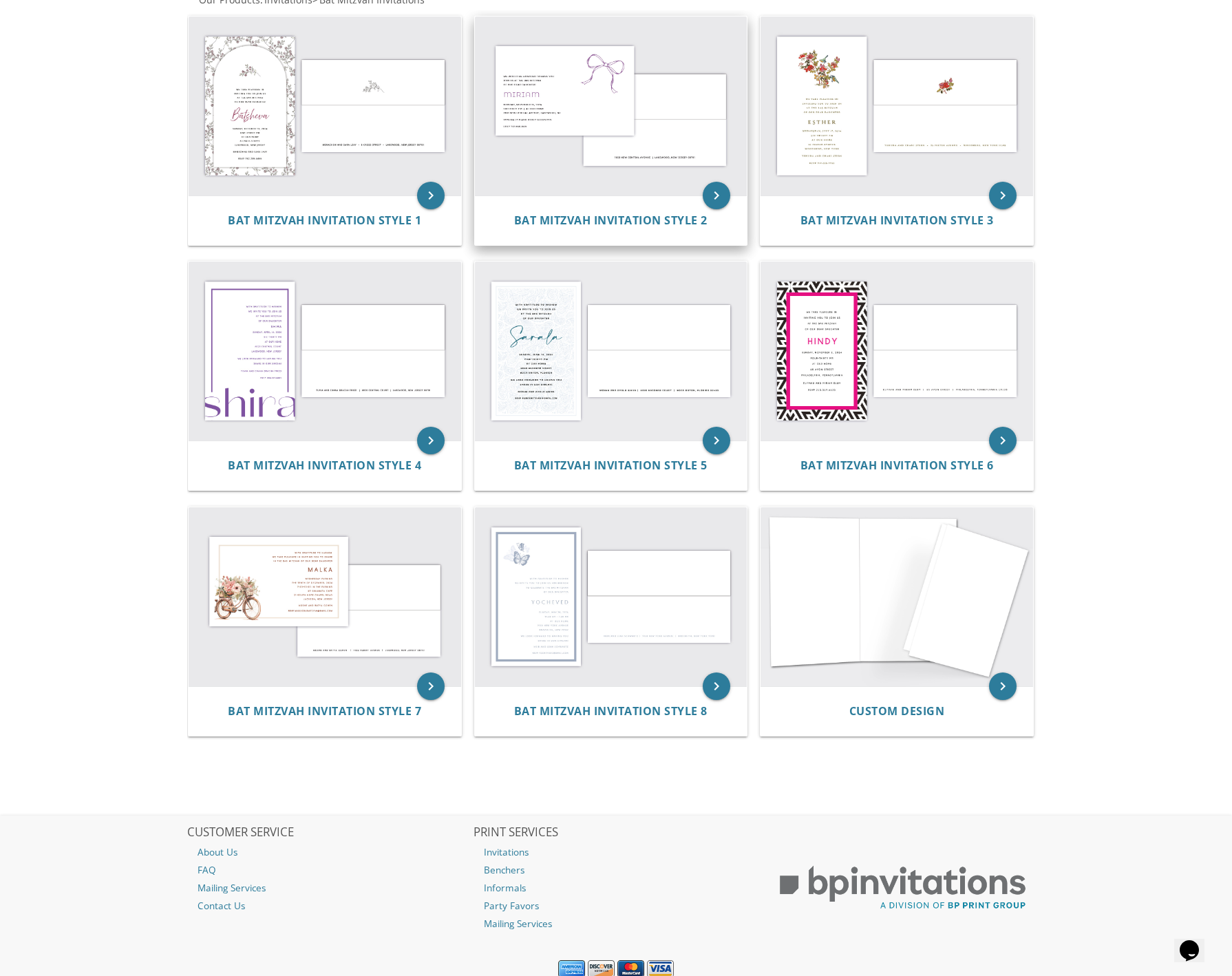
scroll to position [298, 0]
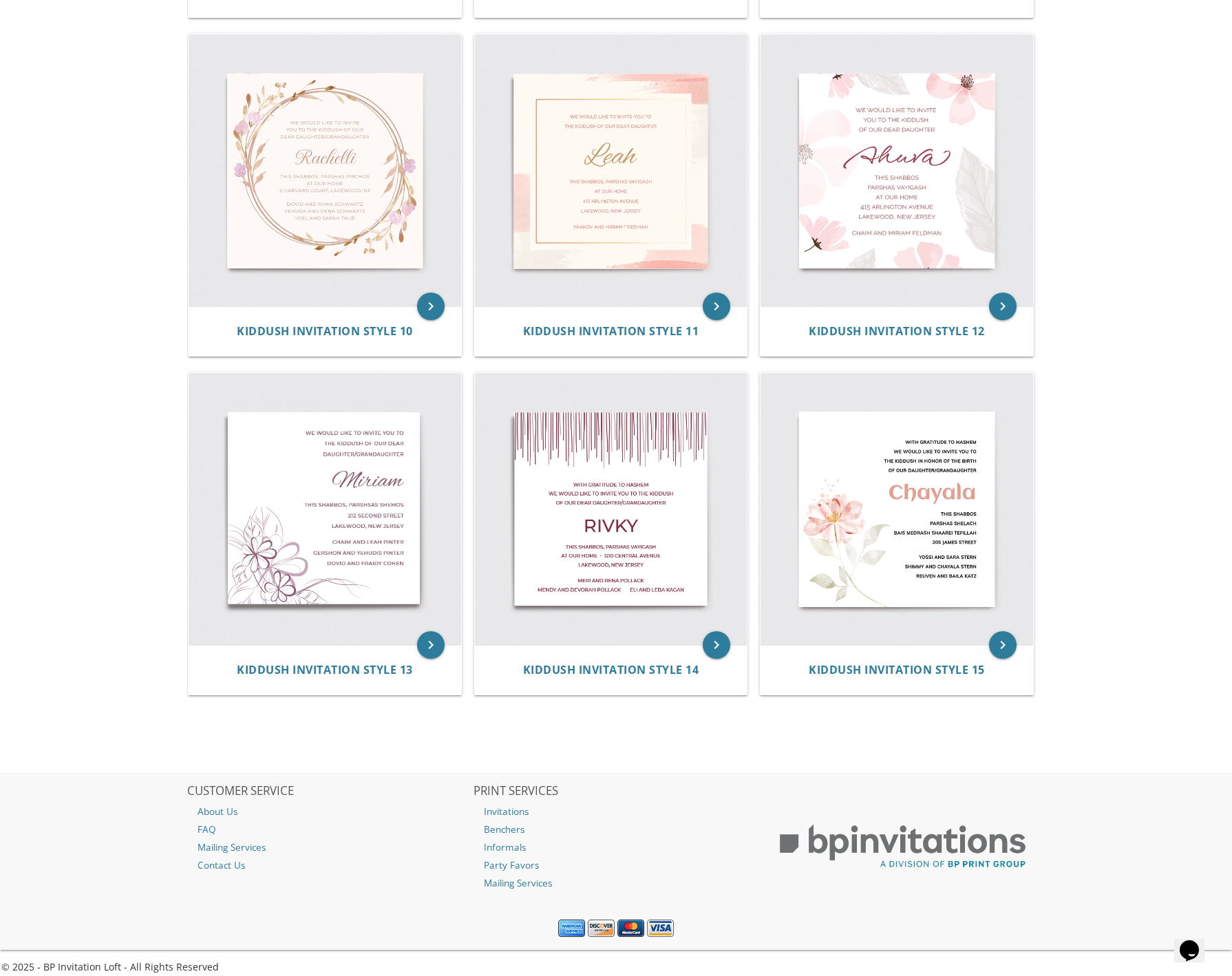
scroll to position [1282, 0]
click at [898, 223] on img at bounding box center [897, 170] width 273 height 273
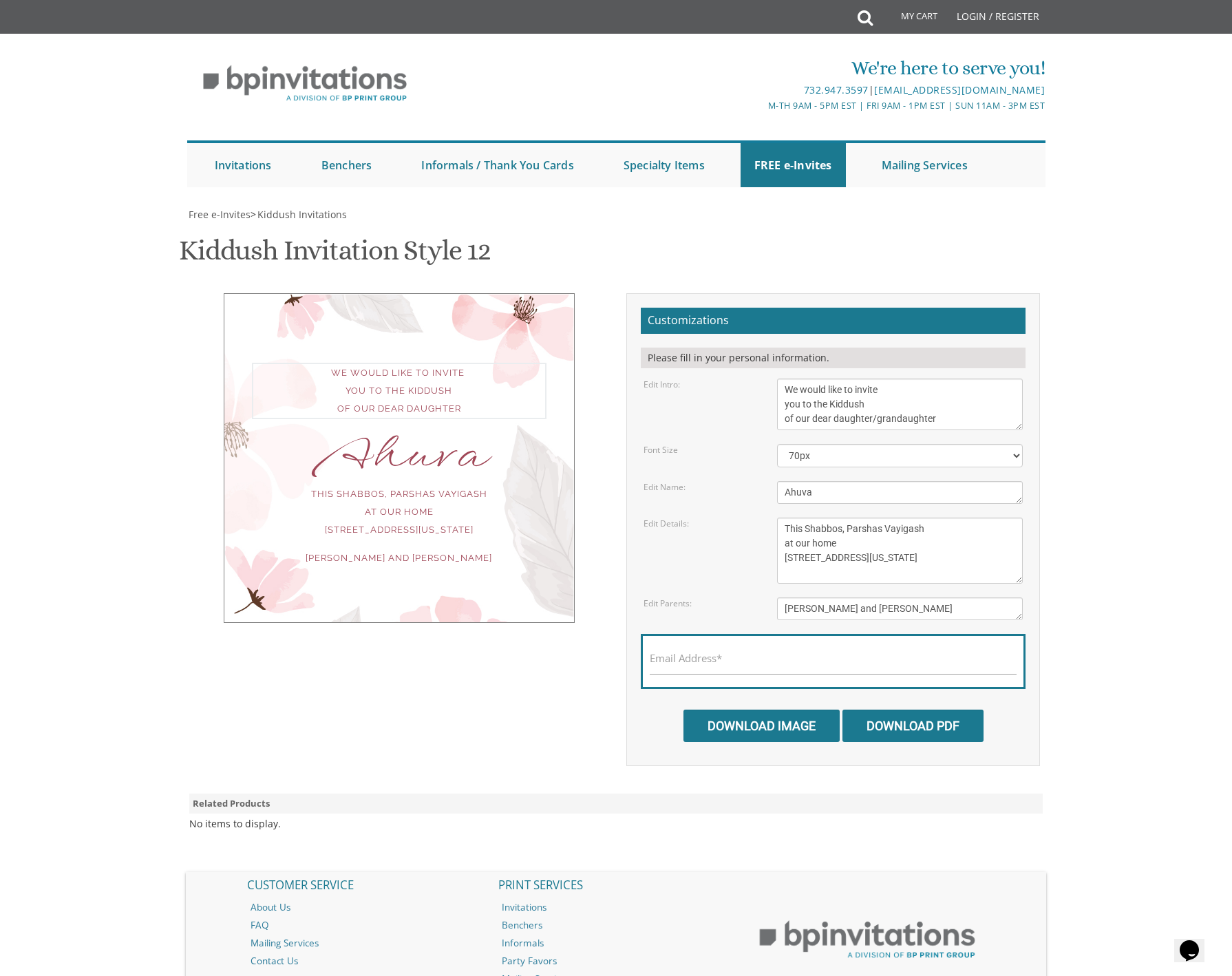
type textarea "We would like to invite you to the Kiddush of our dear daughter/grandaughter"
drag, startPoint x: 816, startPoint y: 493, endPoint x: 759, endPoint y: 495, distance: 57.0
click at [759, 495] on div "Edit Name: [GEOGRAPHIC_DATA]" at bounding box center [833, 493] width 401 height 23
type textarea "[PERSON_NAME]"
click at [906, 418] on textarea "We would like to invite you to the Kiddush of our dear daughter" at bounding box center [900, 404] width 247 height 52
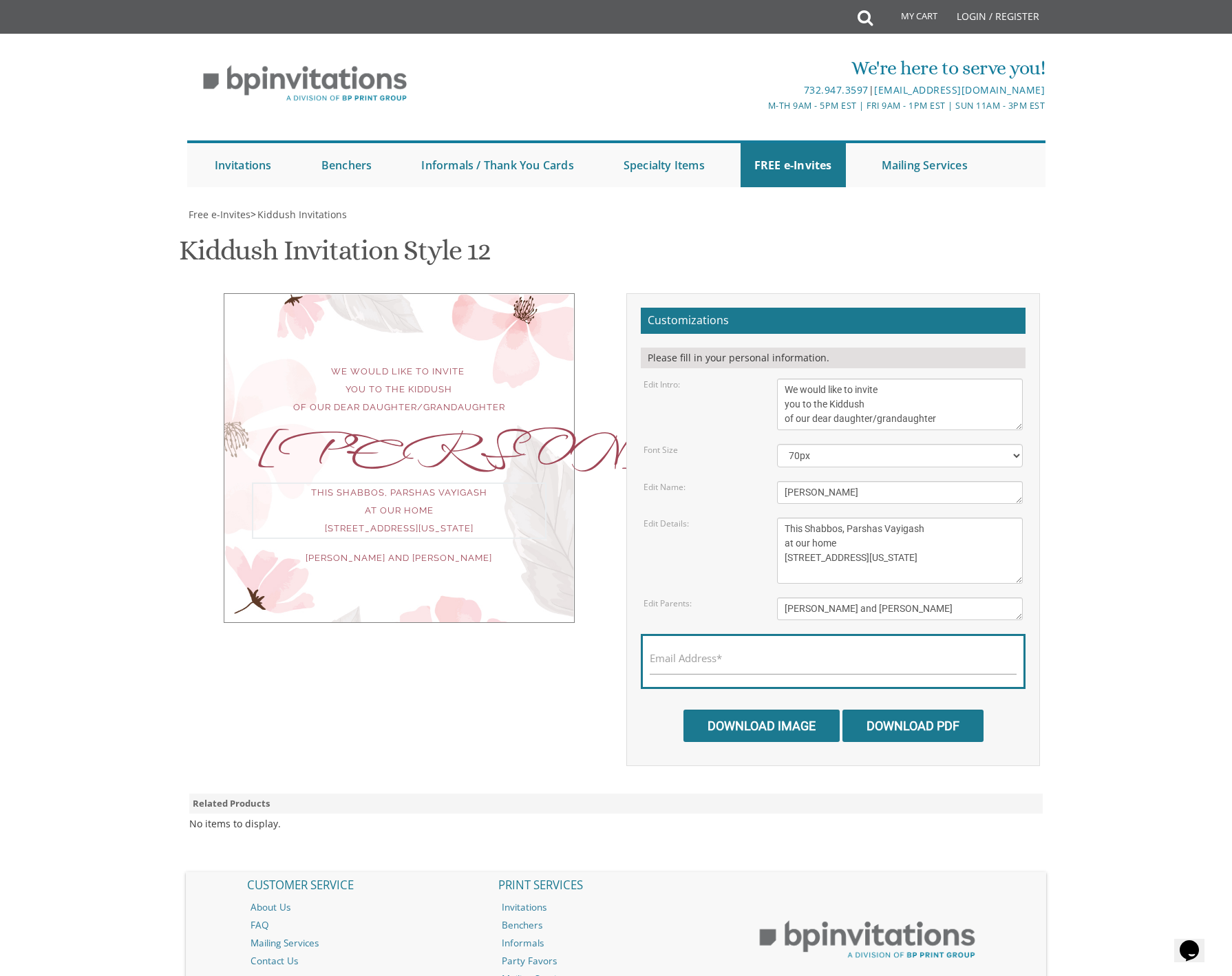
drag, startPoint x: 851, startPoint y: 527, endPoint x: 939, endPoint y: 524, distance: 88.1
click at [939, 524] on textarea "This Shabbos, Parshas Vayigash at our home [STREET_ADDRESS][US_STATE]" at bounding box center [900, 551] width 247 height 66
drag, startPoint x: 842, startPoint y: 541, endPoint x: 782, endPoint y: 543, distance: 60.0
click at [782, 543] on textarea "This Shabbos, Parshas Vayigash at our home [STREET_ADDRESS][US_STATE]" at bounding box center [900, 551] width 247 height 66
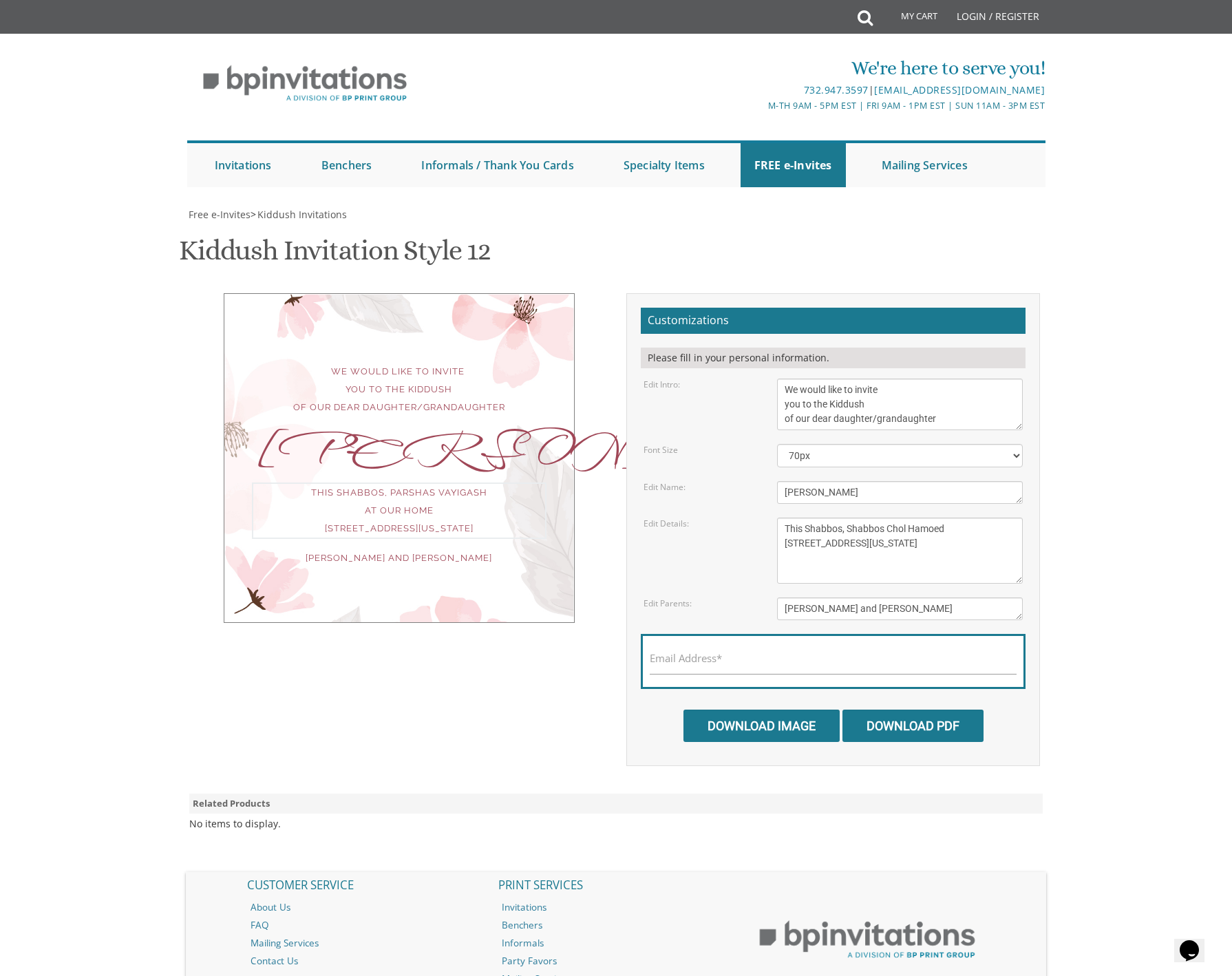
drag, startPoint x: 883, startPoint y: 540, endPoint x: 761, endPoint y: 532, distance: 122.3
click at [761, 532] on div "Edit Details: This Shabbos, [GEOGRAPHIC_DATA] at our home [STREET_ADDRESS][US_S…" at bounding box center [833, 551] width 401 height 66
drag, startPoint x: 889, startPoint y: 559, endPoint x: 772, endPoint y: 559, distance: 117.0
click at [772, 559] on div "This Shabbos, Parshas Vayigash at our home [STREET_ADDRESS][US_STATE]" at bounding box center [900, 551] width 267 height 66
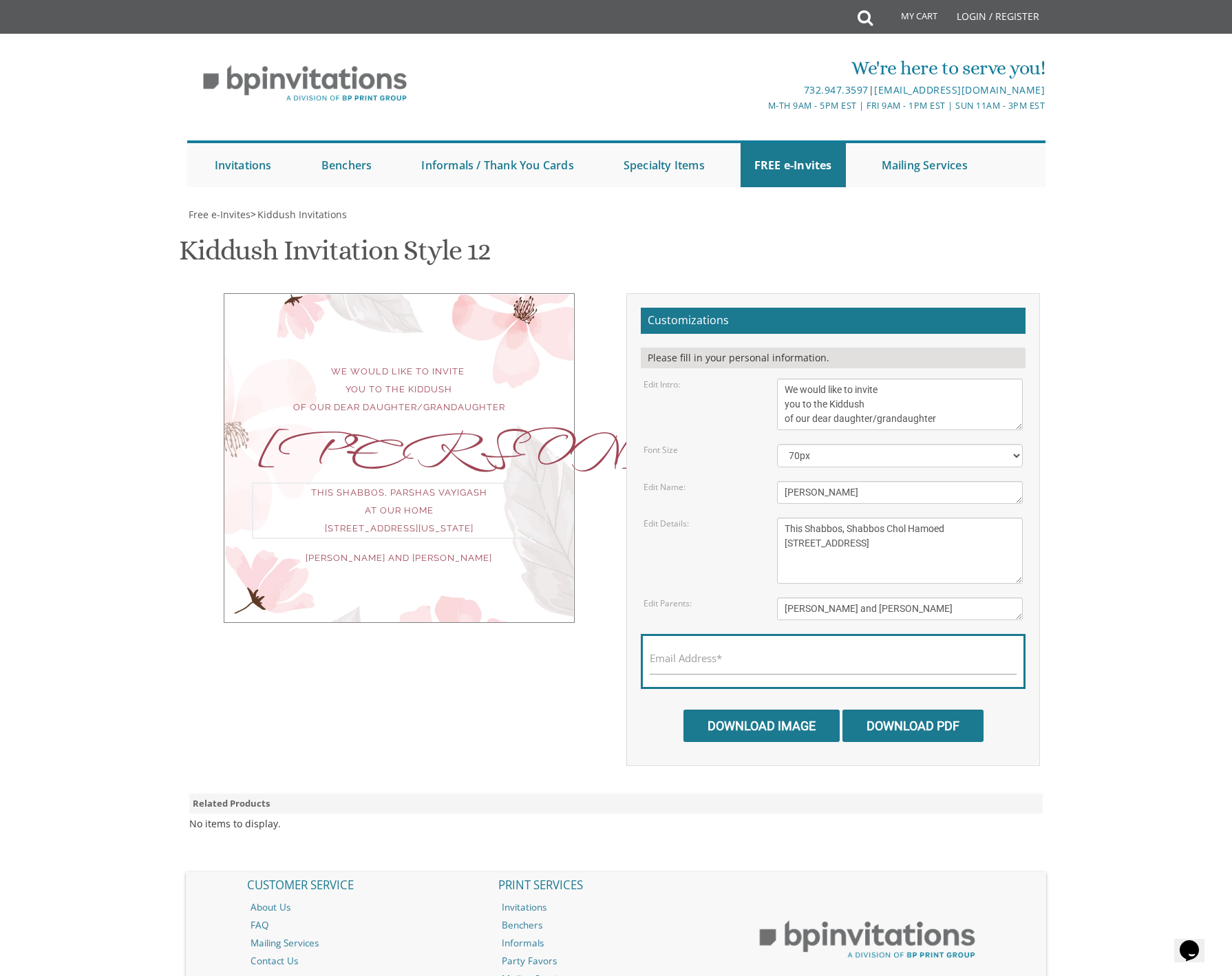
scroll to position [0, 0]
type textarea "This Shabbos, Shabbos Chol Hamoed [STREET_ADDRESS]"
drag, startPoint x: 921, startPoint y: 609, endPoint x: 759, endPoint y: 609, distance: 162.0
click at [759, 609] on div "Edit Parents: [PERSON_NAME] and [PERSON_NAME]" at bounding box center [833, 609] width 401 height 23
drag, startPoint x: 827, startPoint y: 606, endPoint x: 813, endPoint y: 606, distance: 14.0
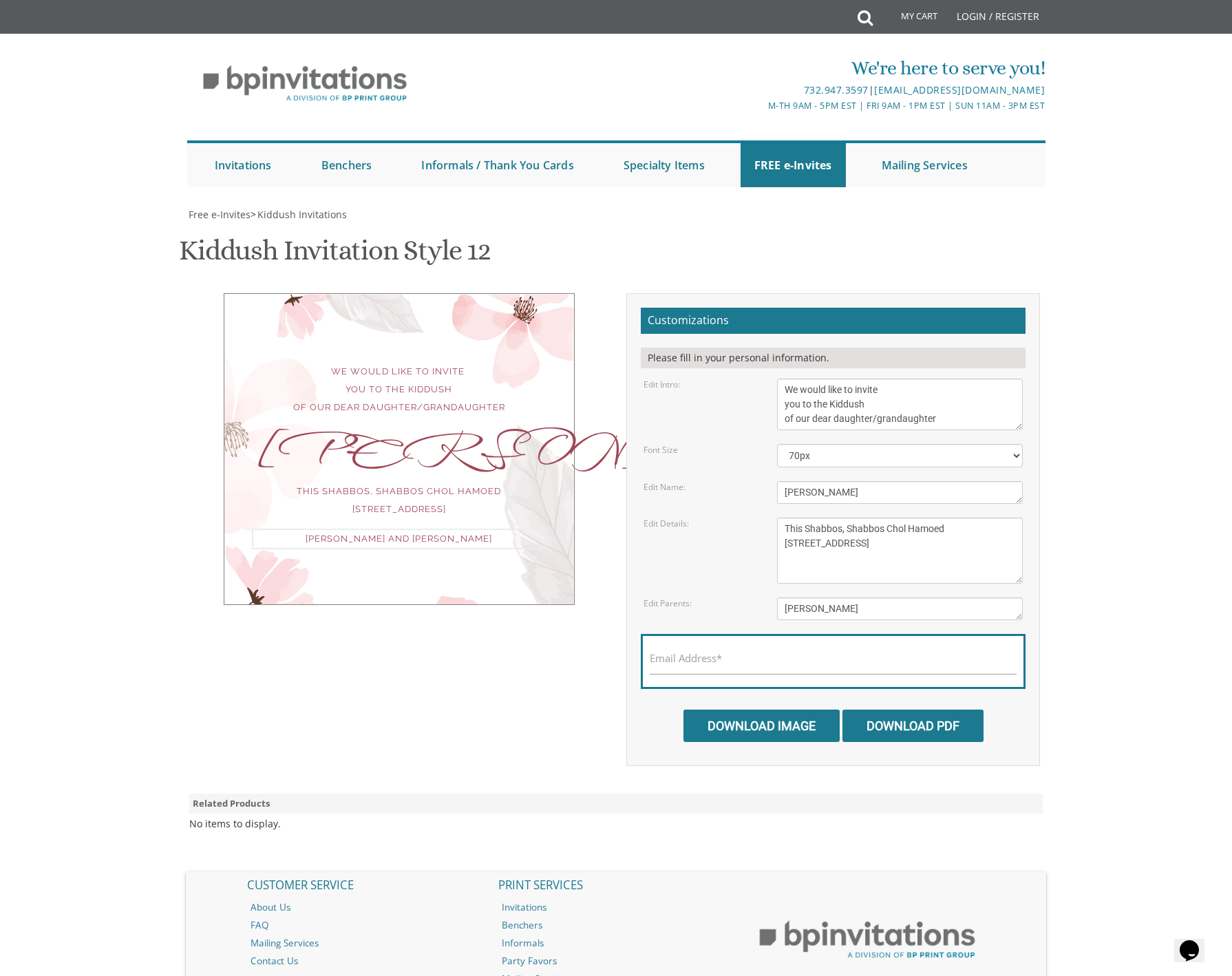
click at [813, 606] on textarea "[PERSON_NAME] and [PERSON_NAME]" at bounding box center [900, 609] width 247 height 23
click at [823, 607] on textarea "[PERSON_NAME] and [PERSON_NAME]" at bounding box center [900, 609] width 247 height 23
drag, startPoint x: 826, startPoint y: 609, endPoint x: 818, endPoint y: 608, distance: 8.1
click at [818, 608] on textarea "[PERSON_NAME] and [PERSON_NAME]" at bounding box center [900, 609] width 247 height 23
click at [818, 609] on textarea "[PERSON_NAME] and [PERSON_NAME]" at bounding box center [900, 609] width 247 height 23
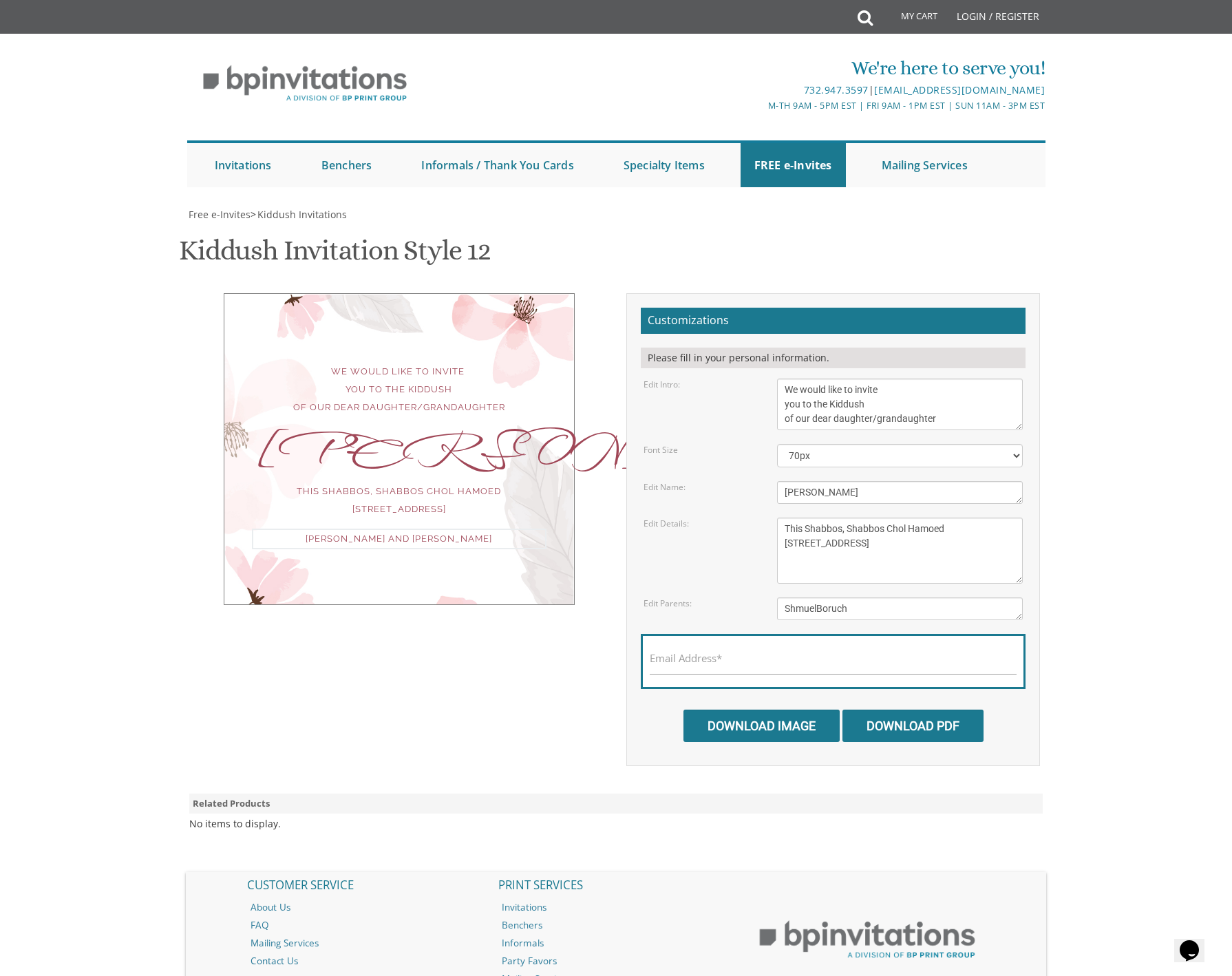
scroll to position [1, 0]
click at [867, 608] on textarea "[PERSON_NAME] and [PERSON_NAME]" at bounding box center [900, 609] width 247 height 23
drag, startPoint x: 966, startPoint y: 611, endPoint x: 979, endPoint y: 602, distance: 15.8
click at [967, 610] on textarea "[PERSON_NAME] and [PERSON_NAME]" at bounding box center [900, 609] width 247 height 23
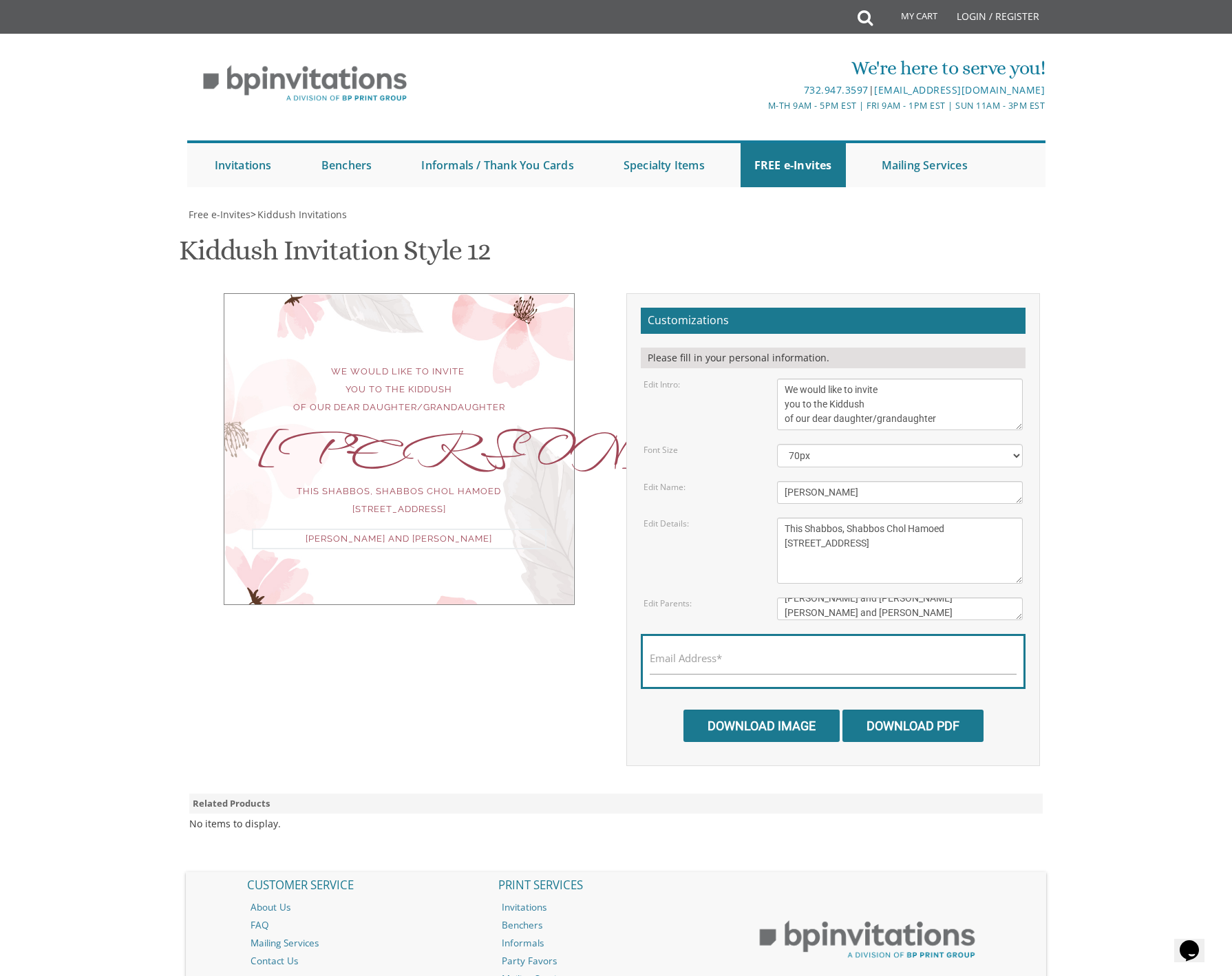
type textarea "[PERSON_NAME] and [PERSON_NAME] [PERSON_NAME] and [PERSON_NAME] [PERSON_NAME] a…"
drag, startPoint x: 461, startPoint y: 581, endPoint x: 646, endPoint y: 591, distance: 185.3
click at [471, 581] on div "We would like to invite you to the Kiddush of our dear daughter/grandaughter [P…" at bounding box center [399, 466] width 351 height 345
click at [903, 613] on textarea "[PERSON_NAME] and [PERSON_NAME]" at bounding box center [900, 609] width 247 height 23
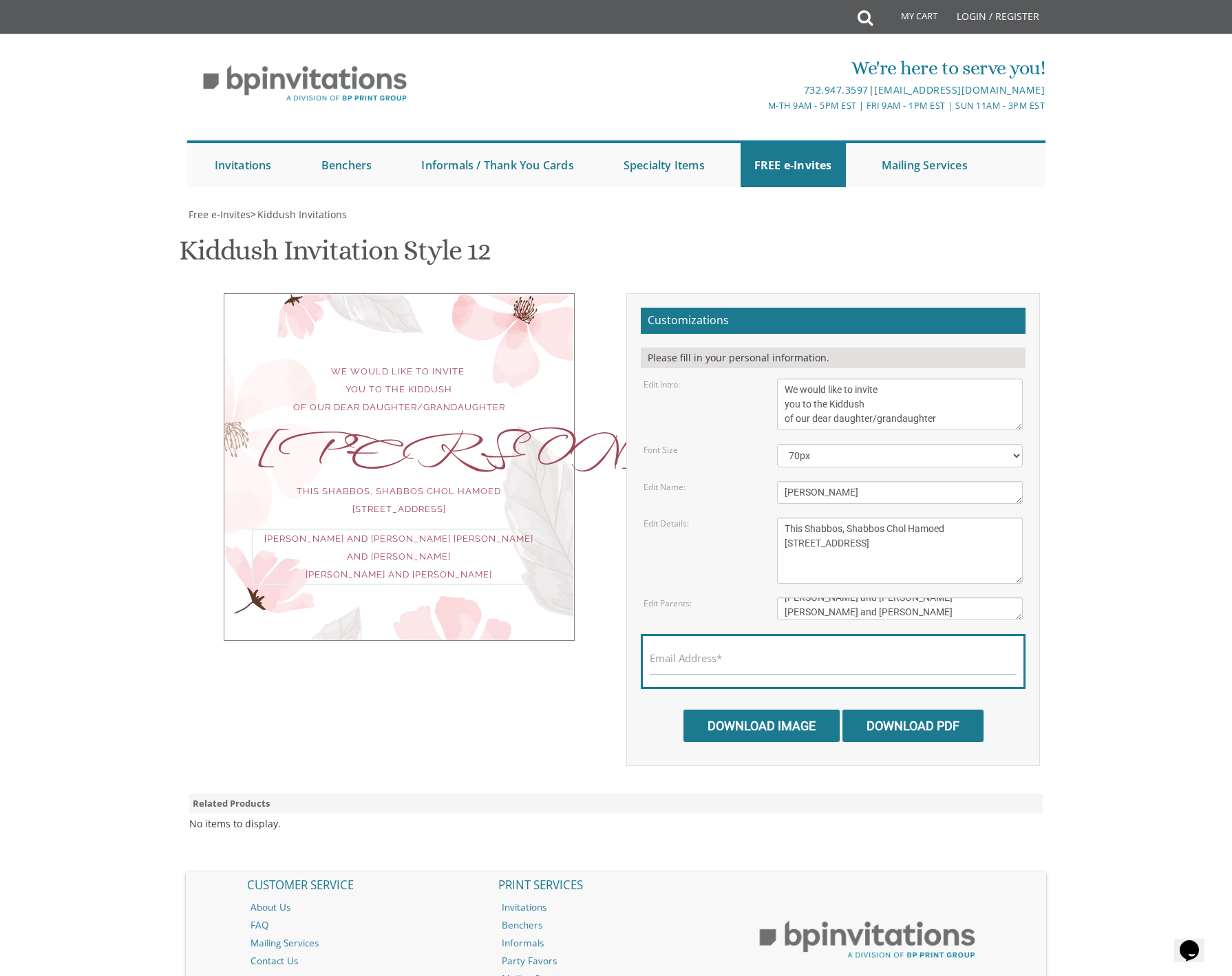
click at [698, 660] on label "Email Address*" at bounding box center [686, 658] width 72 height 14
click at [698, 660] on input "Email Address*" at bounding box center [833, 666] width 367 height 17
type input "[EMAIL_ADDRESS][DOMAIN_NAME]"
click at [734, 715] on input "Download Image" at bounding box center [762, 725] width 157 height 32
click at [894, 724] on input "Download PDF" at bounding box center [913, 725] width 141 height 32
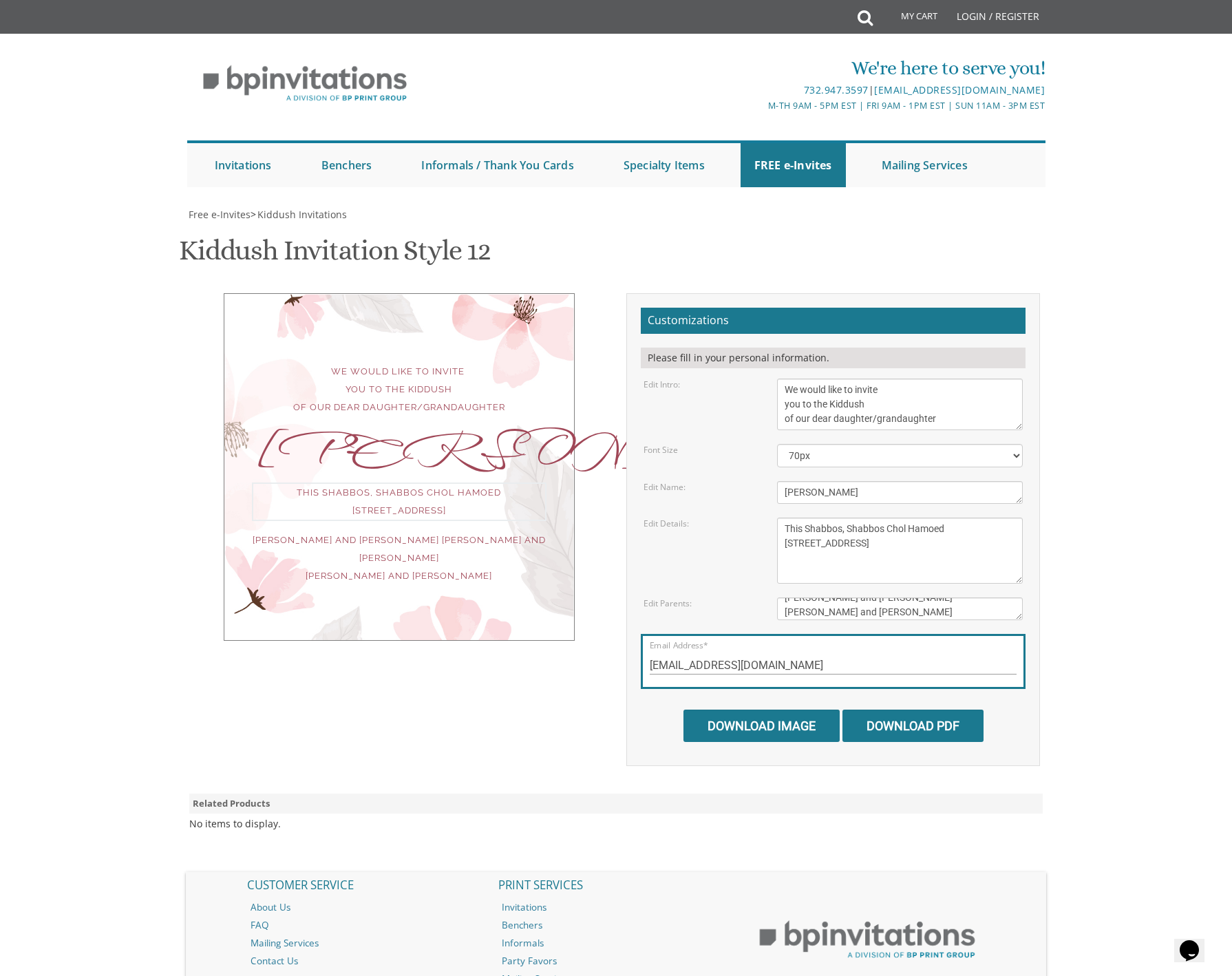
drag, startPoint x: 890, startPoint y: 546, endPoint x: 906, endPoint y: 540, distance: 17.1
click at [893, 544] on textarea "This Shabbos, Parshas Vayigash at our home [STREET_ADDRESS][US_STATE]" at bounding box center [900, 551] width 247 height 66
click at [803, 554] on textarea "This Shabbos, Parshas Vayigash at our home [STREET_ADDRESS][US_STATE]" at bounding box center [900, 551] width 247 height 66
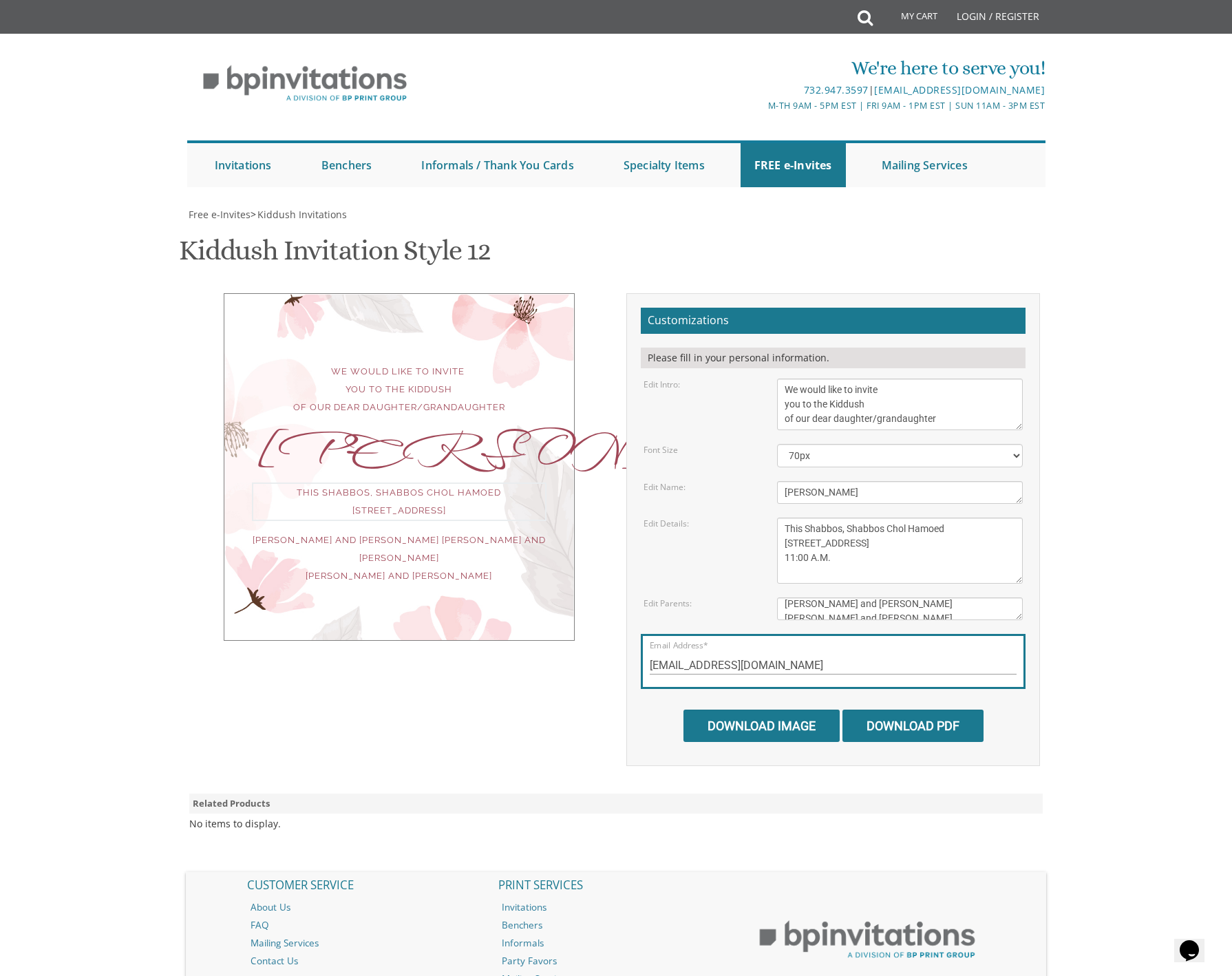
type textarea "This Shabbos, Shabbos Chol Hamoed [STREET_ADDRESS] 11:00 A.M."
click at [676, 583] on form "Customizations Please fill in your personal information. Edit Intro: We would l…" at bounding box center [833, 525] width 385 height 435
click at [738, 717] on input "Download Image" at bounding box center [762, 725] width 157 height 32
click at [901, 728] on input "Download PDF" at bounding box center [913, 725] width 141 height 32
